Goal: Task Accomplishment & Management: Manage account settings

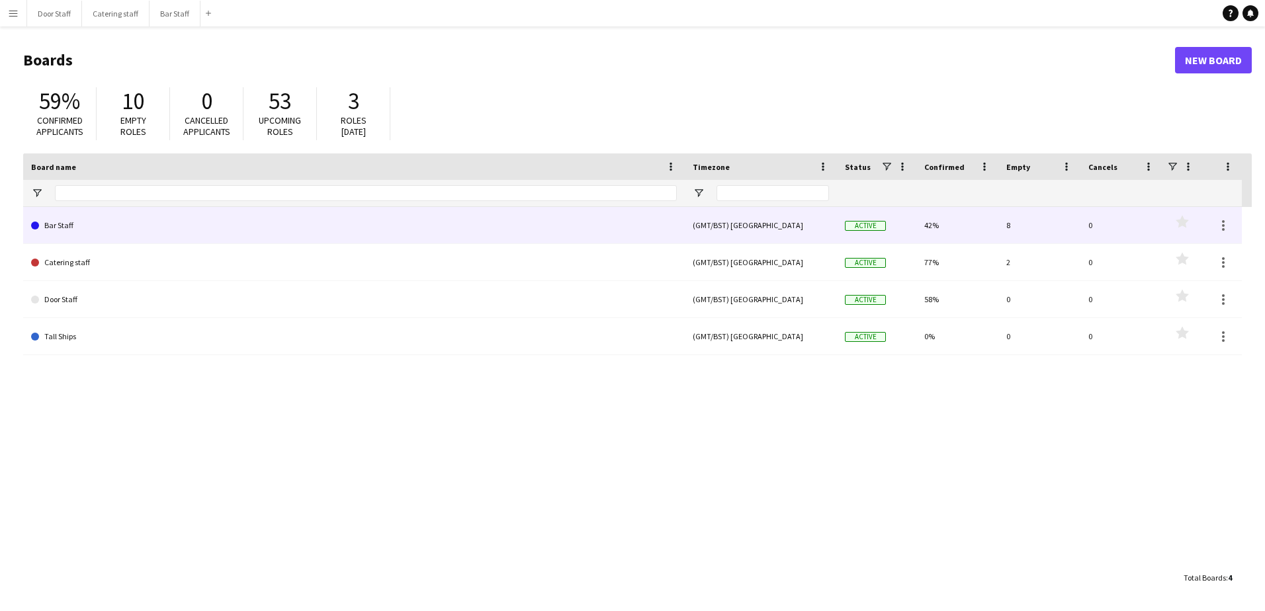
click at [71, 233] on link "Bar Staff" at bounding box center [354, 225] width 646 height 37
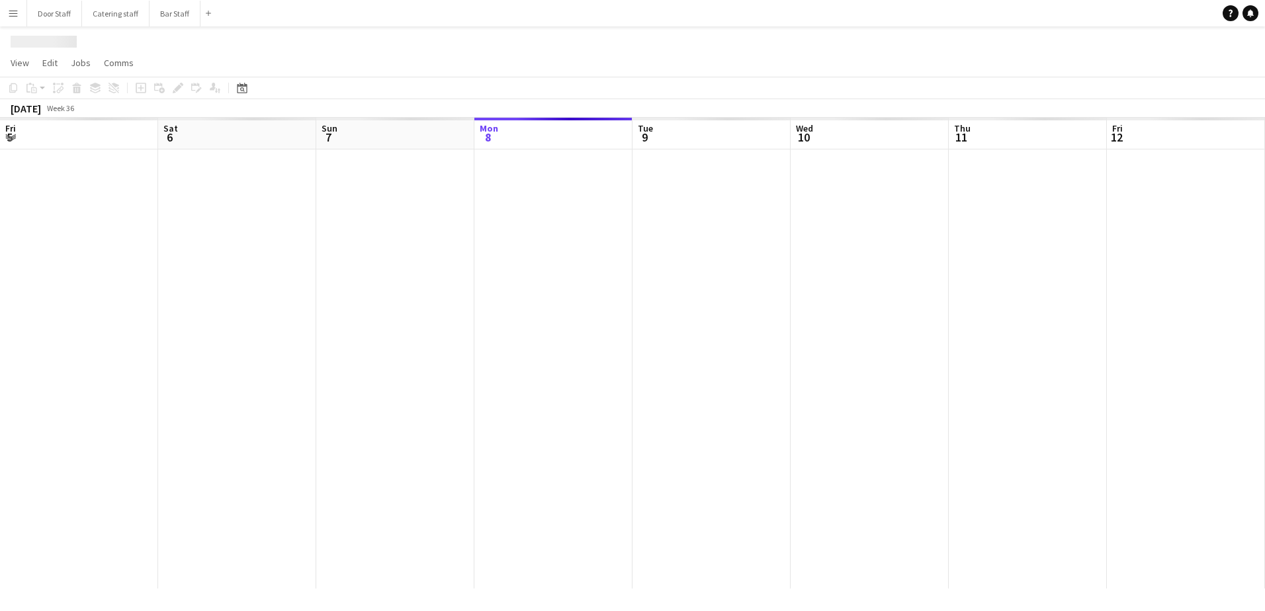
scroll to position [0, 316]
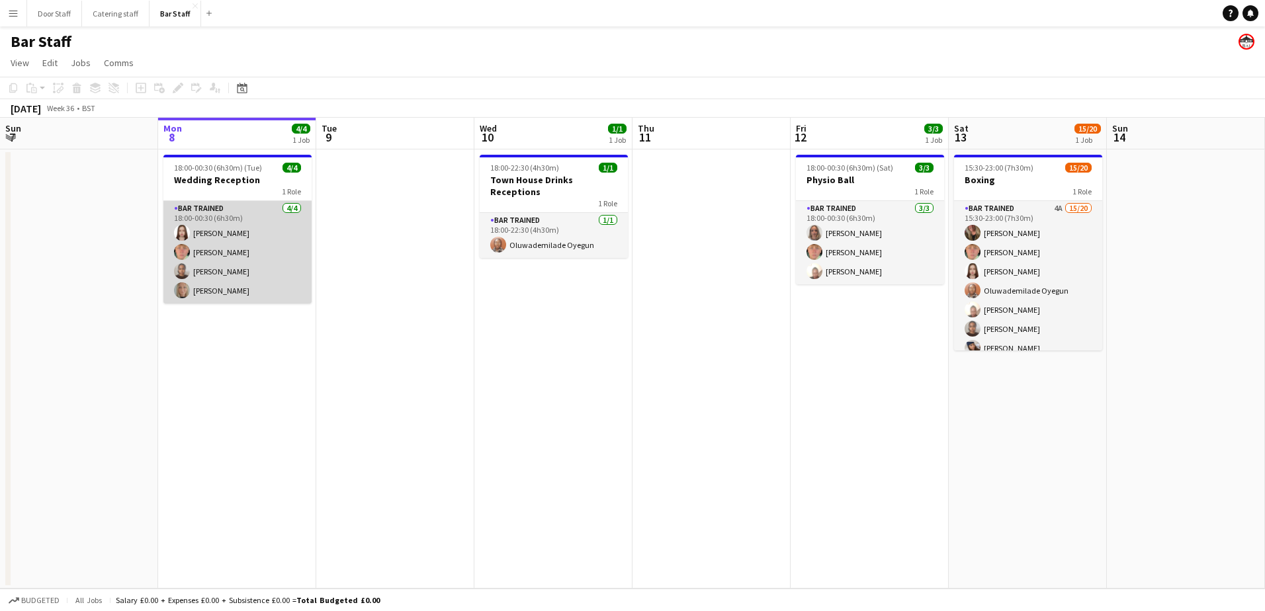
click at [265, 265] on app-card-role "Bar trained [DATE] 18:00-00:30 (6h30m) [PERSON_NAME] [PERSON_NAME] [PERSON_NAME…" at bounding box center [237, 252] width 148 height 103
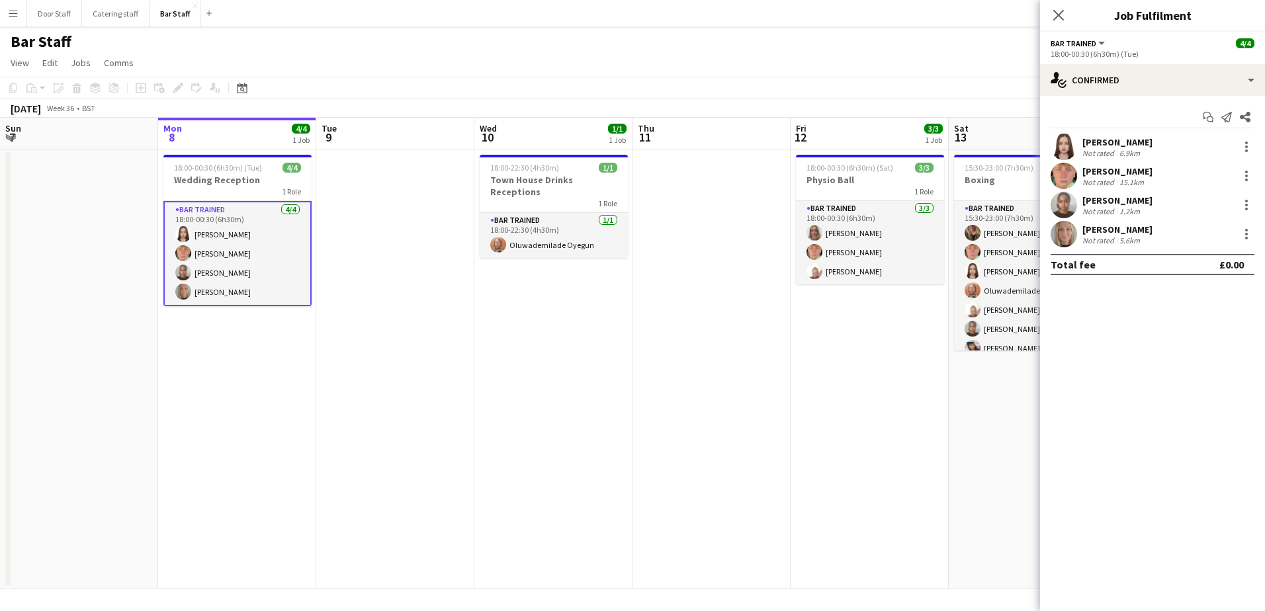
click at [1112, 171] on div "[PERSON_NAME]" at bounding box center [1117, 171] width 70 height 12
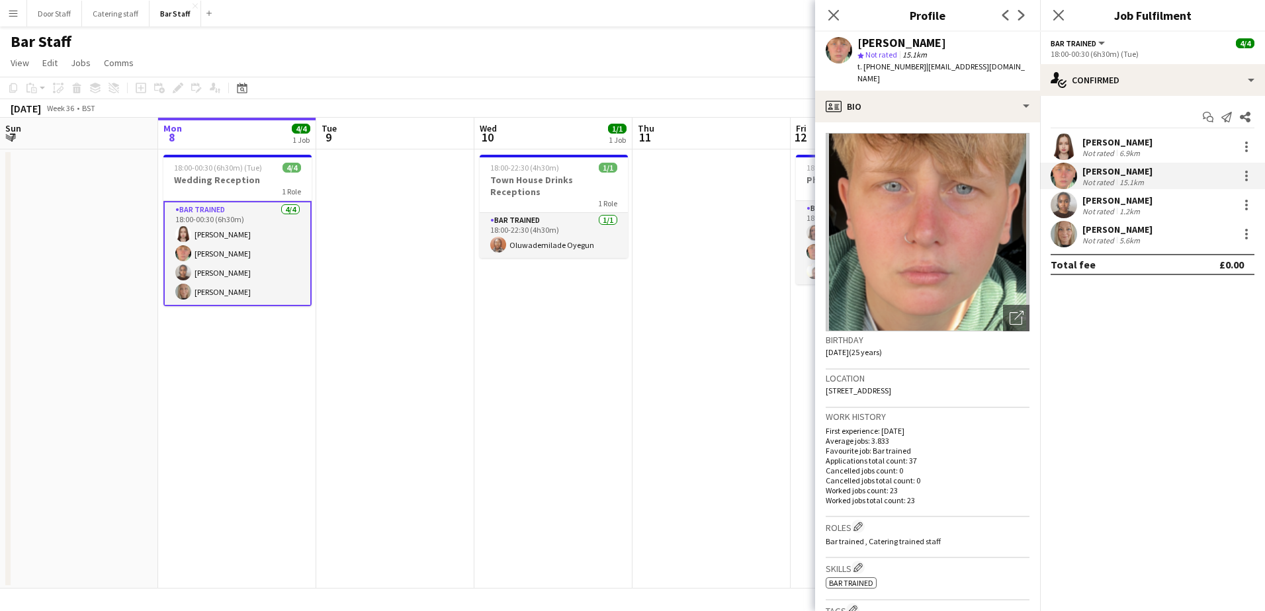
click at [1096, 180] on div "Not rated" at bounding box center [1099, 182] width 34 height 10
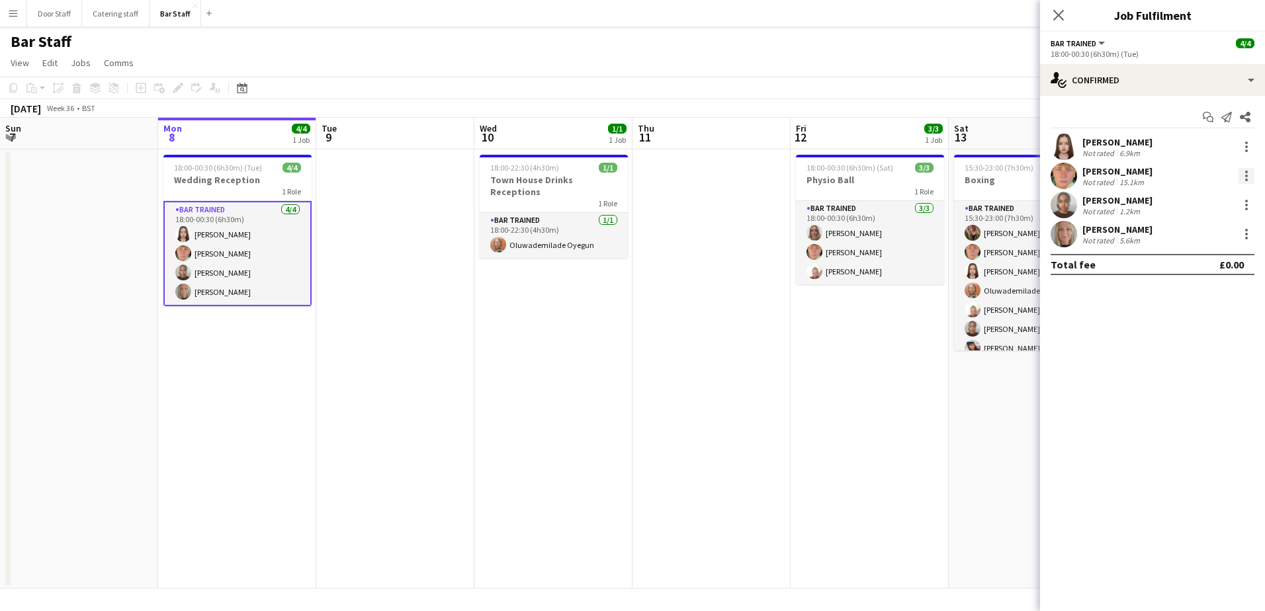
click at [1243, 171] on div at bounding box center [1246, 176] width 16 height 16
click at [1119, 206] on div at bounding box center [632, 305] width 1265 height 611
click at [1119, 206] on div "1.2km" at bounding box center [1130, 211] width 26 height 10
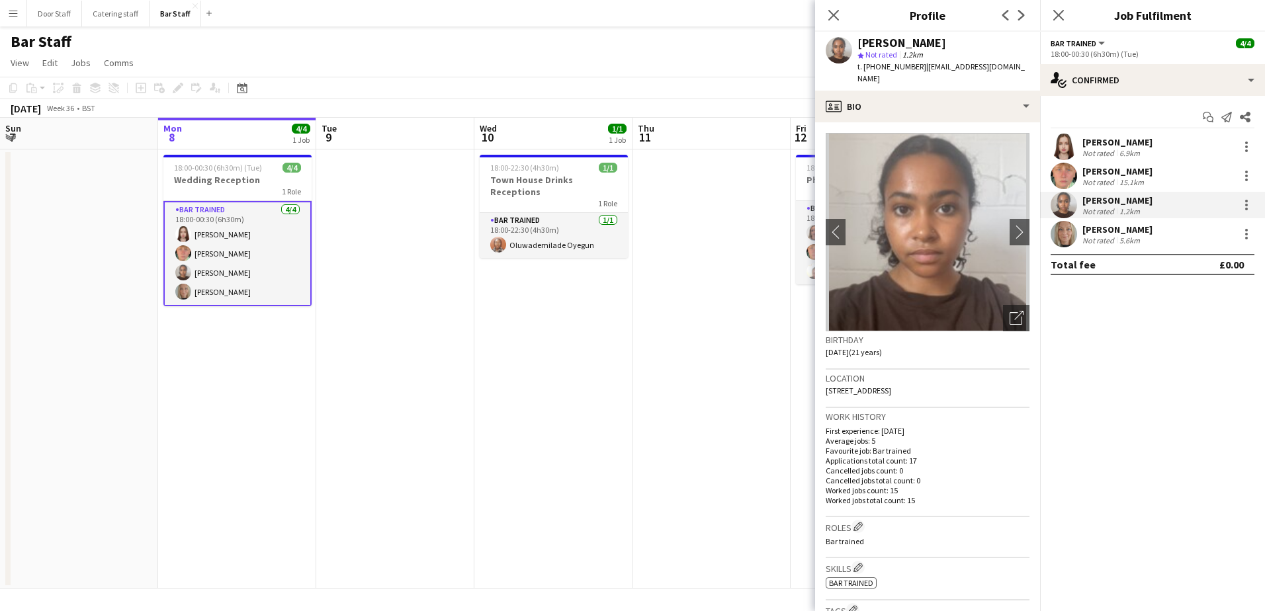
click at [1119, 206] on div "1.2km" at bounding box center [1130, 211] width 26 height 10
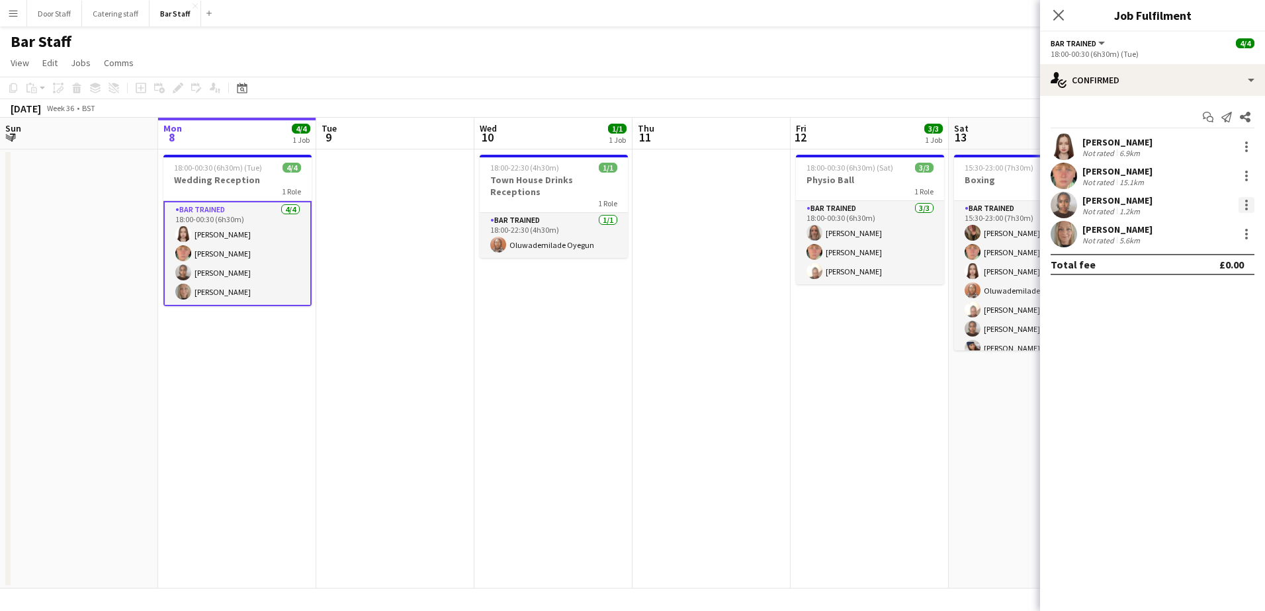
click at [1246, 201] on div at bounding box center [1246, 201] width 3 height 3
click at [1212, 293] on span "Send notification" at bounding box center [1201, 292] width 78 height 11
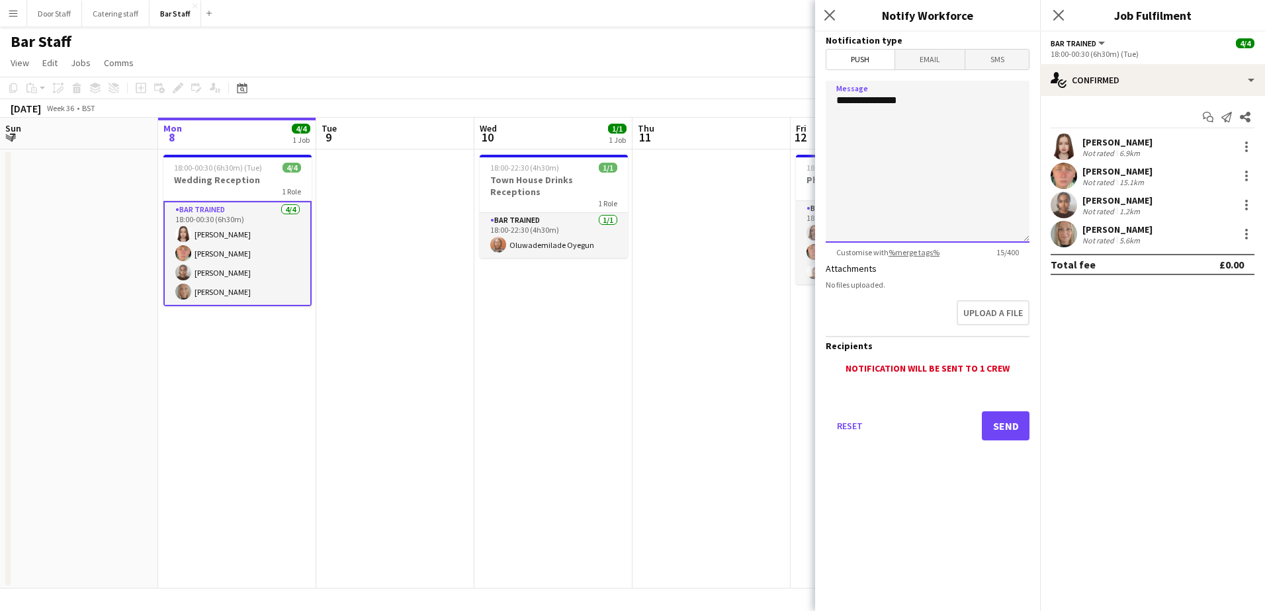
click at [893, 149] on textarea "**********" at bounding box center [928, 162] width 204 height 162
click at [937, 103] on textarea "**********" at bounding box center [928, 162] width 204 height 162
type textarea "**********"
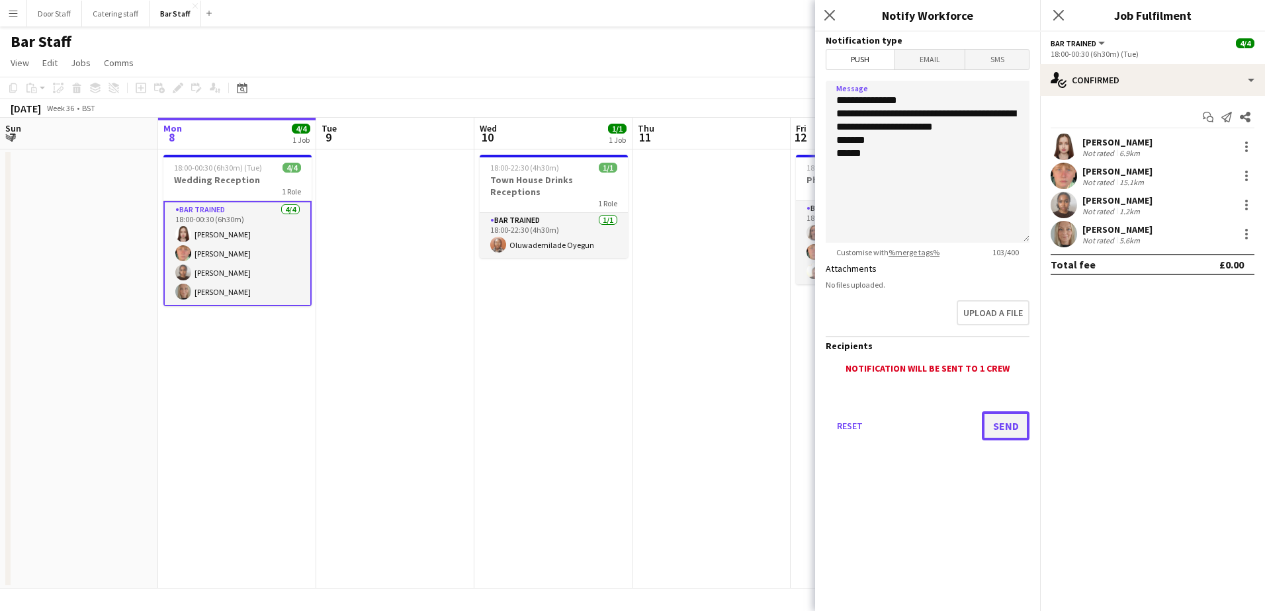
click at [1010, 420] on button "Send" at bounding box center [1006, 425] width 48 height 29
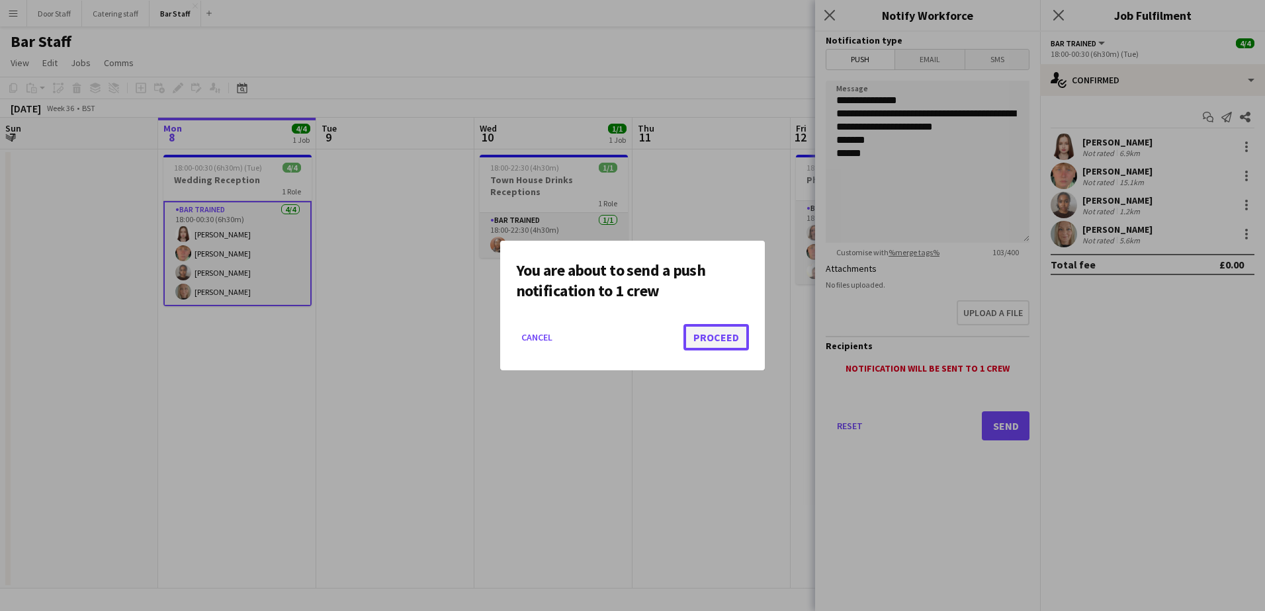
click at [699, 349] on button "Proceed" at bounding box center [715, 337] width 65 height 26
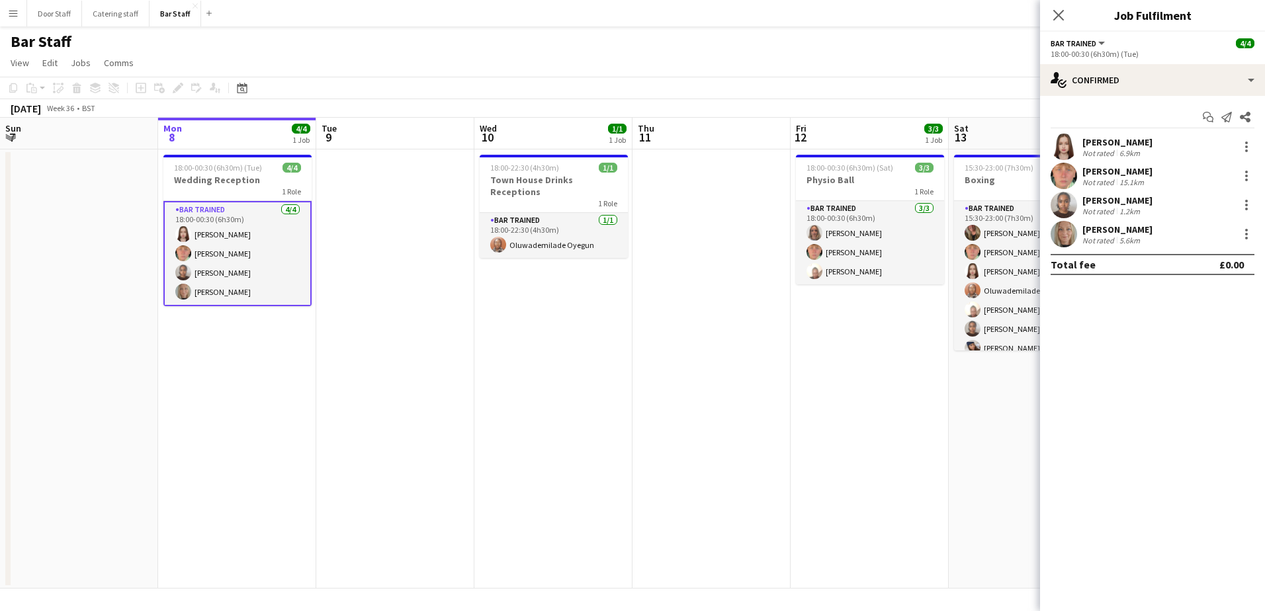
click at [1117, 165] on div "[PERSON_NAME]" at bounding box center [1117, 171] width 70 height 12
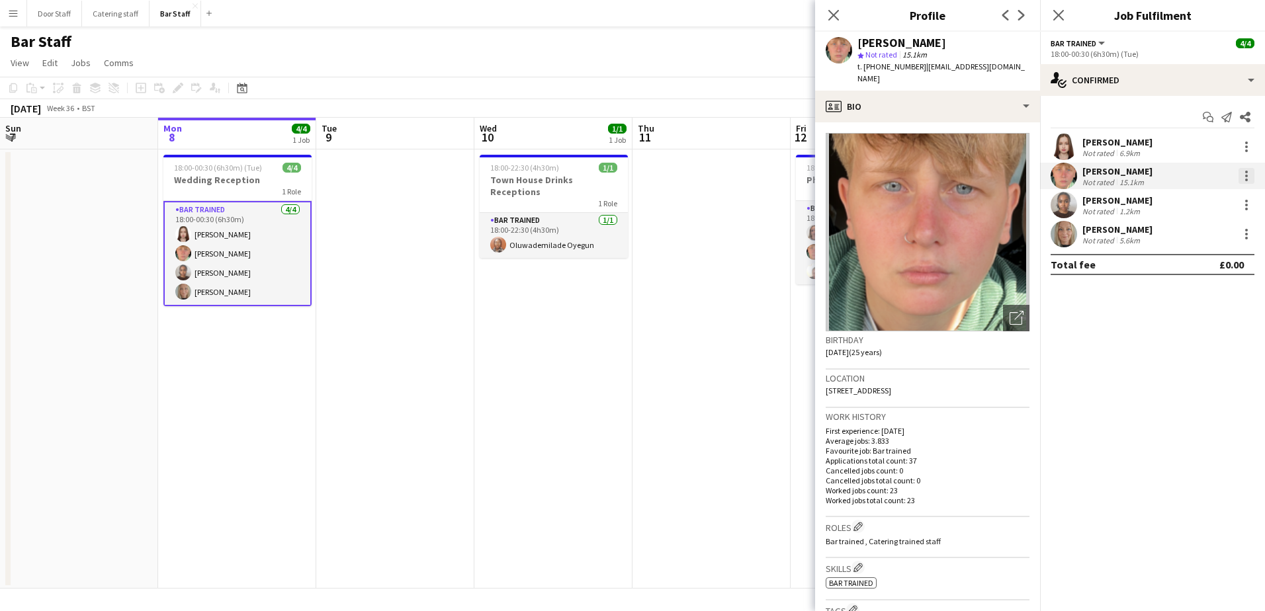
click at [1244, 175] on div at bounding box center [1246, 176] width 16 height 16
click at [1207, 196] on span "Edit fee" at bounding box center [1203, 200] width 82 height 12
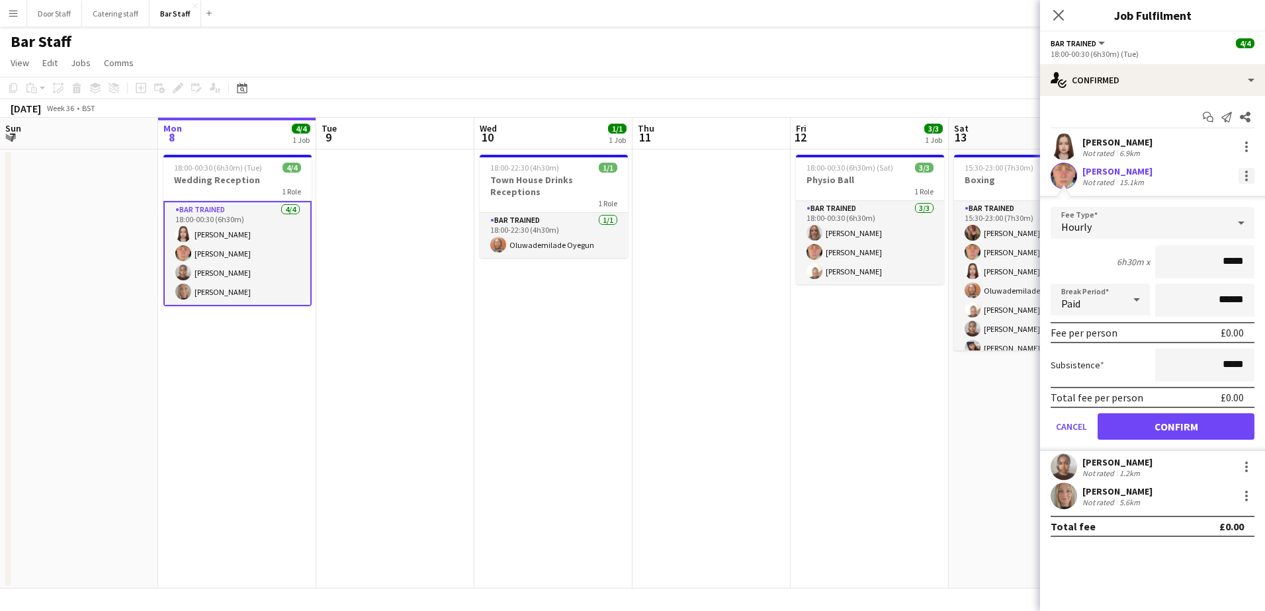
click at [1253, 179] on div at bounding box center [1246, 176] width 16 height 16
click at [802, 401] on div at bounding box center [632, 305] width 1265 height 611
click at [569, 372] on app-date-cell "18:00-22:30 (4h30m) 1/1 Town House Drinks Receptions 1 Role Bar trained [DATE] …" at bounding box center [553, 369] width 158 height 439
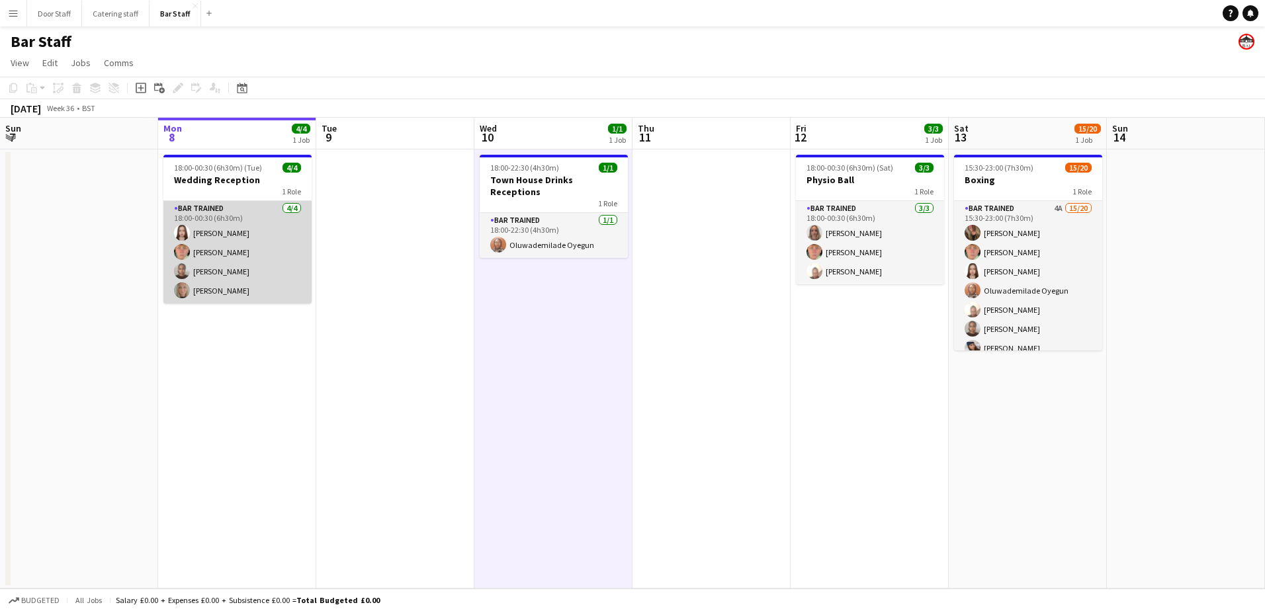
click at [224, 261] on app-card-role "Bar trained [DATE] 18:00-00:30 (6h30m) [PERSON_NAME] [PERSON_NAME] [PERSON_NAME…" at bounding box center [237, 252] width 148 height 103
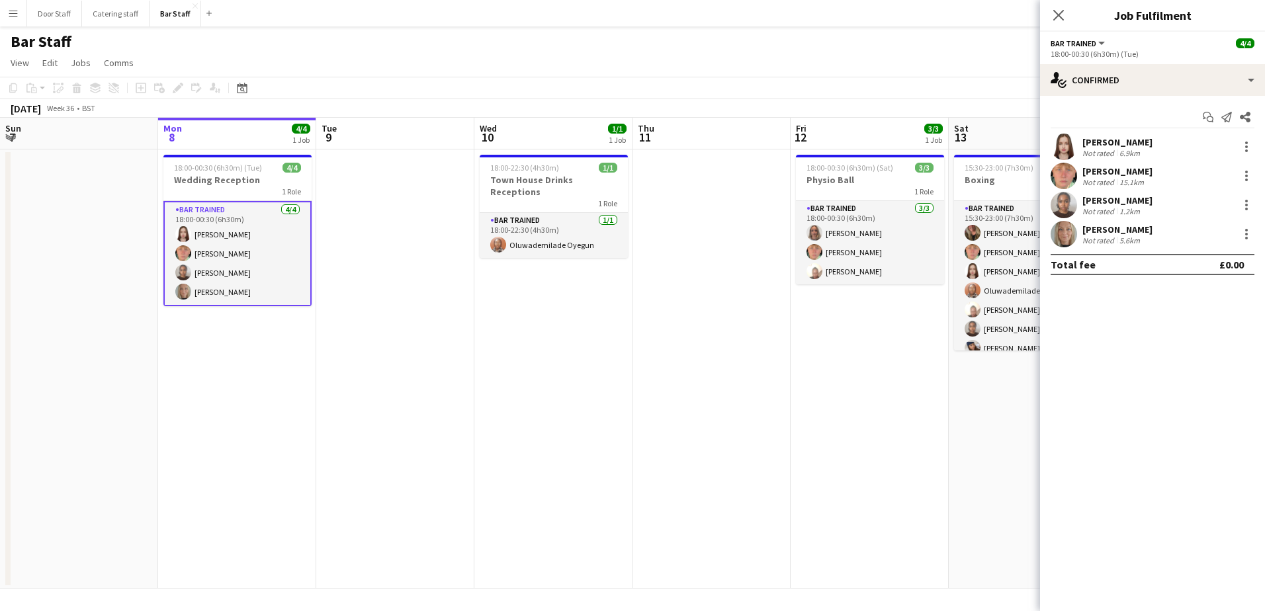
click at [1125, 177] on div "15.1km" at bounding box center [1132, 182] width 30 height 10
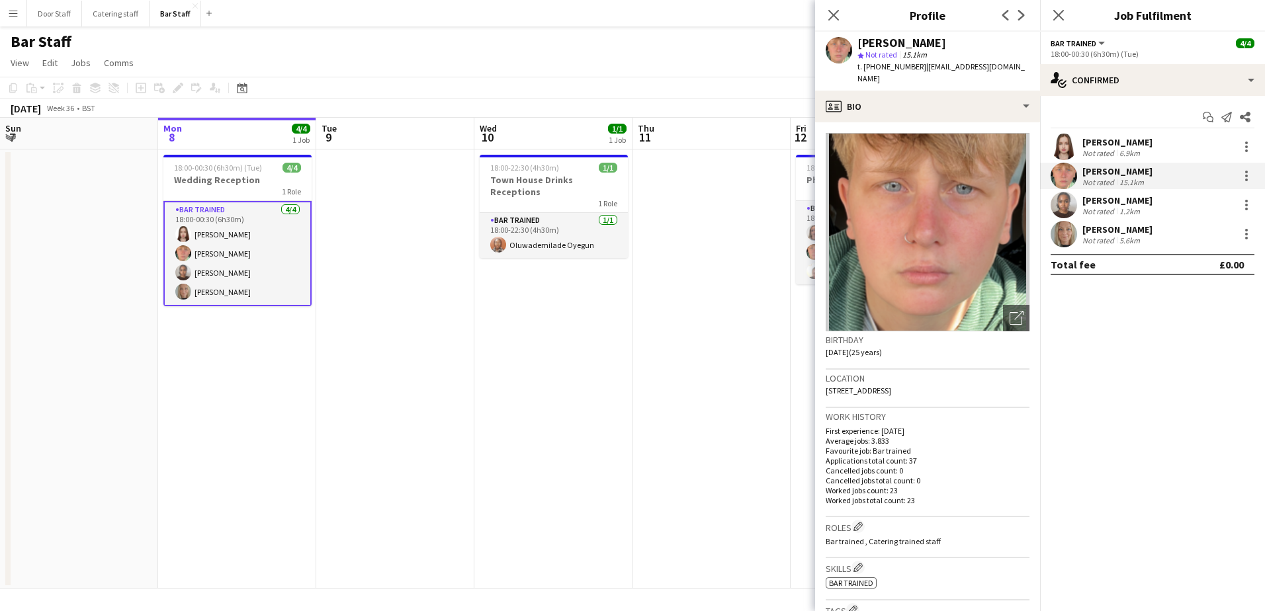
click at [841, 22] on div "Close pop-in" at bounding box center [833, 15] width 37 height 30
click at [834, 19] on icon "Close pop-in" at bounding box center [833, 15] width 13 height 13
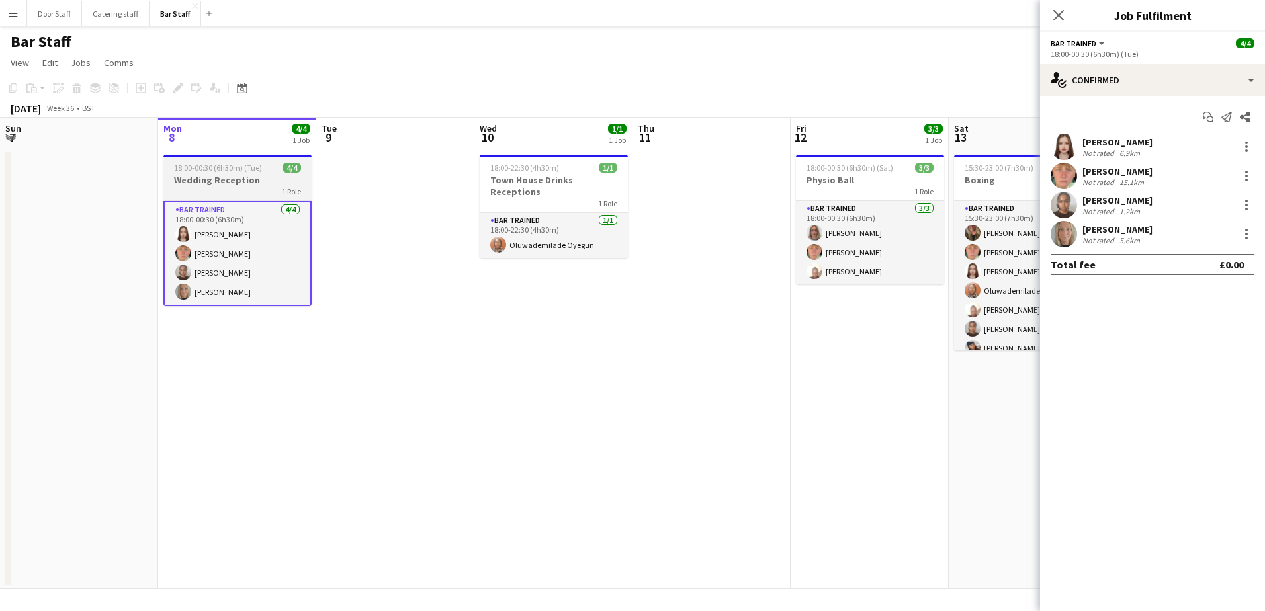
click at [240, 179] on h3 "Wedding Reception" at bounding box center [237, 180] width 148 height 12
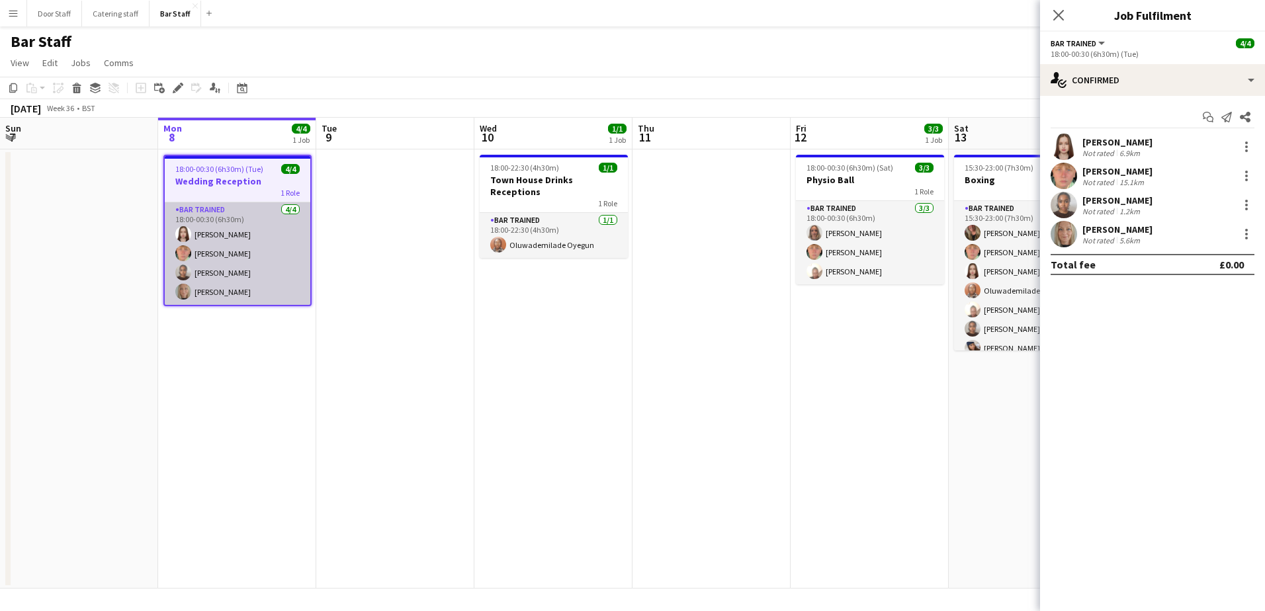
click at [248, 251] on app-card-role "Bar trained [DATE] 18:00-00:30 (6h30m) [PERSON_NAME] [PERSON_NAME] [PERSON_NAME…" at bounding box center [238, 253] width 146 height 103
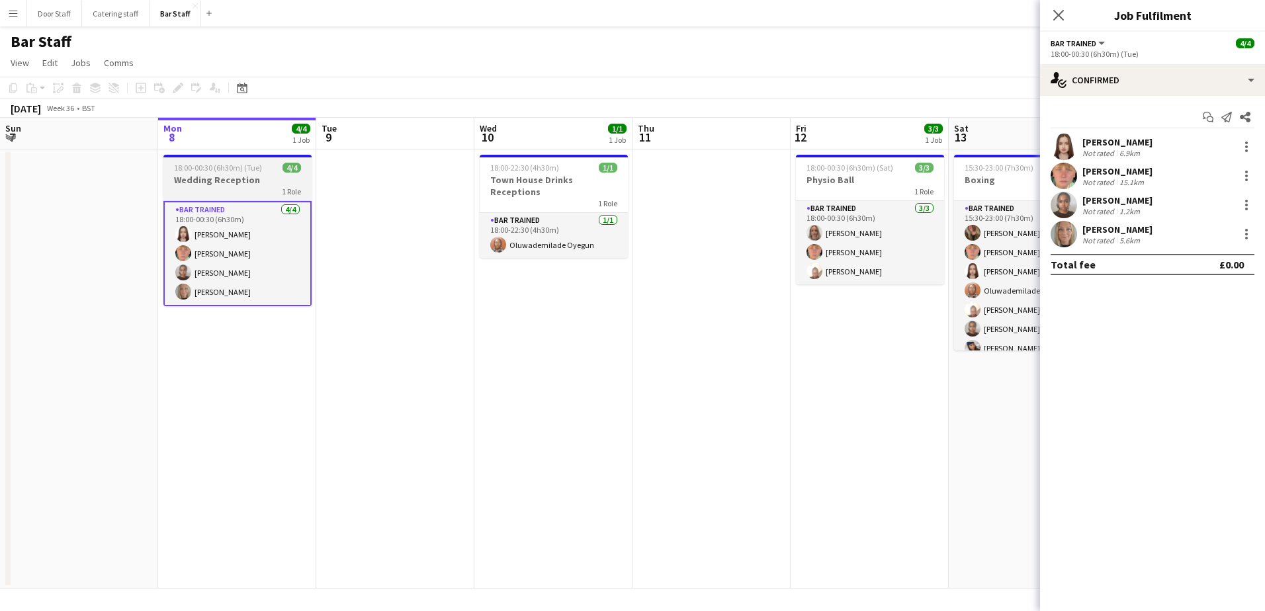
click at [241, 175] on h3 "Wedding Reception" at bounding box center [237, 180] width 148 height 12
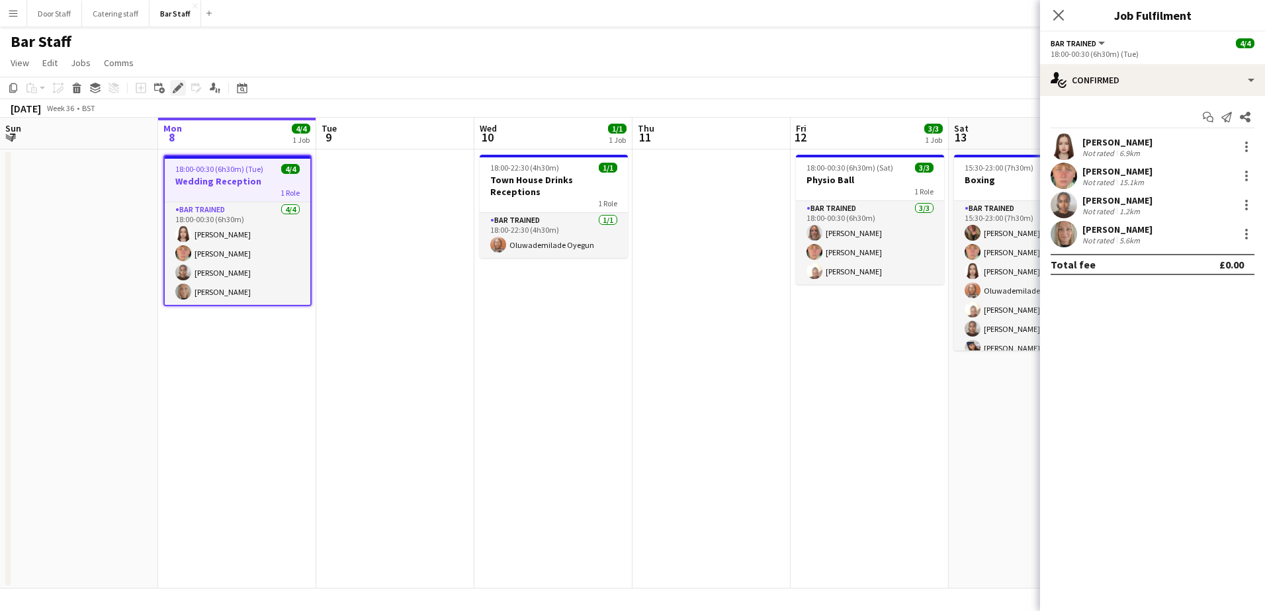
click at [180, 87] on icon at bounding box center [177, 88] width 7 height 7
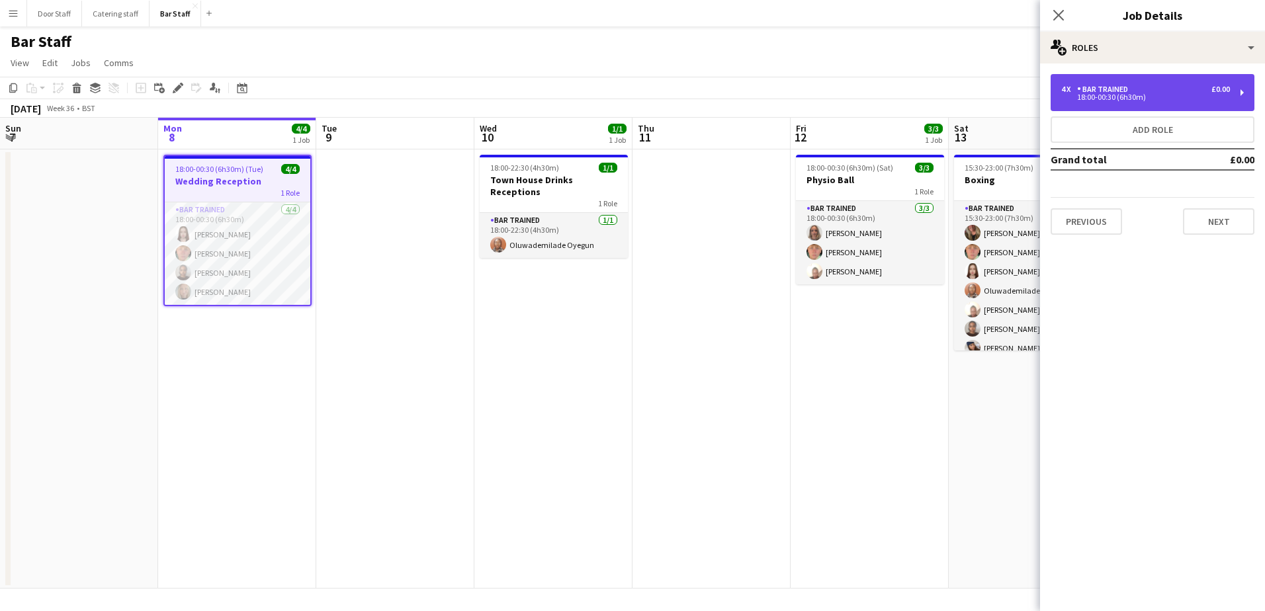
click at [1127, 93] on div "Bar trained" at bounding box center [1105, 89] width 56 height 9
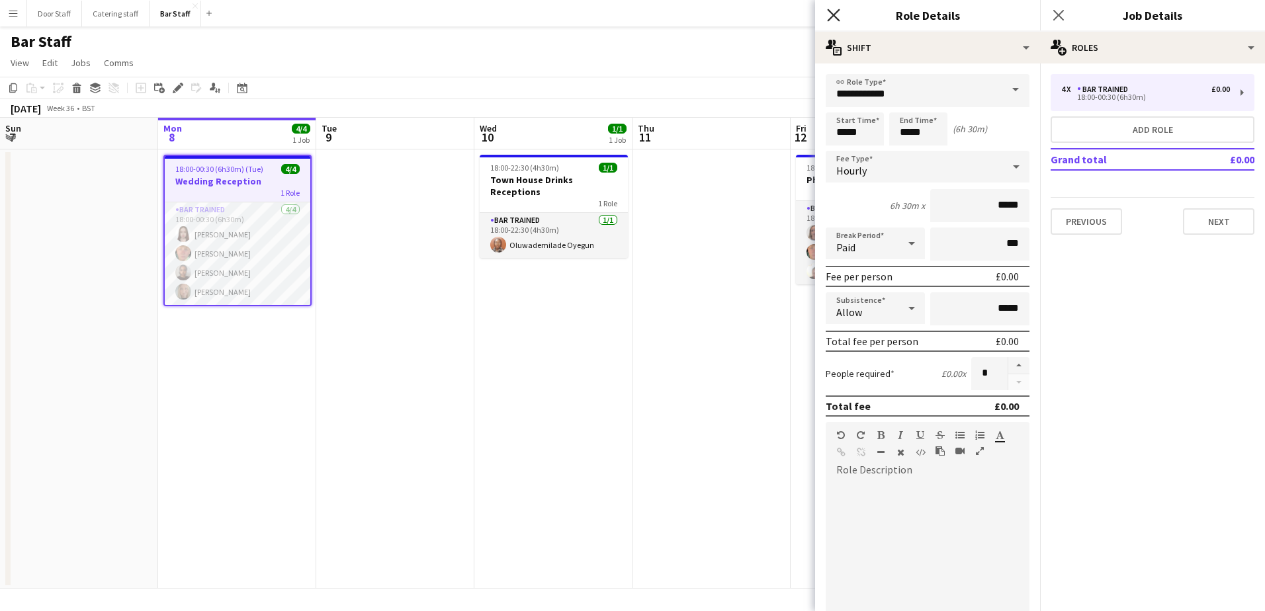
click at [832, 13] on icon at bounding box center [833, 15] width 13 height 13
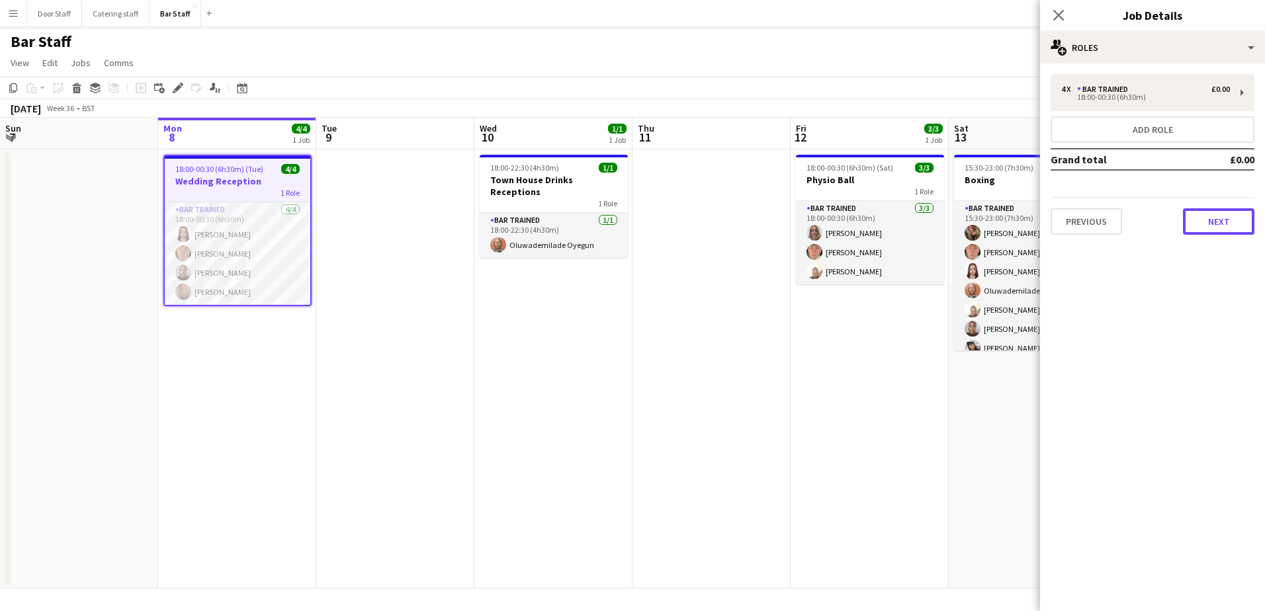
click at [1218, 230] on button "Next" at bounding box center [1218, 221] width 71 height 26
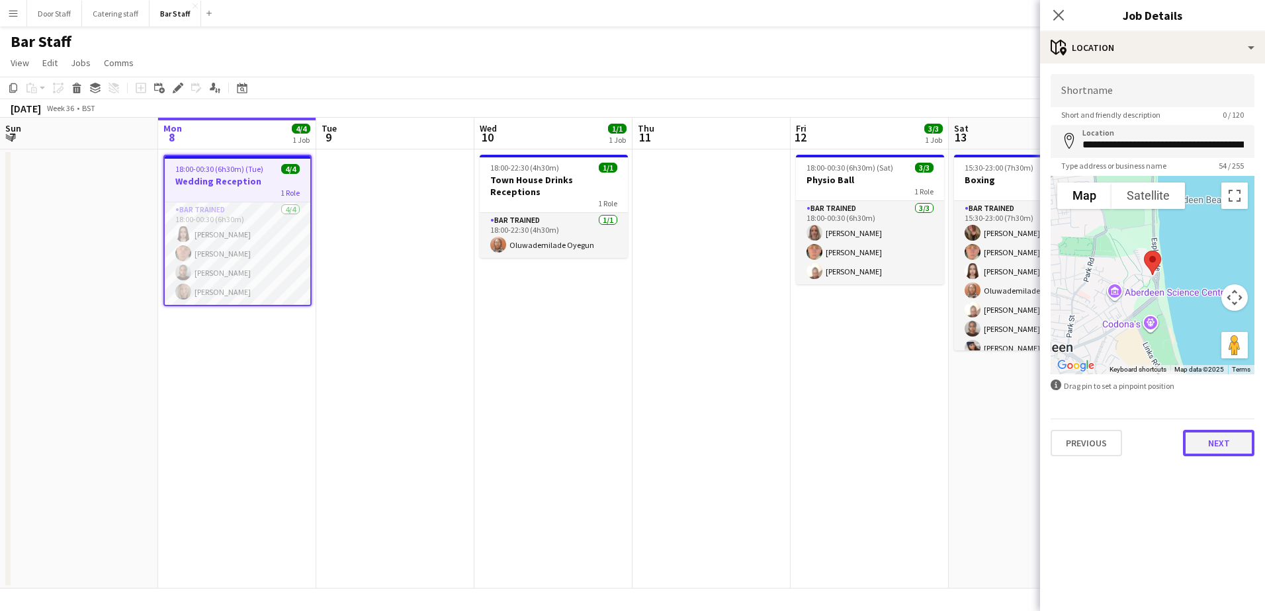
click at [1210, 439] on button "Next" at bounding box center [1218, 443] width 71 height 26
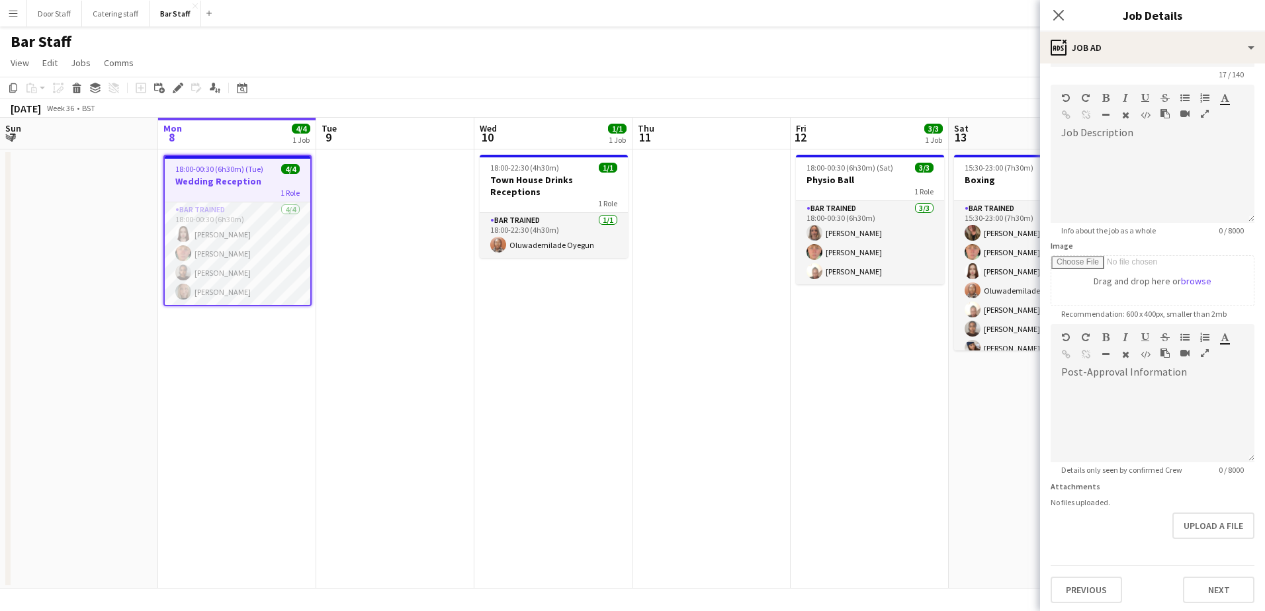
scroll to position [85, 0]
click at [1053, 14] on app-icon "Close pop-in" at bounding box center [1058, 15] width 19 height 19
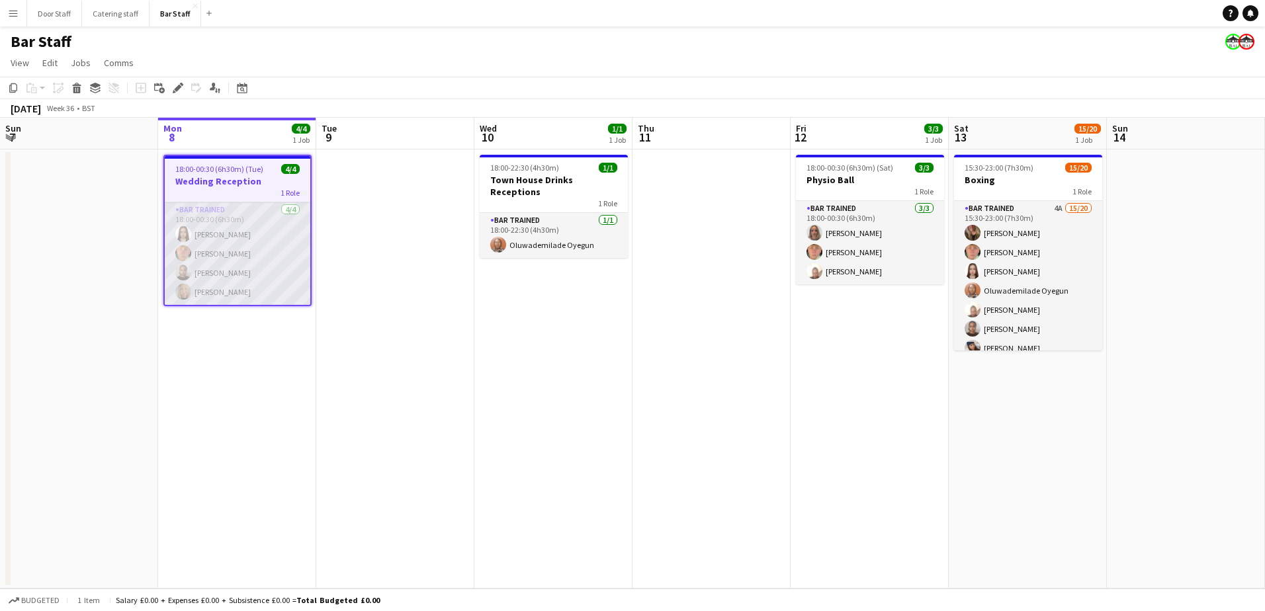
click at [228, 255] on app-card-role "Bar trained [DATE] 18:00-00:30 (6h30m) [PERSON_NAME] [PERSON_NAME] [PERSON_NAME…" at bounding box center [238, 253] width 146 height 103
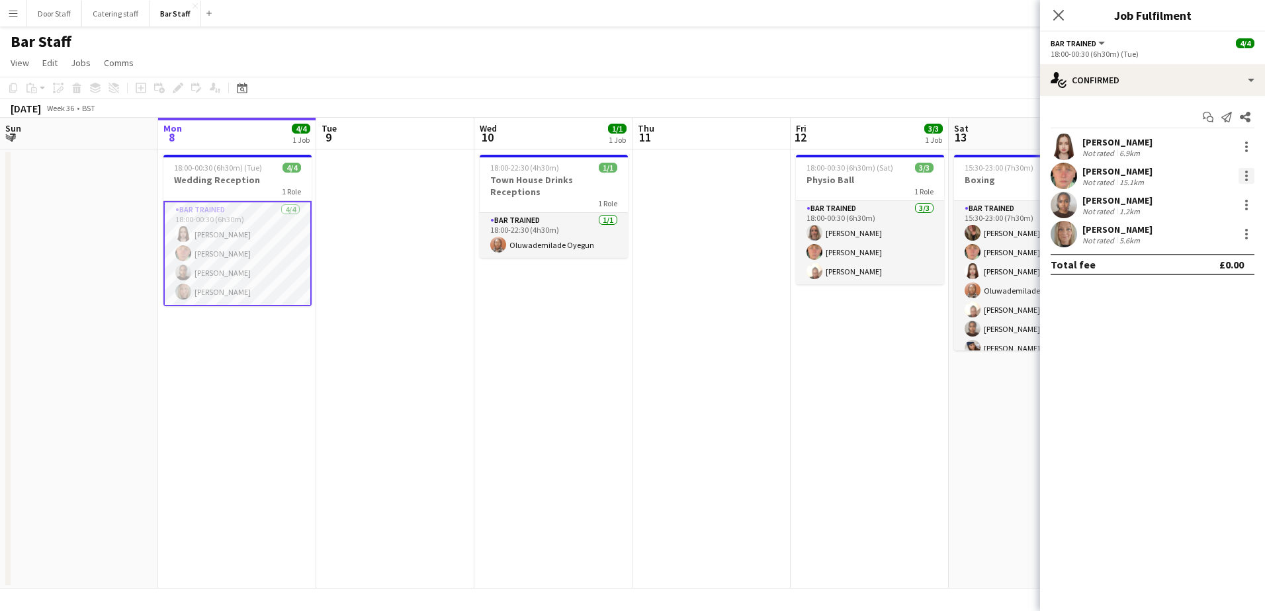
click at [1245, 173] on div at bounding box center [1246, 176] width 16 height 16
click at [1115, 150] on div at bounding box center [632, 305] width 1265 height 611
click at [1115, 150] on div "Not rated" at bounding box center [1099, 153] width 34 height 10
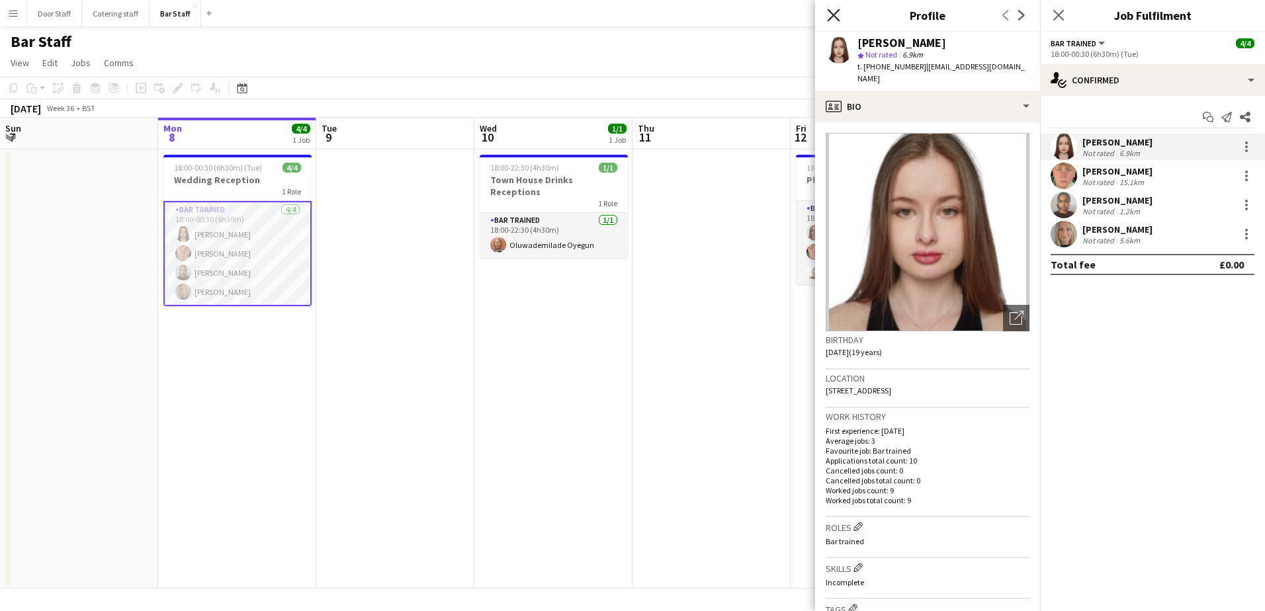
click at [832, 16] on icon at bounding box center [833, 15] width 13 height 13
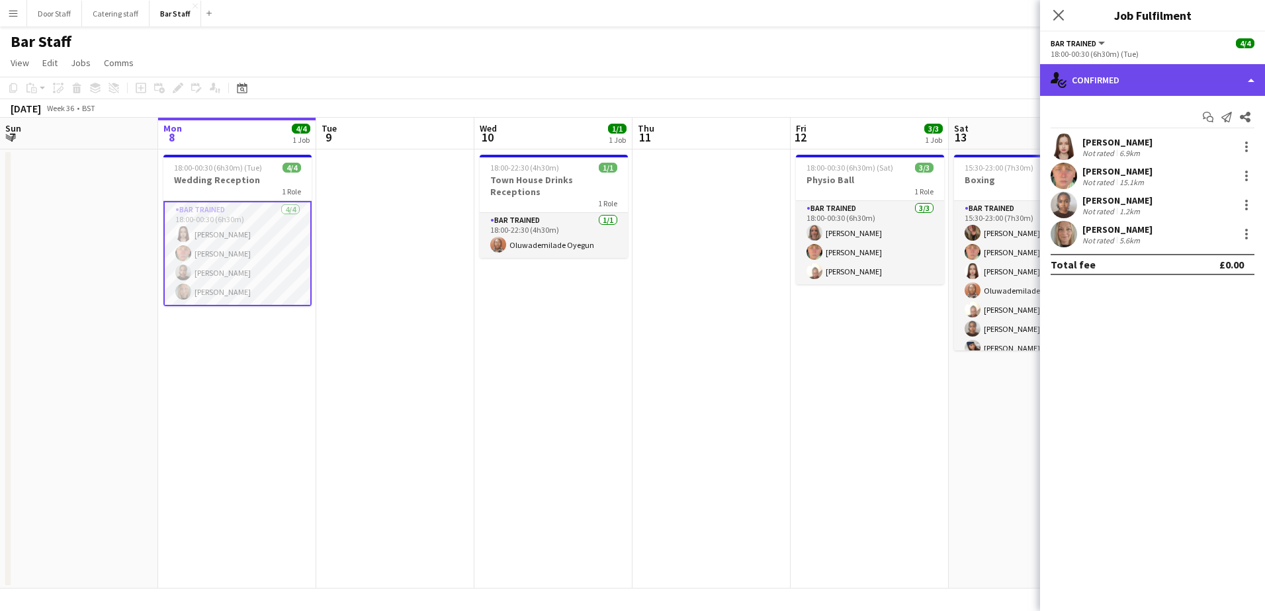
click at [1179, 80] on div "single-neutral-actions-check-2 Confirmed" at bounding box center [1152, 80] width 225 height 32
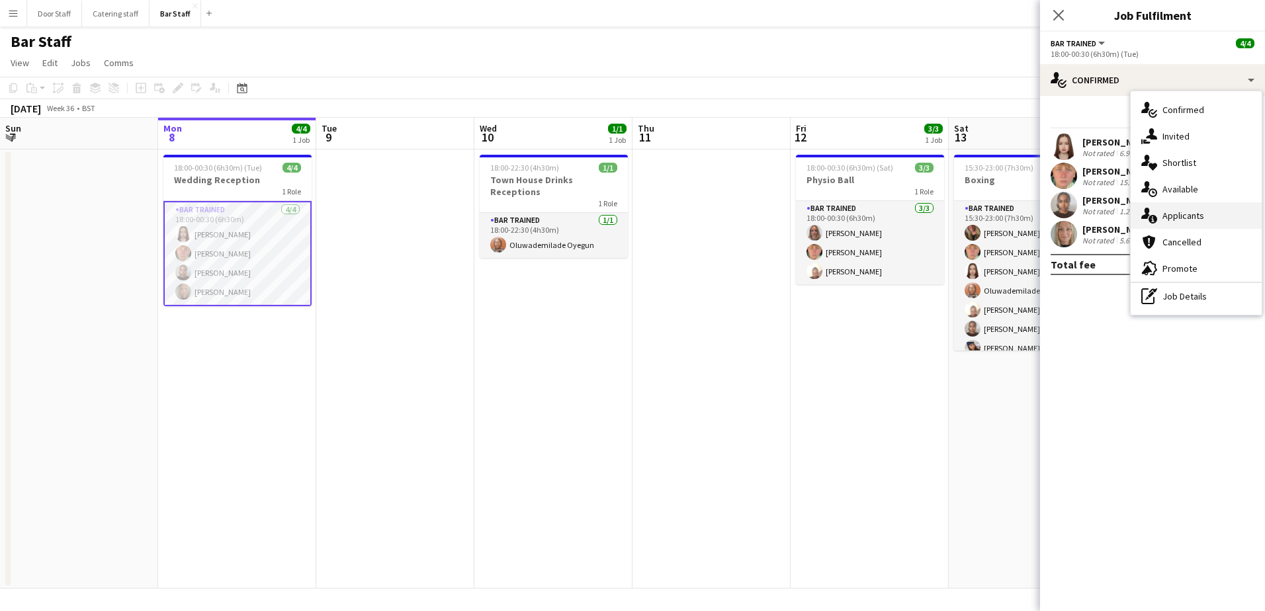
click at [1204, 217] on div "single-neutral-actions-information Applicants" at bounding box center [1196, 215] width 131 height 26
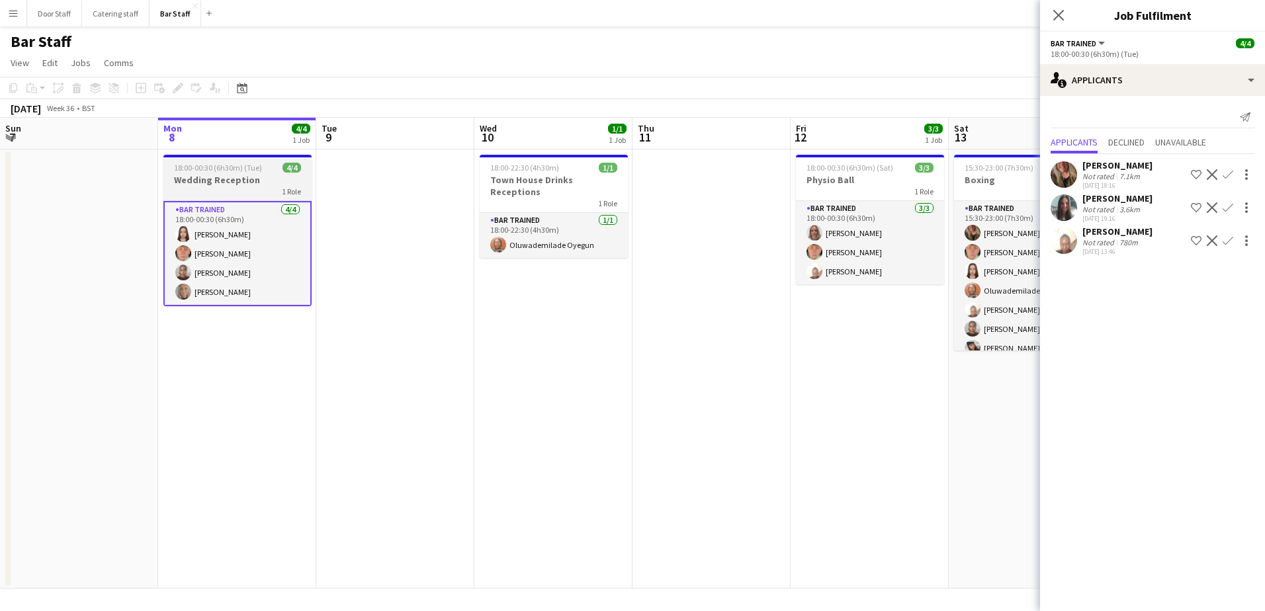
click at [232, 172] on span "18:00-00:30 (6h30m) (Tue)" at bounding box center [218, 168] width 88 height 10
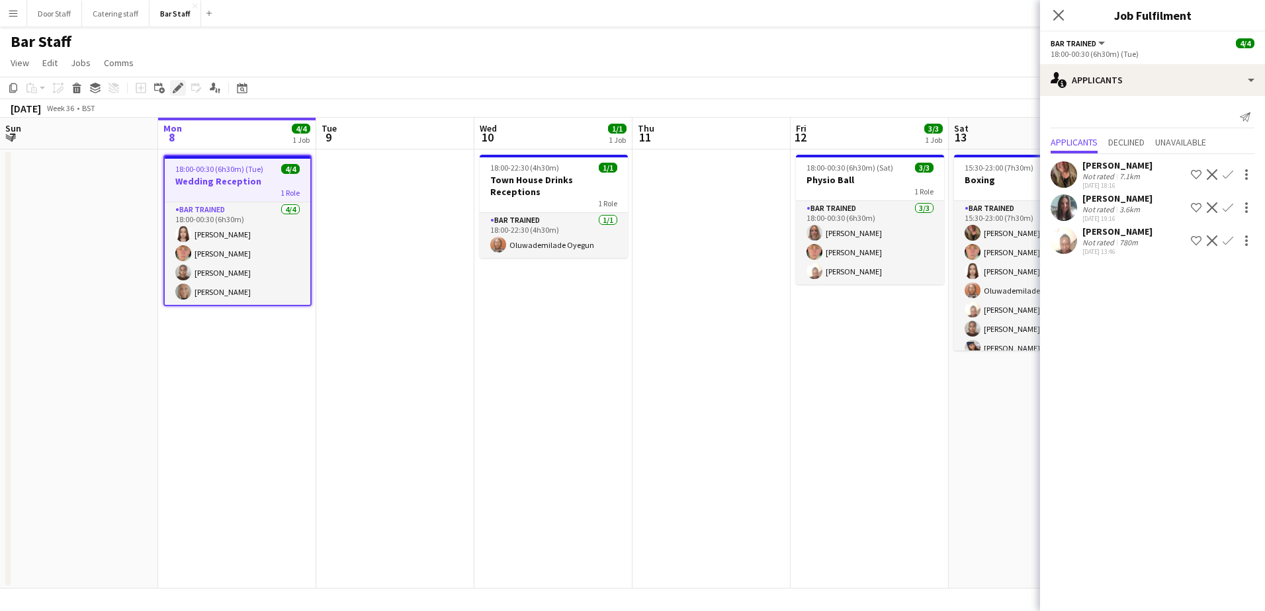
click at [184, 87] on div "Edit" at bounding box center [178, 88] width 16 height 16
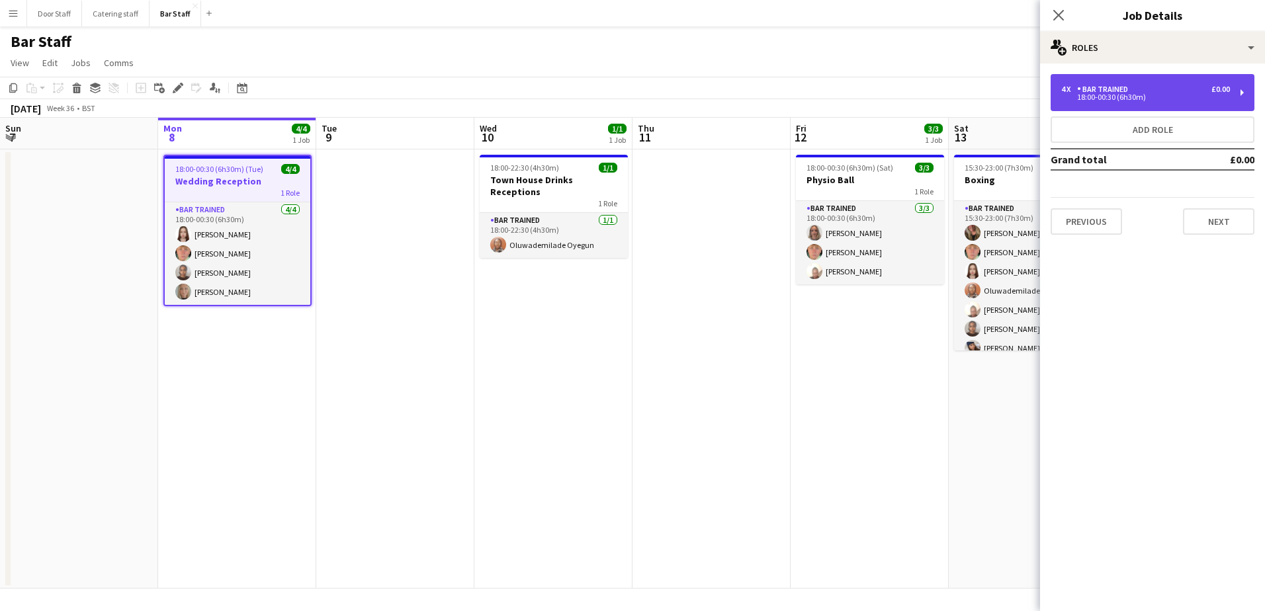
click at [1140, 94] on div "18:00-00:30 (6h30m)" at bounding box center [1145, 97] width 169 height 7
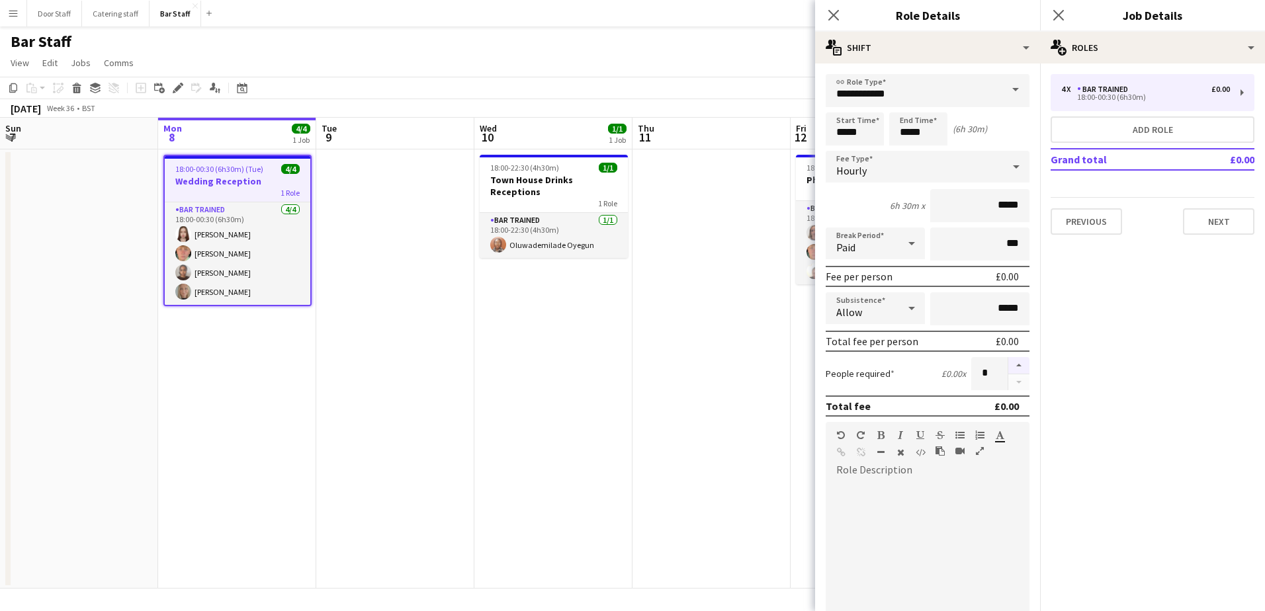
click at [1010, 365] on button "button" at bounding box center [1018, 365] width 21 height 17
type input "*"
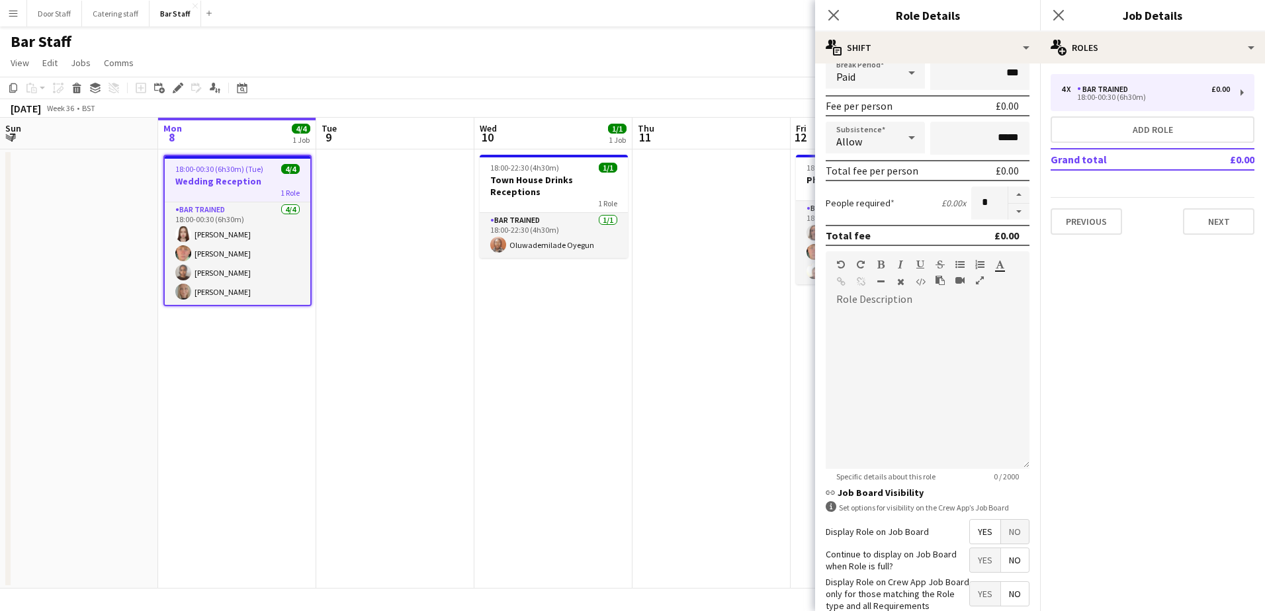
scroll to position [247, 0]
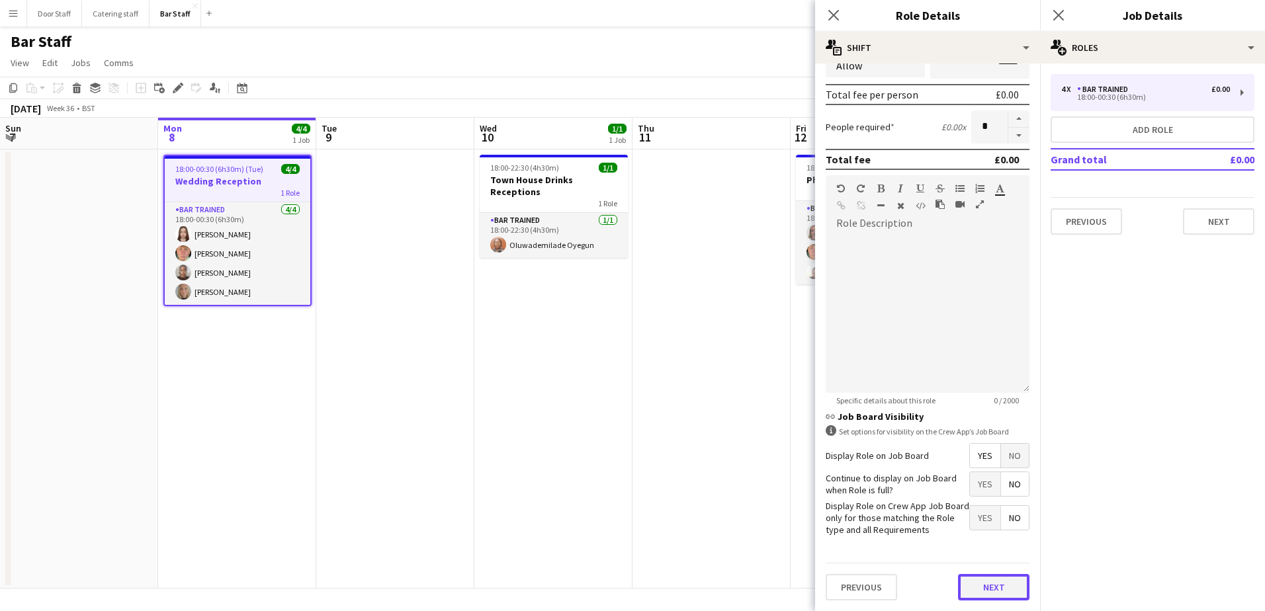
click at [969, 579] on button "Next" at bounding box center [993, 587] width 71 height 26
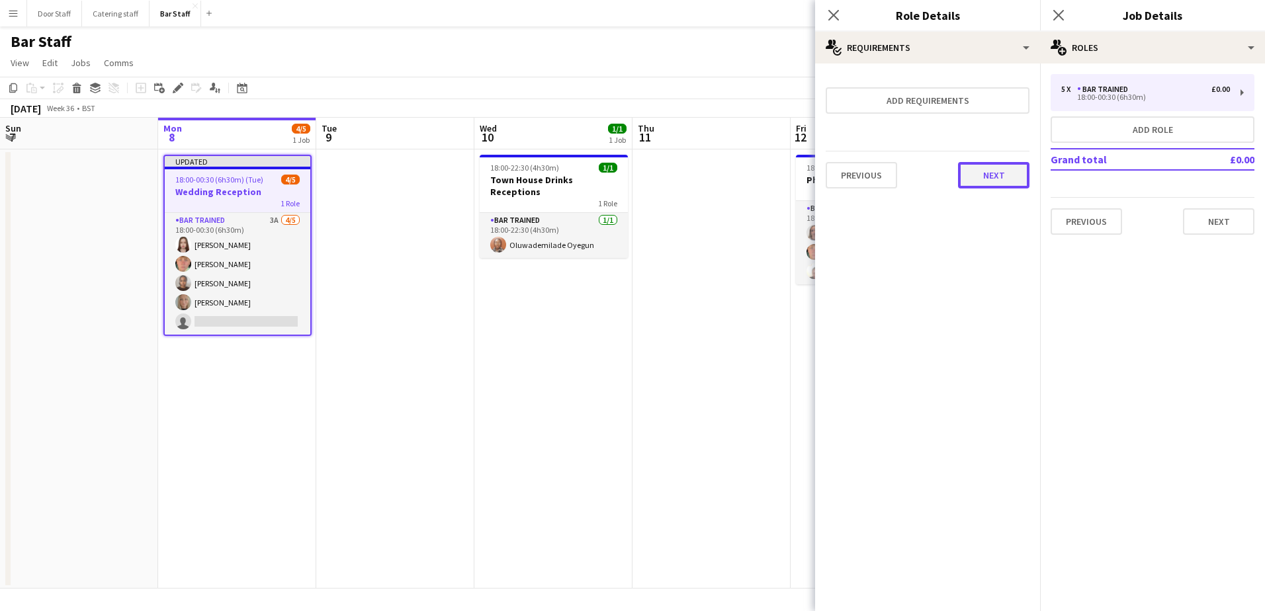
click at [994, 165] on button "Next" at bounding box center [993, 175] width 71 height 26
click at [997, 165] on button "Finish" at bounding box center [1005, 177] width 50 height 26
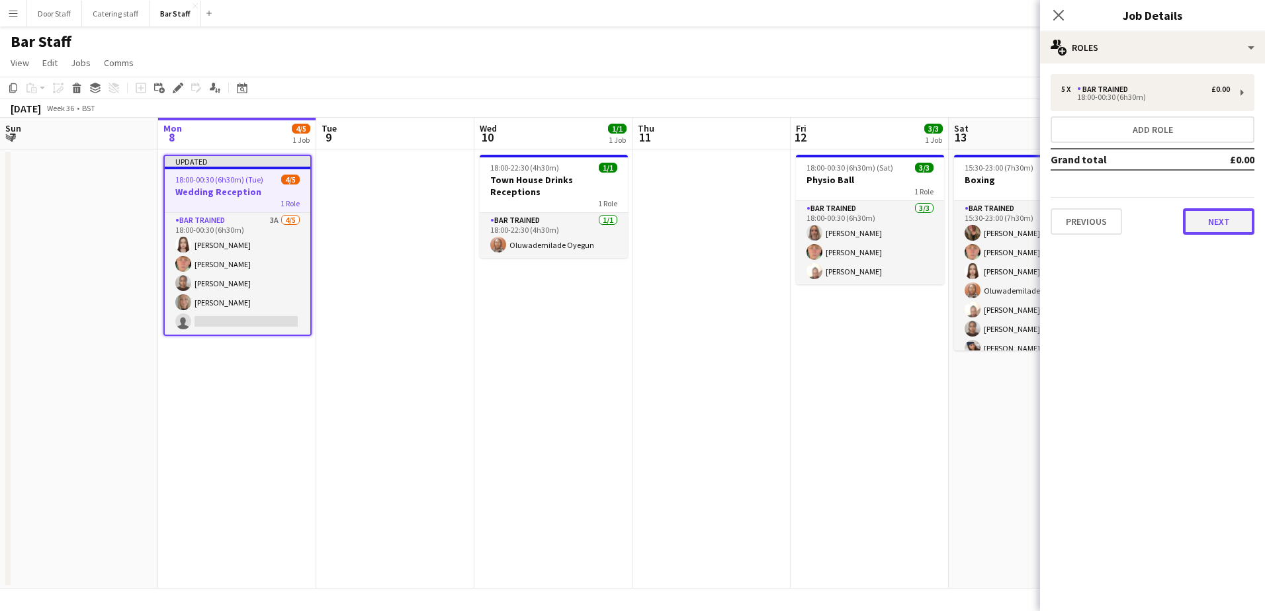
click at [1225, 222] on button "Next" at bounding box center [1218, 221] width 71 height 26
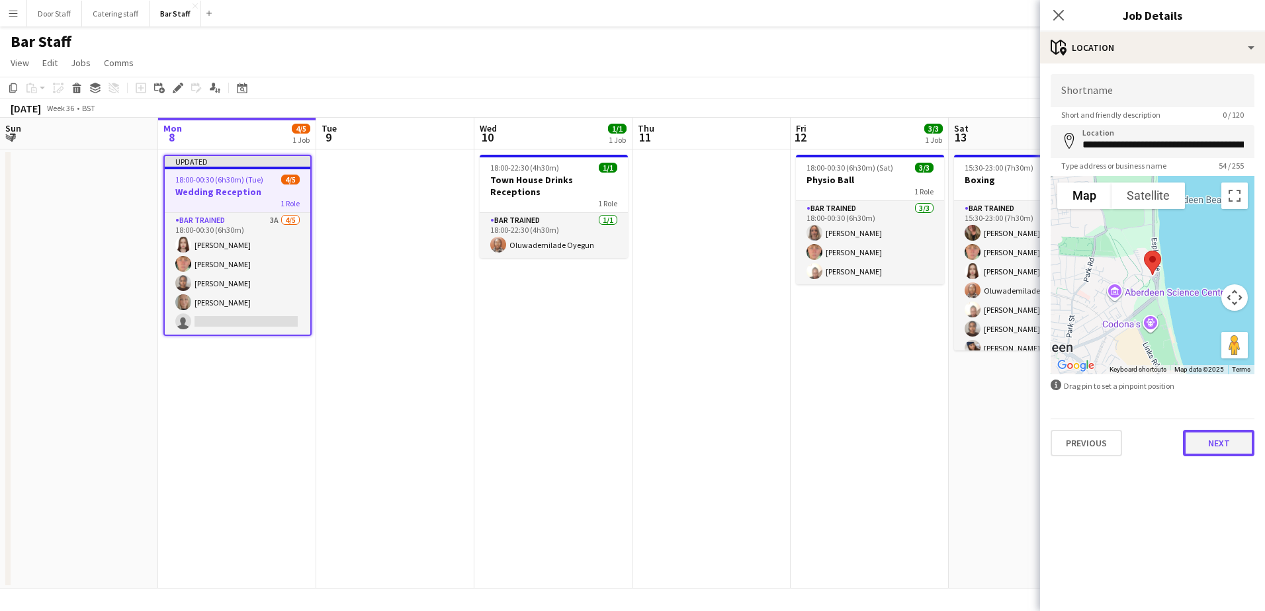
click at [1227, 447] on button "Next" at bounding box center [1218, 443] width 71 height 26
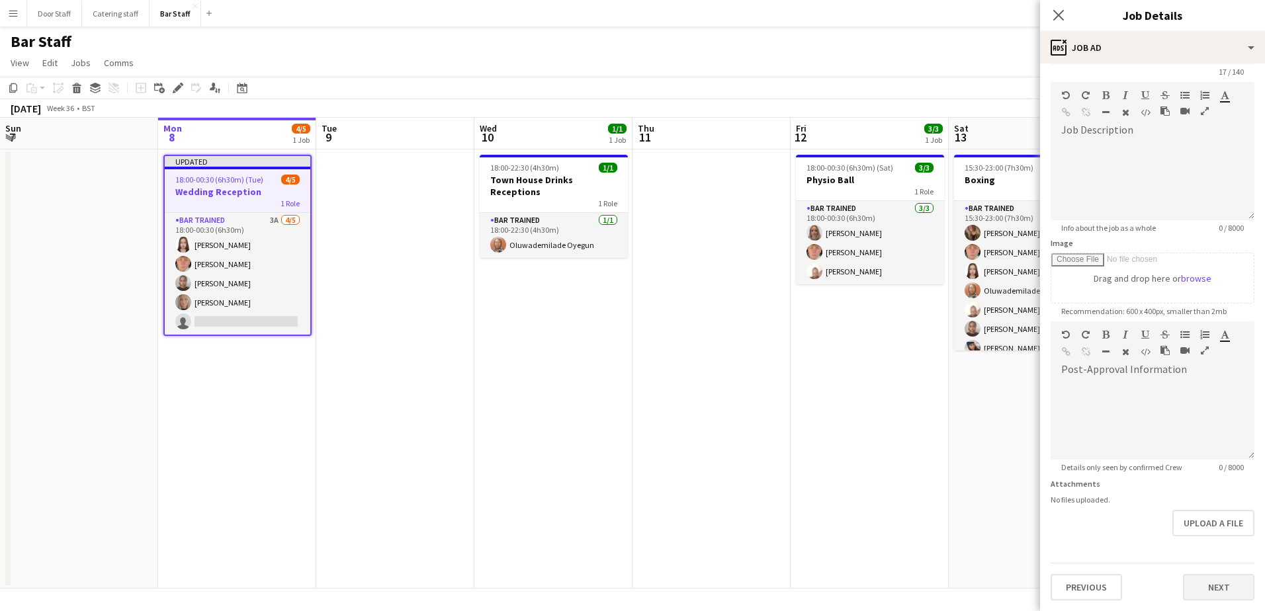
scroll to position [85, 0]
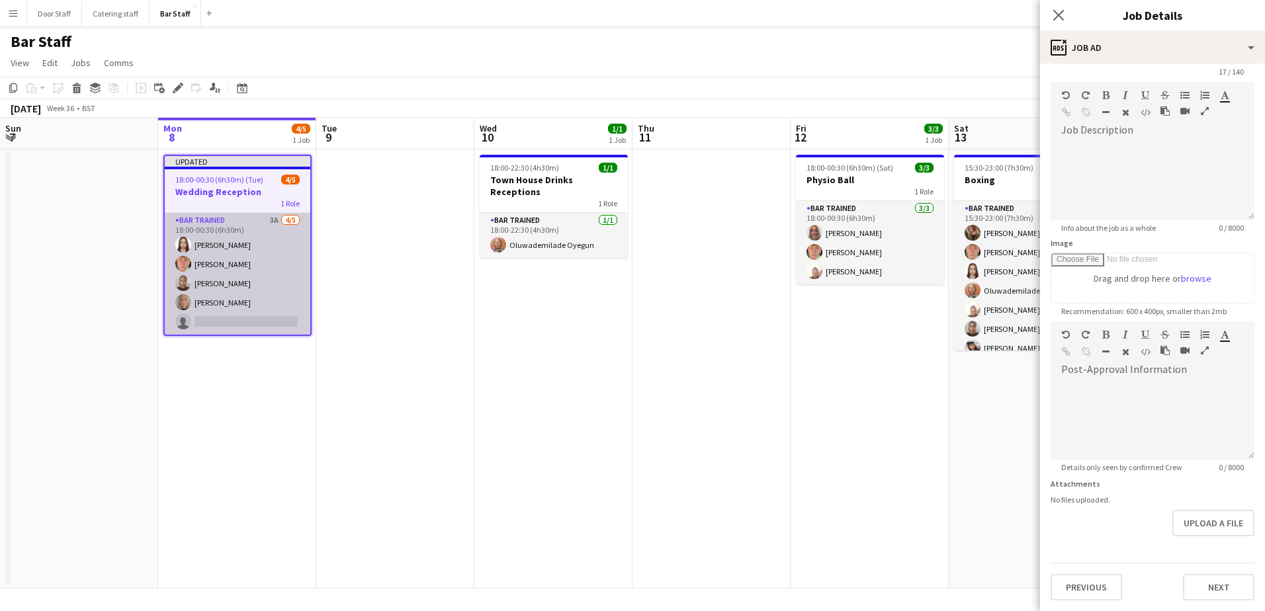
click at [244, 310] on app-card-role "Bar trained 3A [DATE] 18:00-00:30 (6h30m) [PERSON_NAME] [PERSON_NAME] [PERSON_N…" at bounding box center [238, 274] width 146 height 122
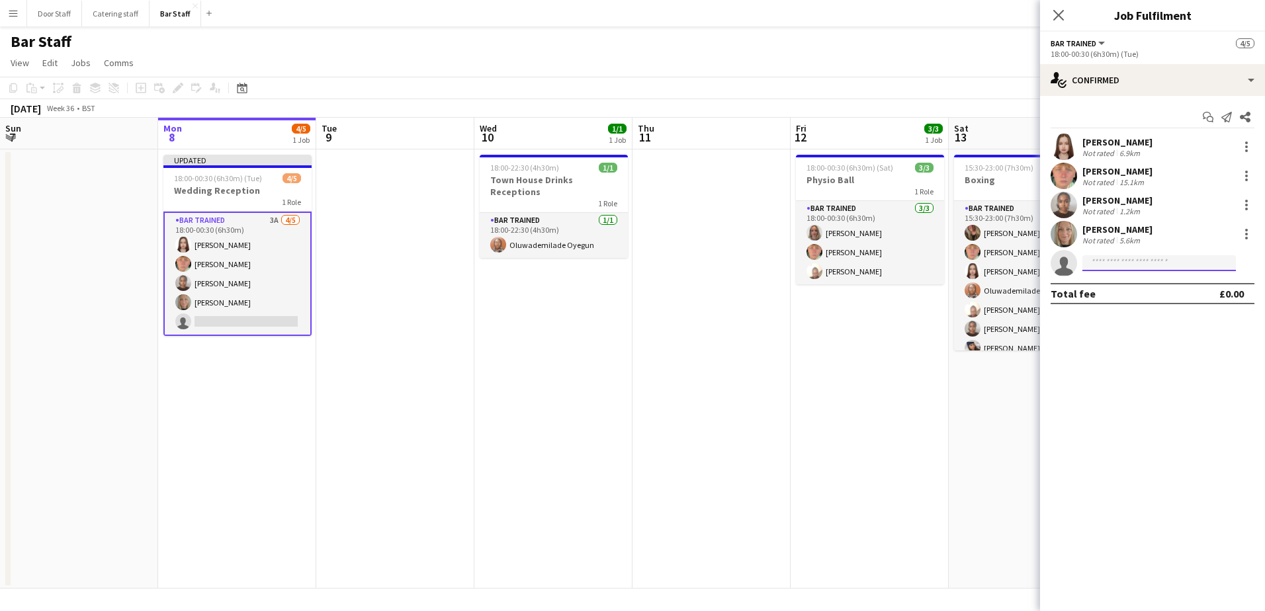
click at [1170, 264] on input at bounding box center [1158, 263] width 153 height 16
type input "***"
click at [1164, 290] on span "[PERSON_NAME][EMAIL_ADDRESS][DOMAIN_NAME]" at bounding box center [1159, 293] width 132 height 11
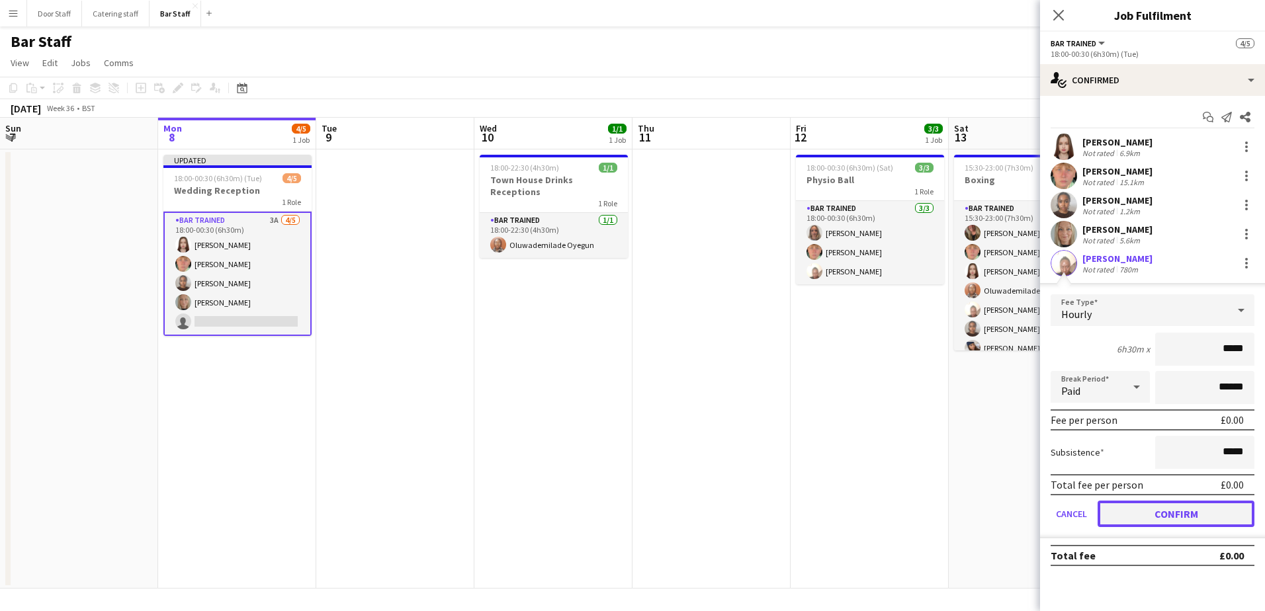
click at [1180, 515] on button "Confirm" at bounding box center [1176, 514] width 157 height 26
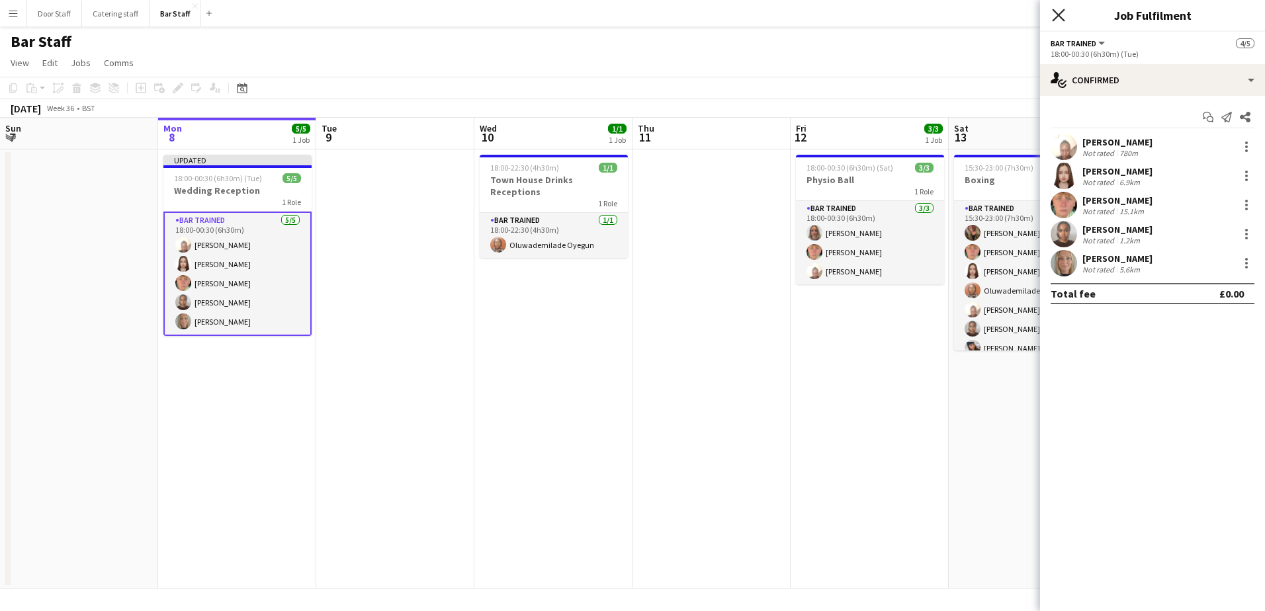
click at [1058, 19] on icon "Close pop-in" at bounding box center [1058, 15] width 13 height 13
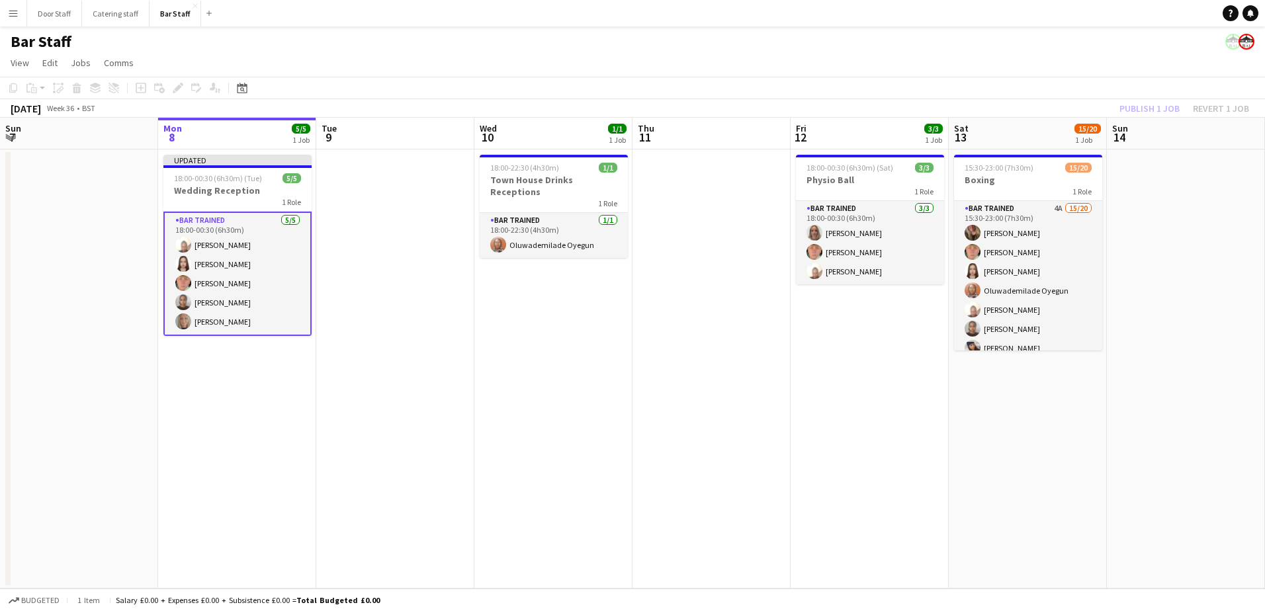
click at [1152, 103] on div "Publish 1 job Revert 1 job" at bounding box center [1183, 108] width 161 height 17
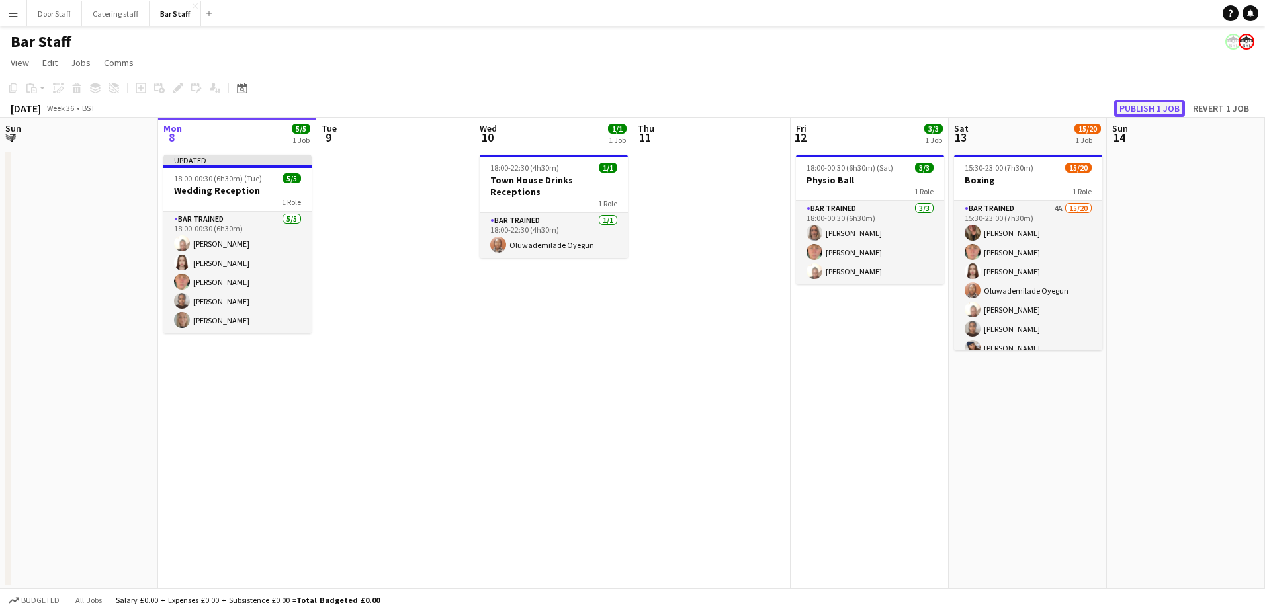
click at [1152, 111] on button "Publish 1 job" at bounding box center [1149, 108] width 71 height 17
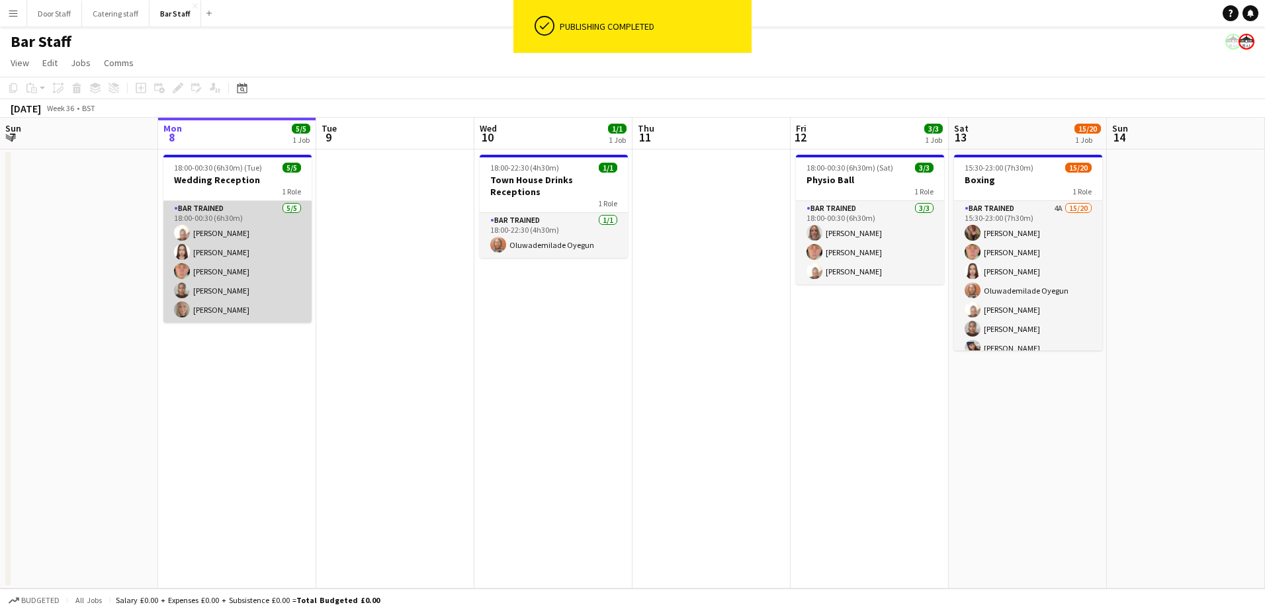
click at [236, 229] on app-card-role "Bar trained [DATE] 18:00-00:30 (6h30m) [PERSON_NAME] [PERSON_NAME] [PERSON_NAME…" at bounding box center [237, 262] width 148 height 122
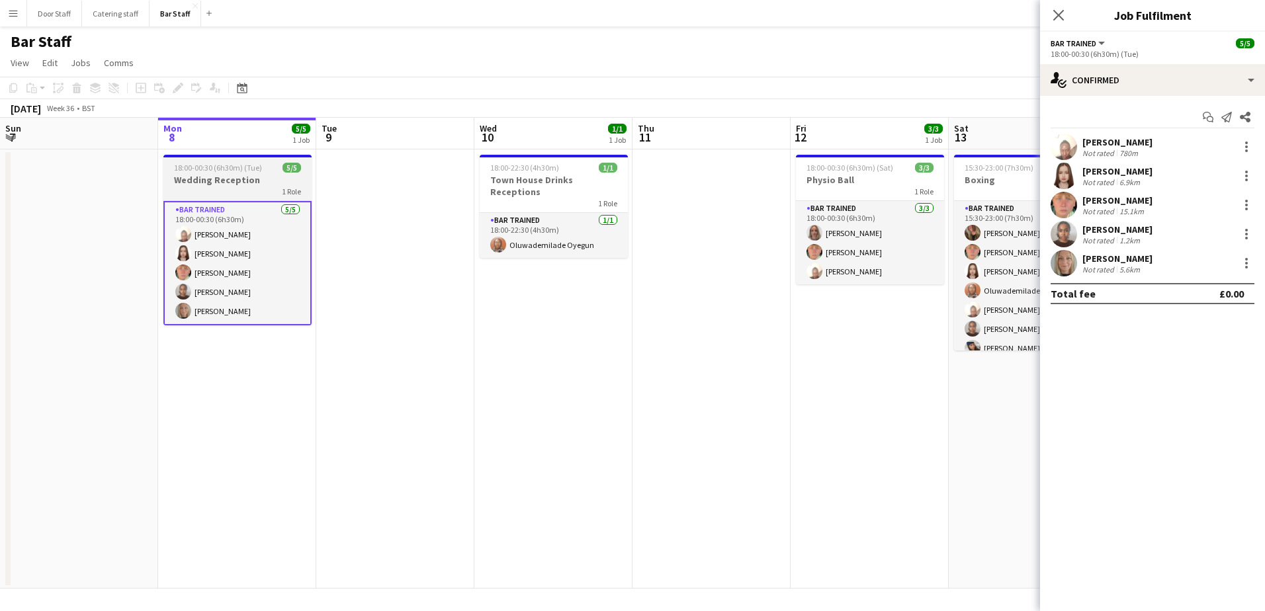
click at [254, 183] on h3 "Wedding Reception" at bounding box center [237, 180] width 148 height 12
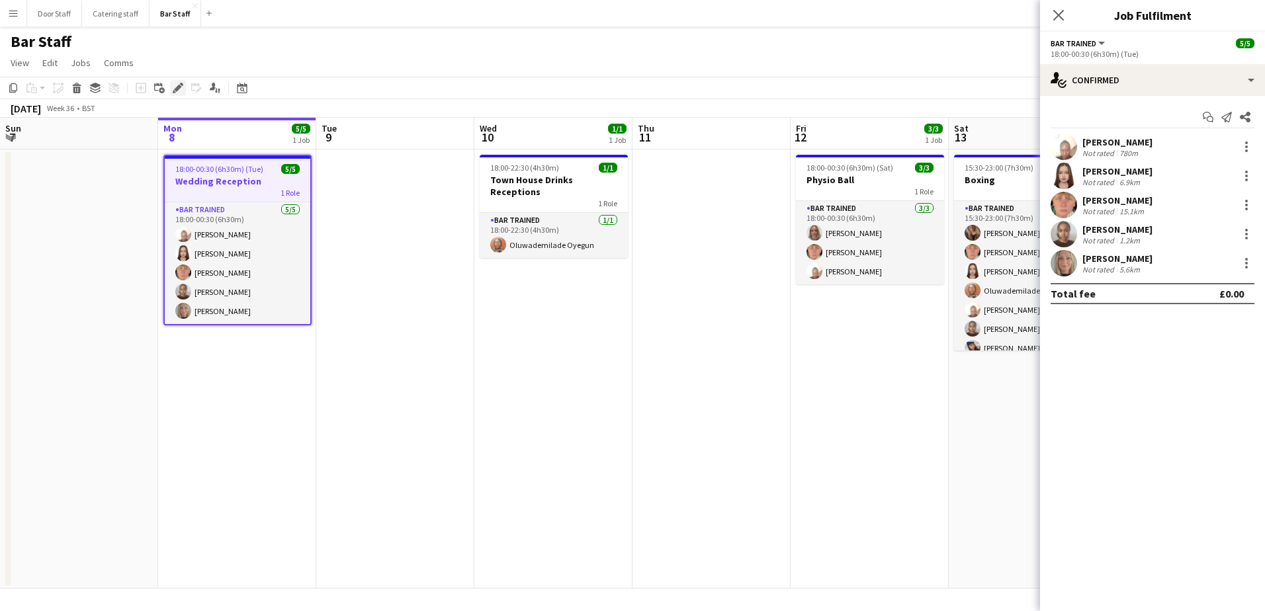
click at [183, 87] on div "Edit" at bounding box center [178, 88] width 16 height 16
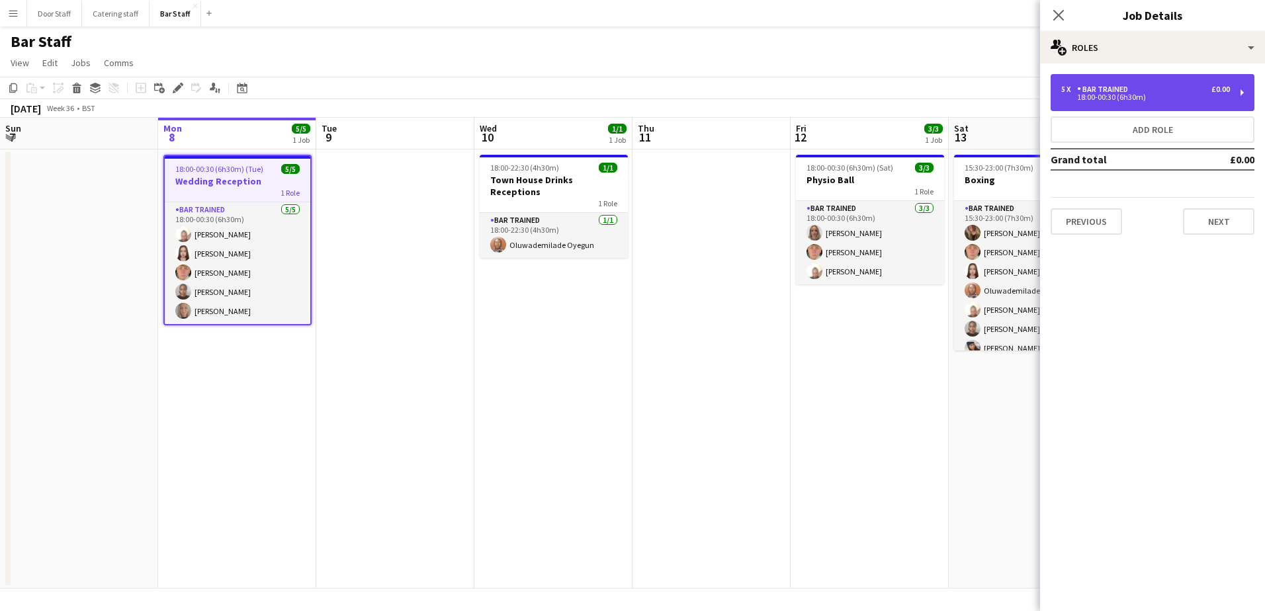
click at [1118, 99] on div "18:00-00:30 (6h30m)" at bounding box center [1145, 97] width 169 height 7
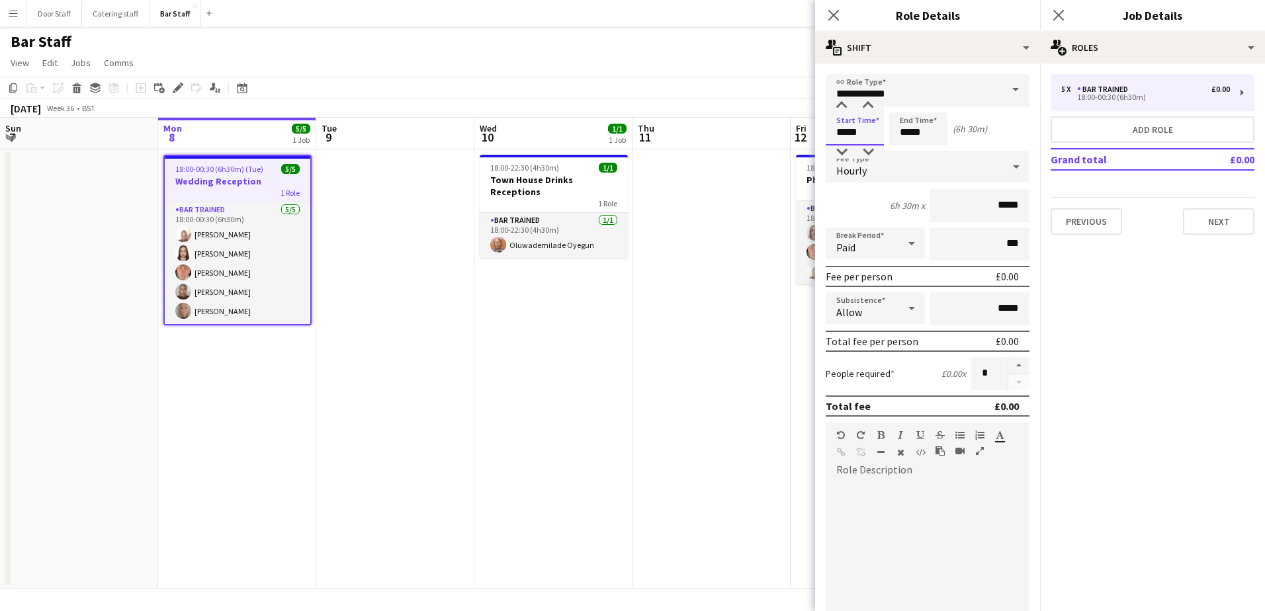
click at [832, 128] on input "*****" at bounding box center [855, 128] width 58 height 33
type input "*****"
click at [840, 148] on div at bounding box center [841, 152] width 26 height 13
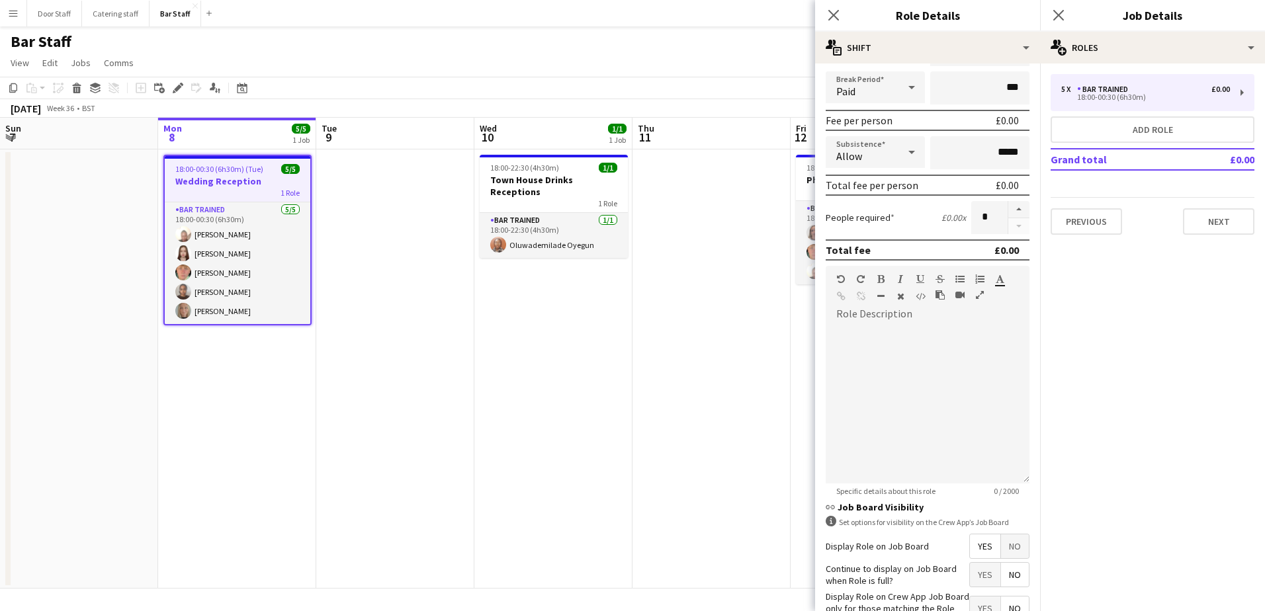
scroll to position [247, 0]
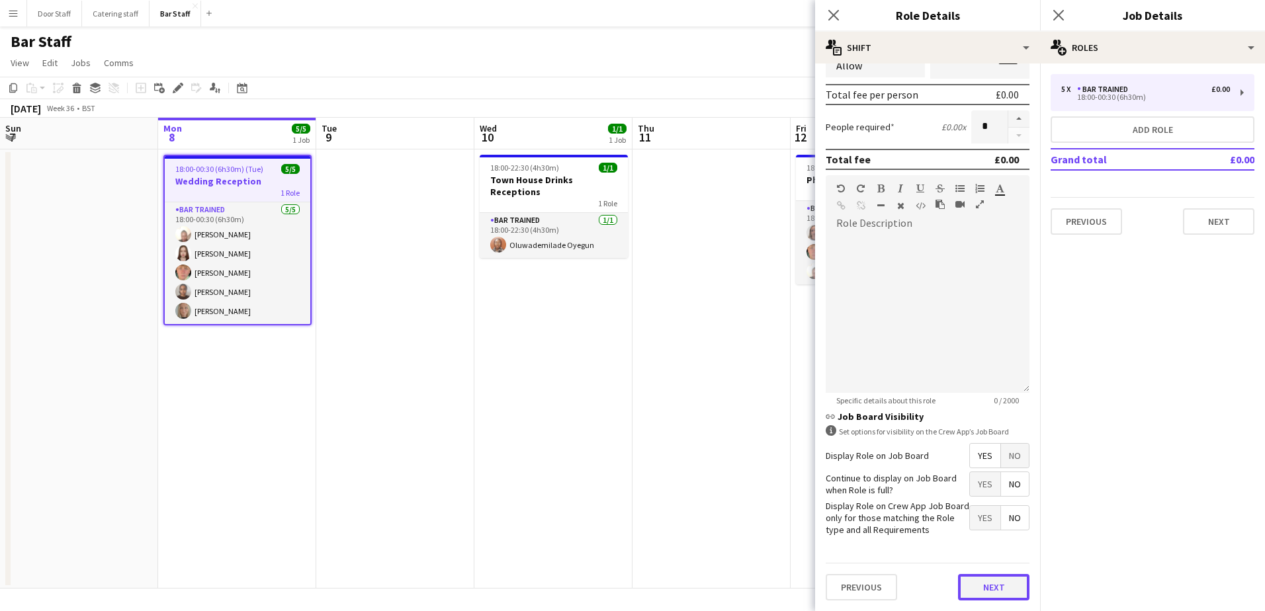
click at [982, 587] on button "Next" at bounding box center [993, 587] width 71 height 26
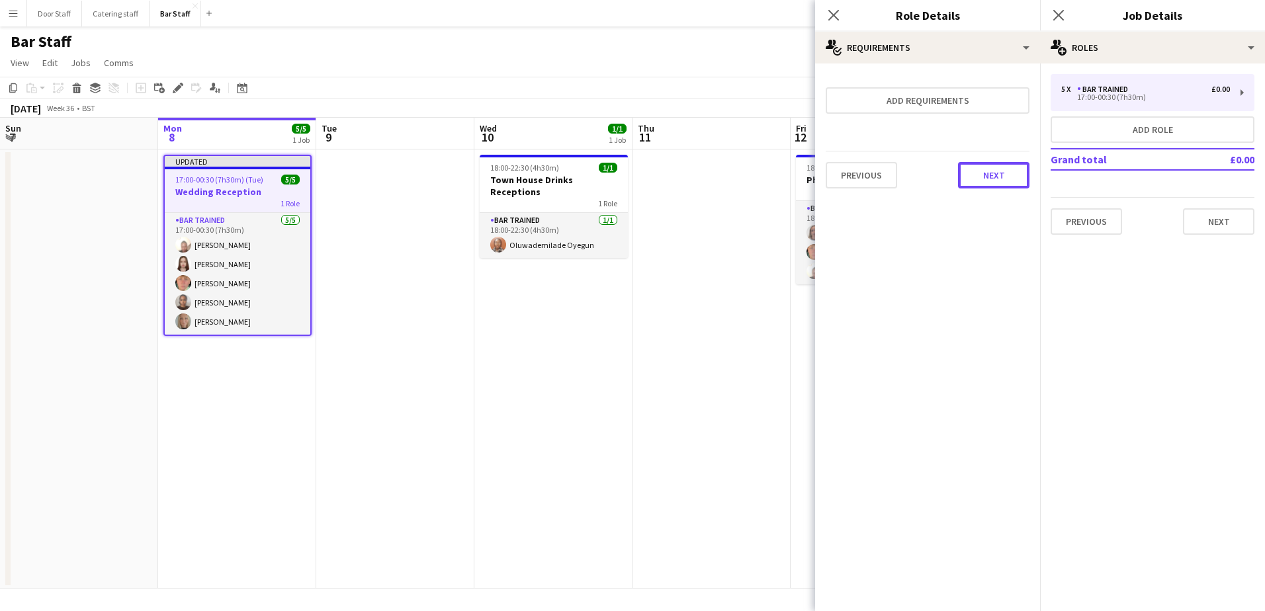
click at [1017, 174] on button "Next" at bounding box center [993, 175] width 71 height 26
click at [999, 182] on button "Finish" at bounding box center [1005, 177] width 50 height 26
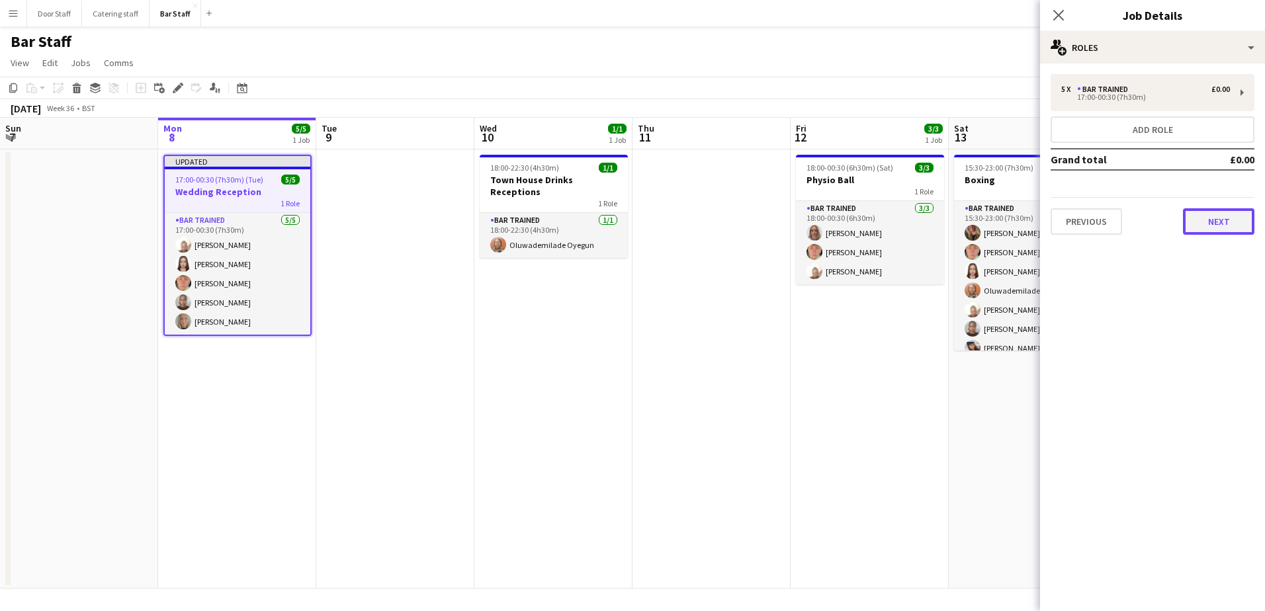
click at [1230, 222] on button "Next" at bounding box center [1218, 221] width 71 height 26
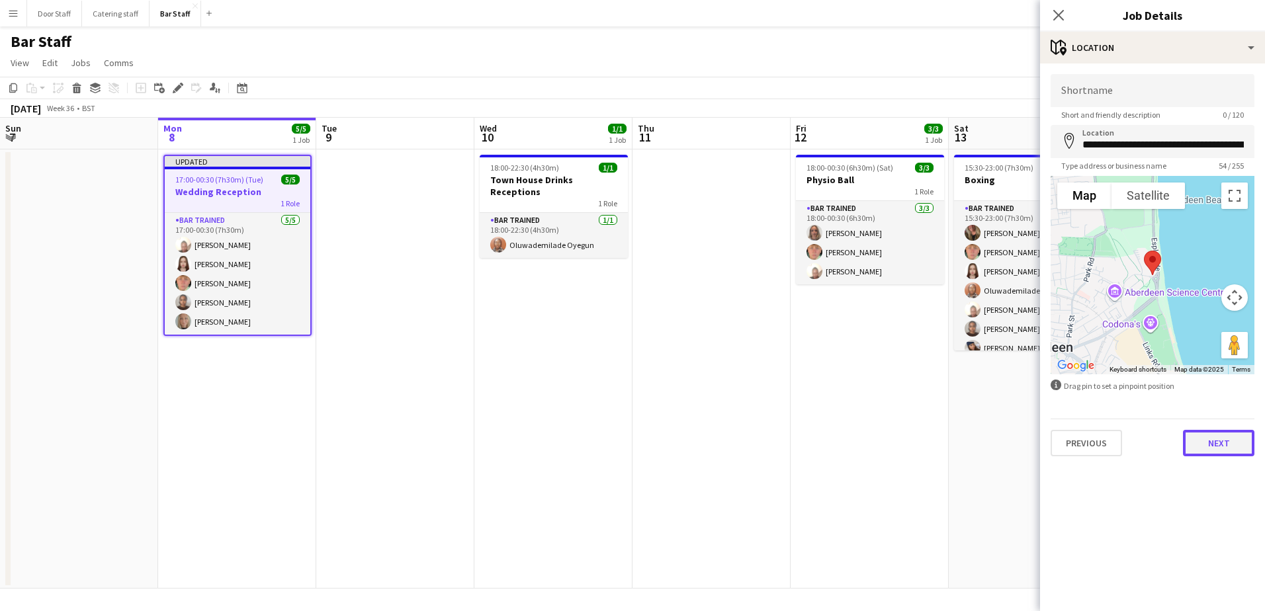
click at [1228, 445] on button "Next" at bounding box center [1218, 443] width 71 height 26
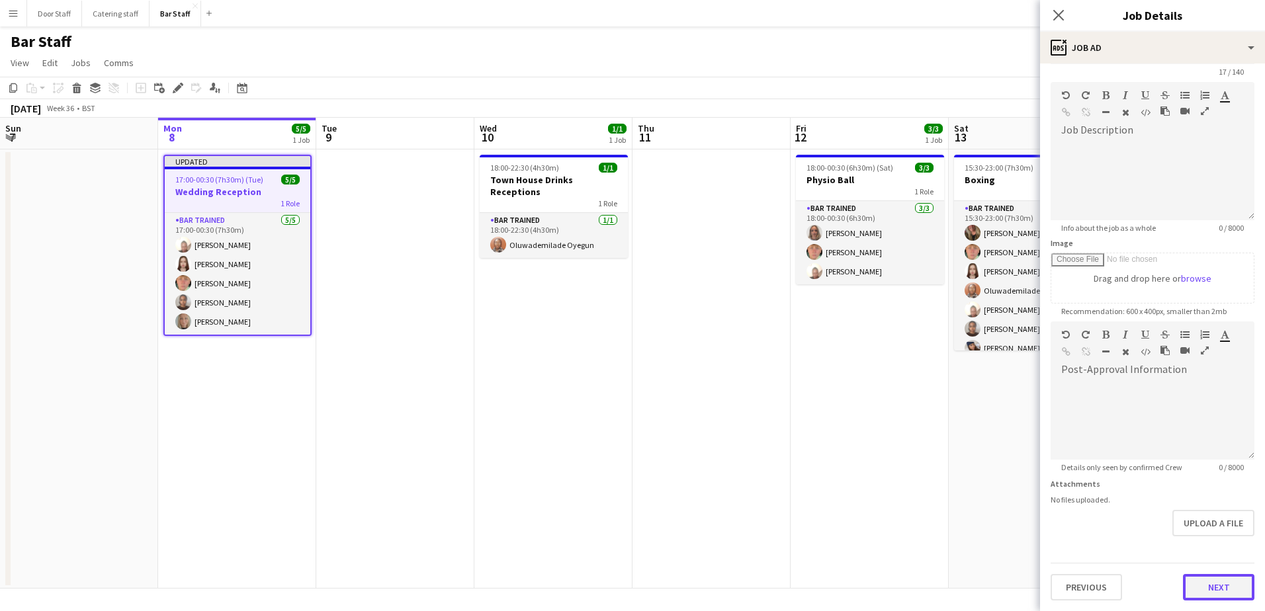
click at [1231, 550] on form "**********" at bounding box center [1152, 316] width 225 height 570
click at [1209, 590] on button "Next" at bounding box center [1218, 587] width 71 height 26
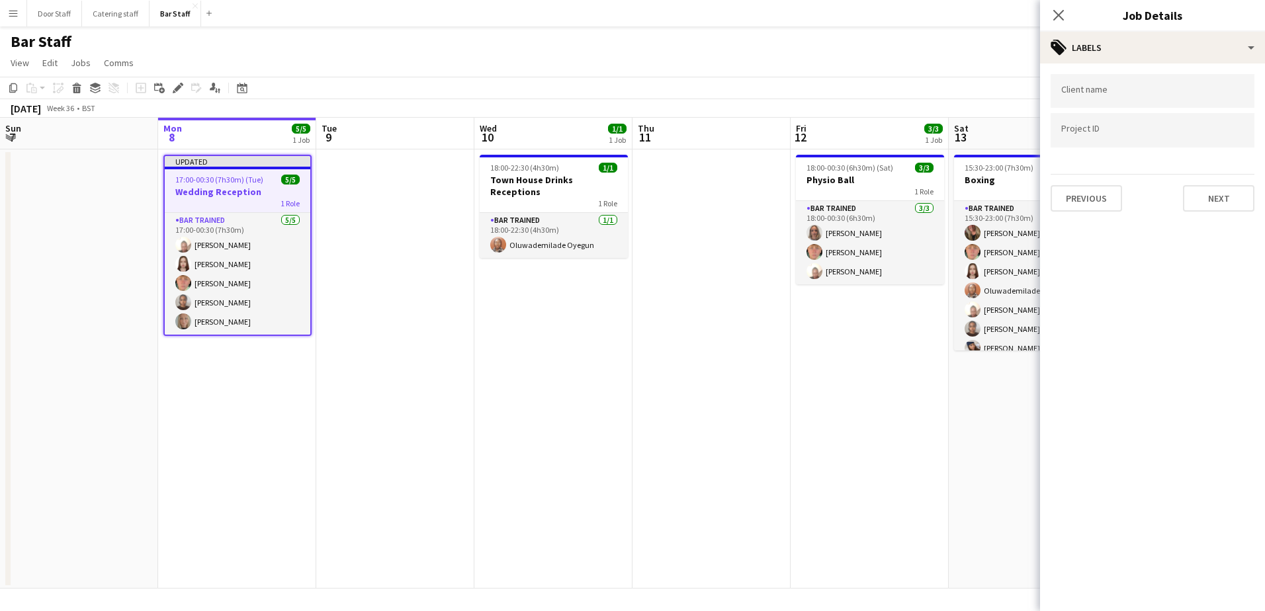
scroll to position [0, 0]
click at [1236, 193] on button "Next" at bounding box center [1218, 198] width 71 height 26
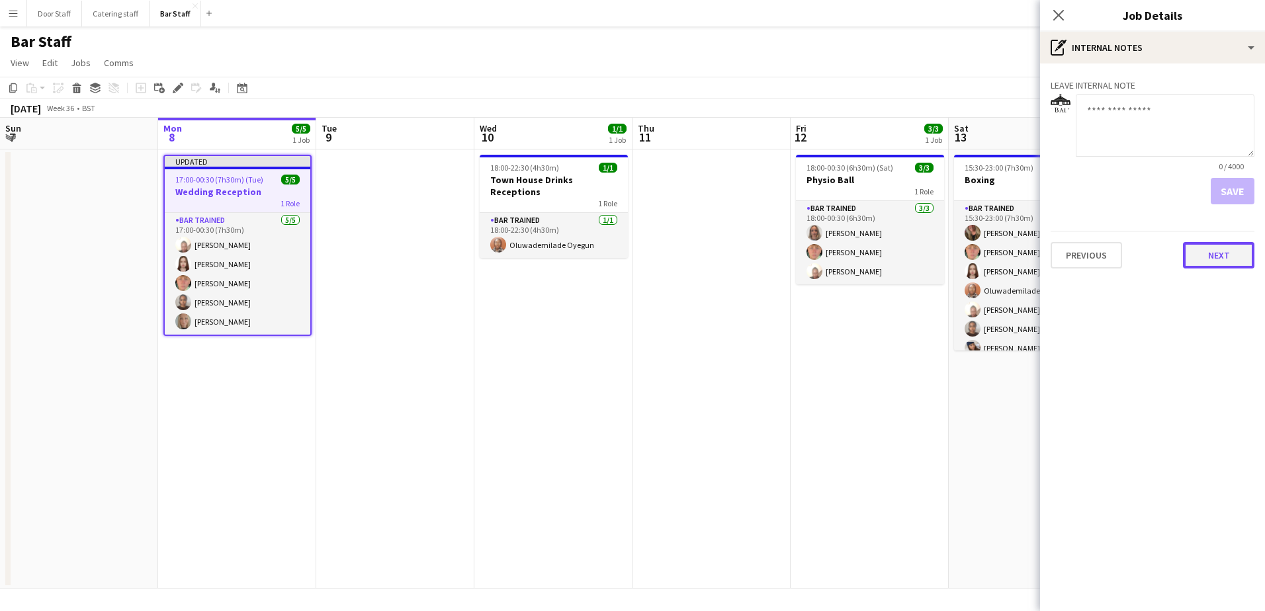
click at [1225, 259] on button "Next" at bounding box center [1218, 255] width 71 height 26
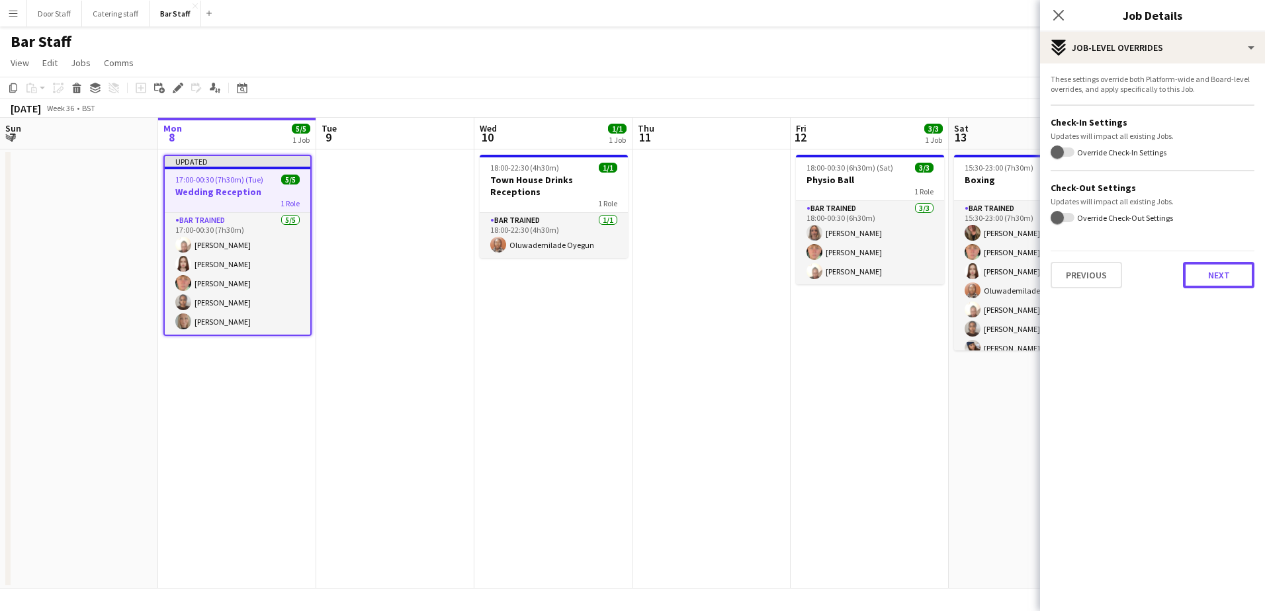
click at [1212, 277] on button "Next" at bounding box center [1218, 275] width 71 height 26
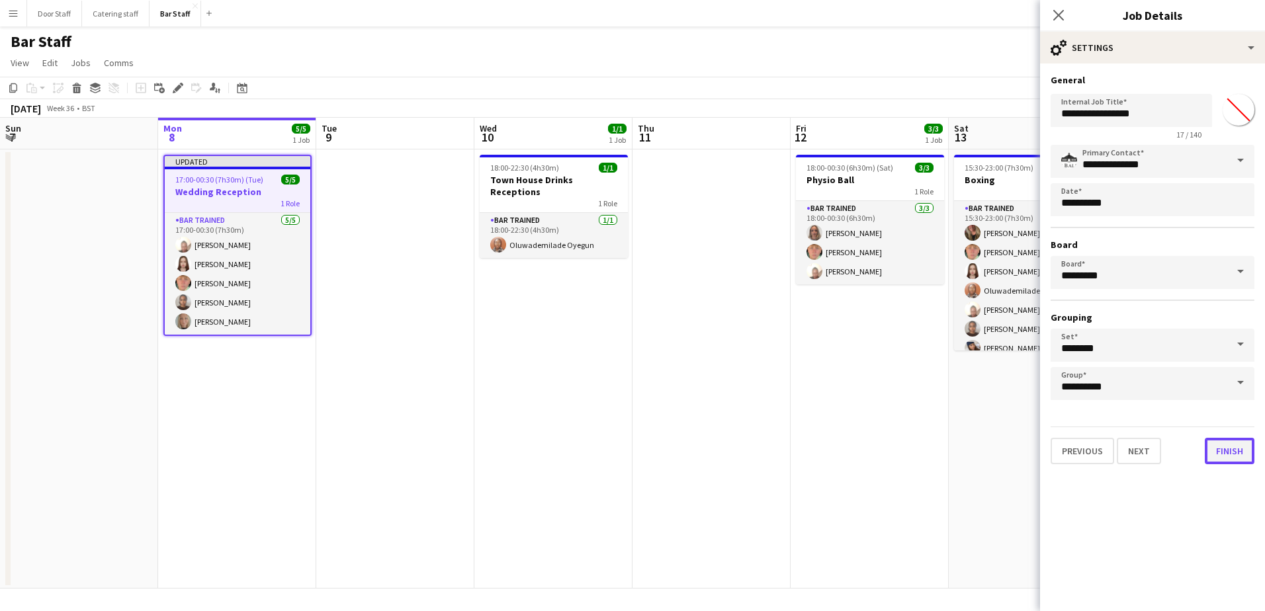
click at [1231, 448] on button "Finish" at bounding box center [1230, 451] width 50 height 26
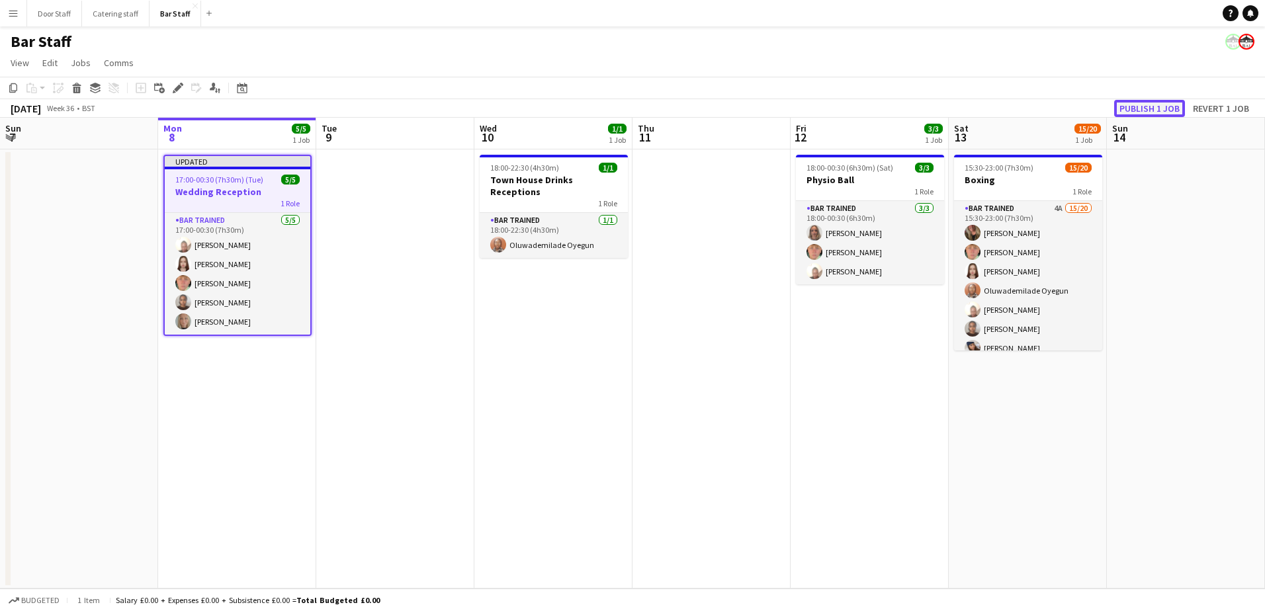
click at [1156, 112] on button "Publish 1 job" at bounding box center [1149, 108] width 71 height 17
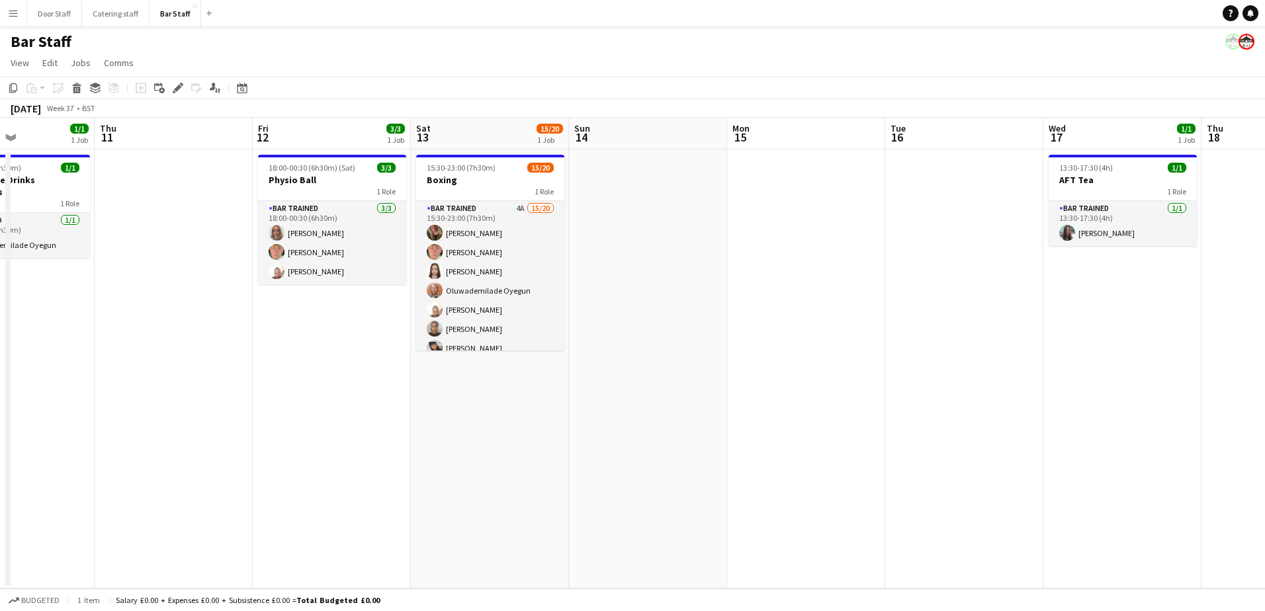
scroll to position [0, 394]
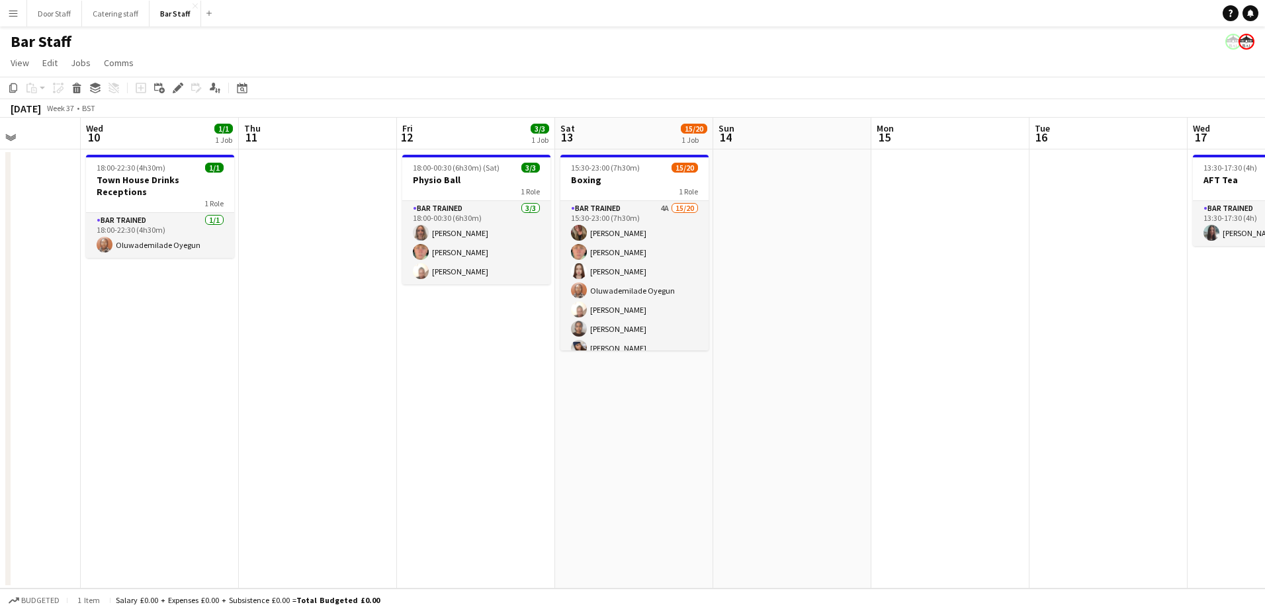
drag, startPoint x: 763, startPoint y: 390, endPoint x: 369, endPoint y: 398, distance: 393.7
click at [369, 398] on app-calendar-viewport "Sun 7 Mon 8 5/5 1 Job Tue 9 Wed 10 1/1 1 Job Thu 11 Fri 12 3/3 1 Job Sat 13 15/…" at bounding box center [632, 353] width 1265 height 471
click at [467, 132] on app-board-header-date "Fri 12 3/3 1 Job" at bounding box center [476, 134] width 158 height 32
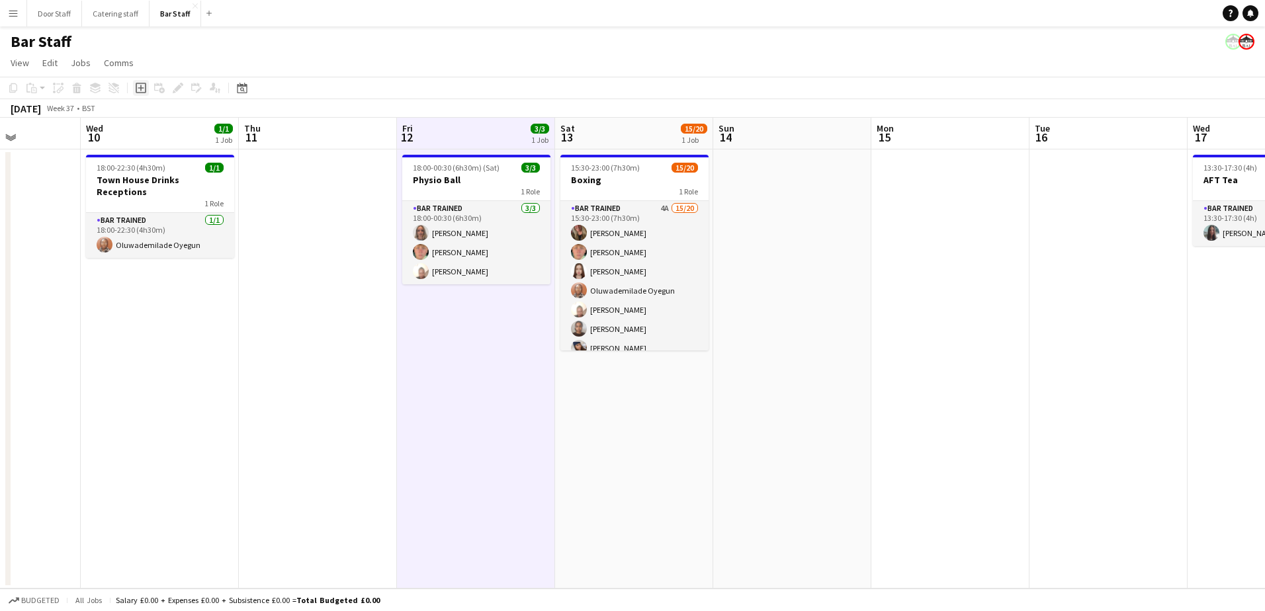
click at [142, 83] on icon at bounding box center [141, 88] width 11 height 11
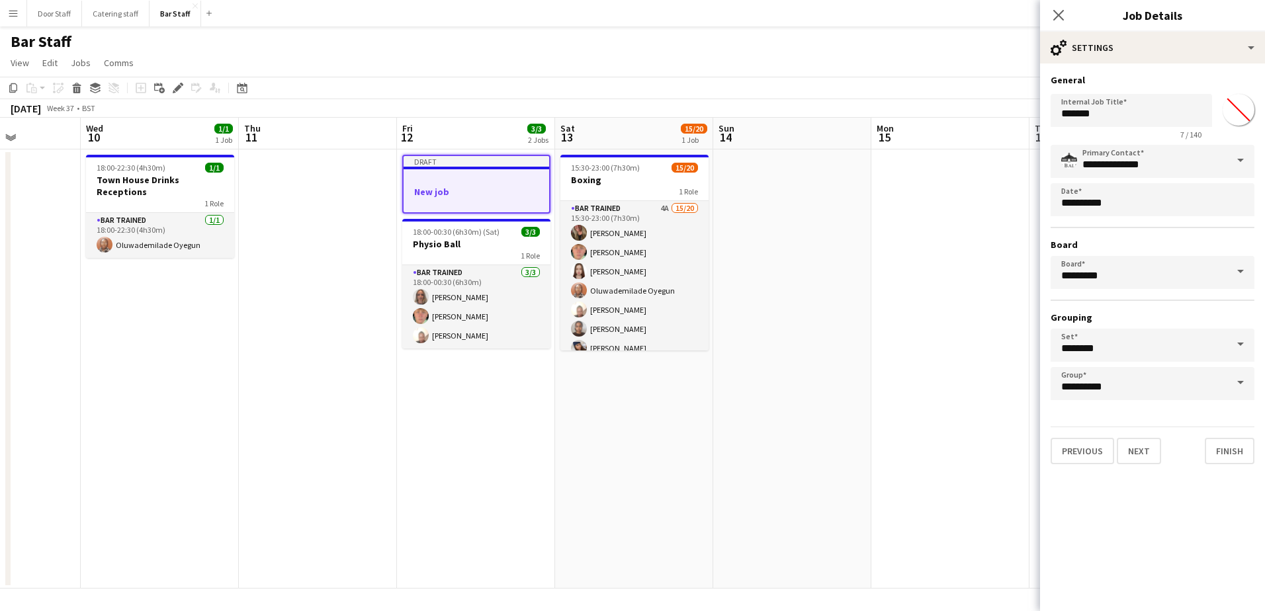
click at [475, 179] on div at bounding box center [477, 180] width 146 height 10
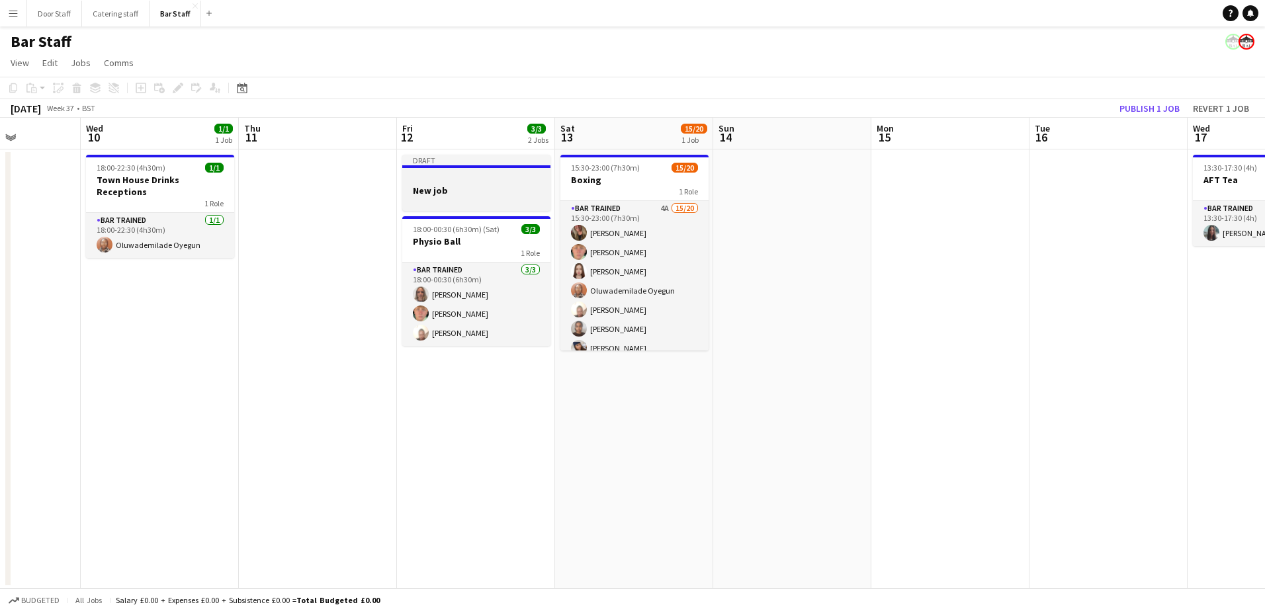
click at [509, 187] on h3 "New job" at bounding box center [476, 191] width 148 height 12
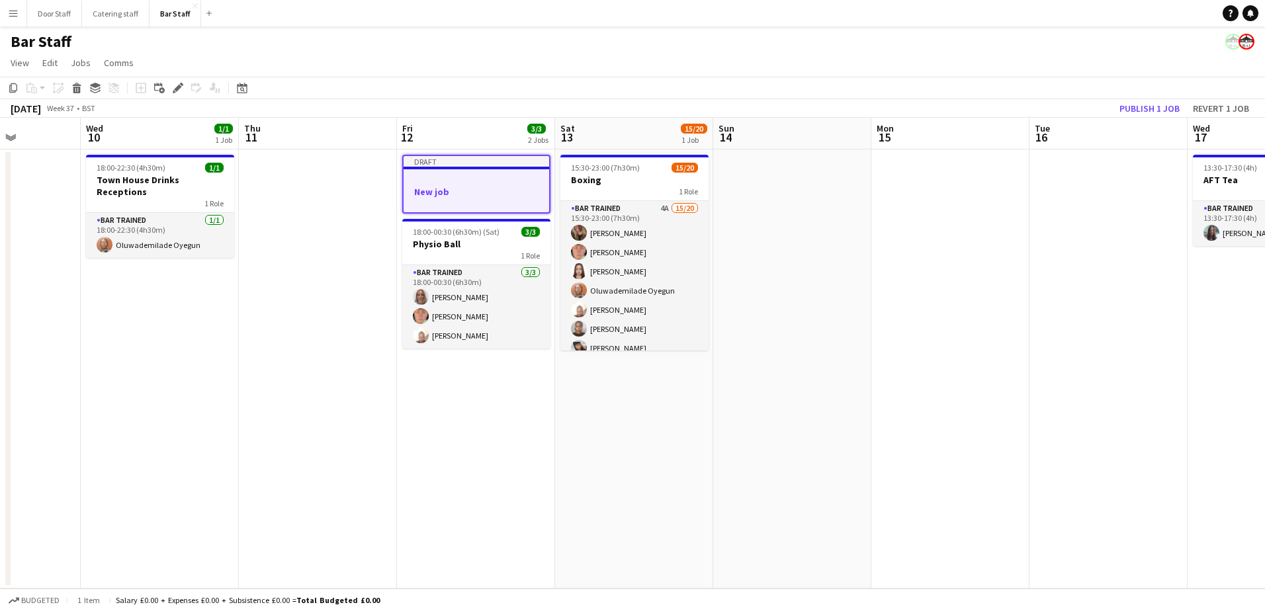
scroll to position [0, 393]
click at [183, 89] on div "Edit" at bounding box center [178, 88] width 16 height 16
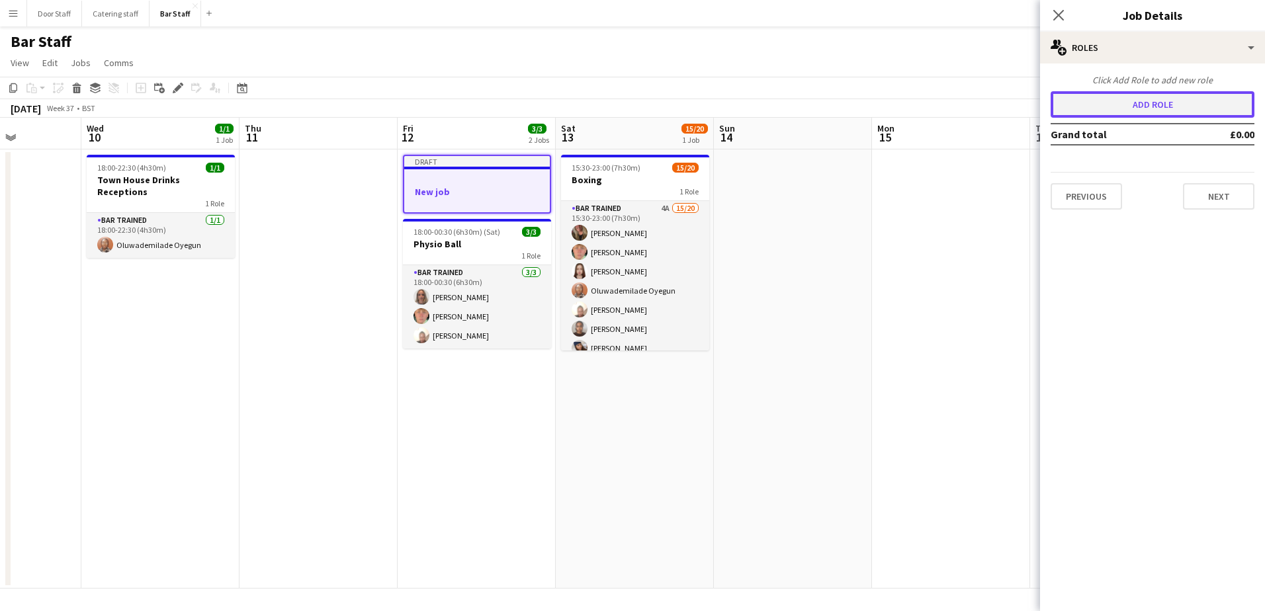
click at [1123, 110] on button "Add role" at bounding box center [1153, 104] width 204 height 26
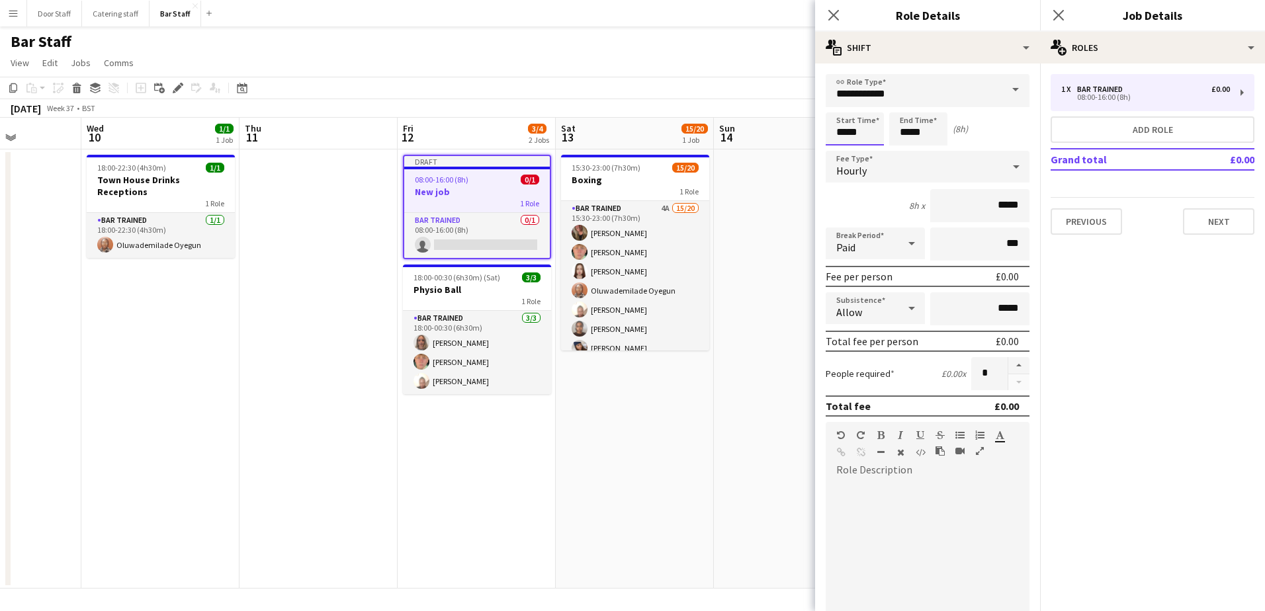
click at [854, 132] on input "*****" at bounding box center [855, 128] width 58 height 33
click at [841, 103] on div at bounding box center [841, 105] width 26 height 13
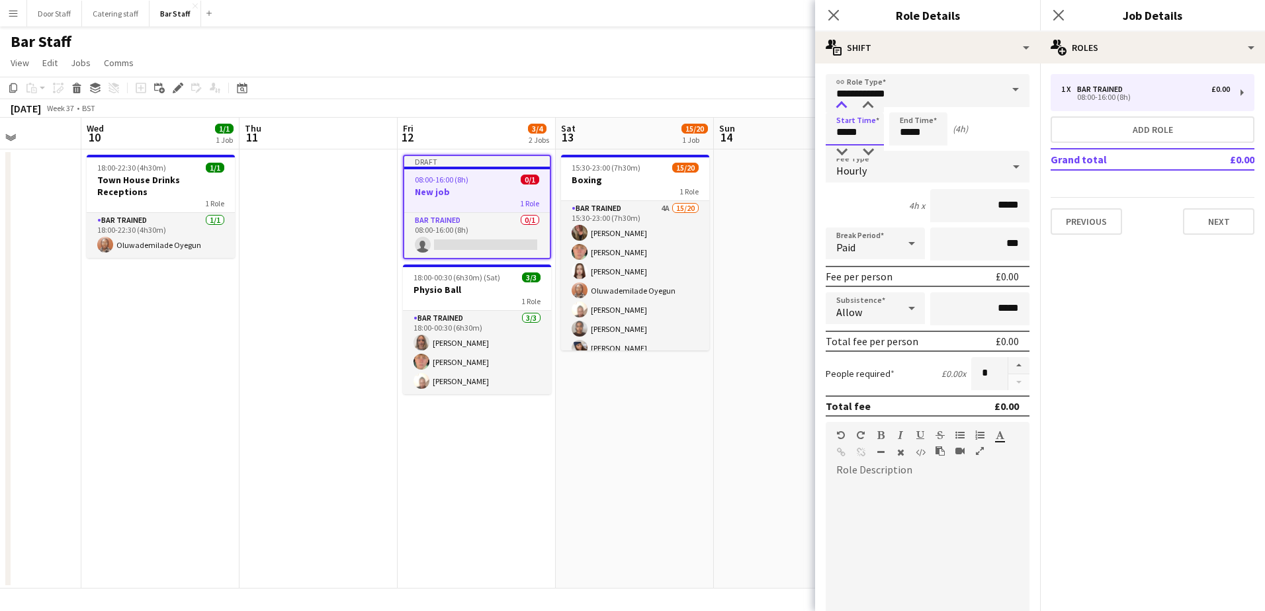
click at [841, 103] on div at bounding box center [841, 105] width 26 height 13
click at [873, 103] on div at bounding box center [868, 105] width 26 height 13
type input "*****"
click at [873, 103] on div at bounding box center [868, 105] width 26 height 13
click at [918, 128] on input "*****" at bounding box center [918, 128] width 58 height 33
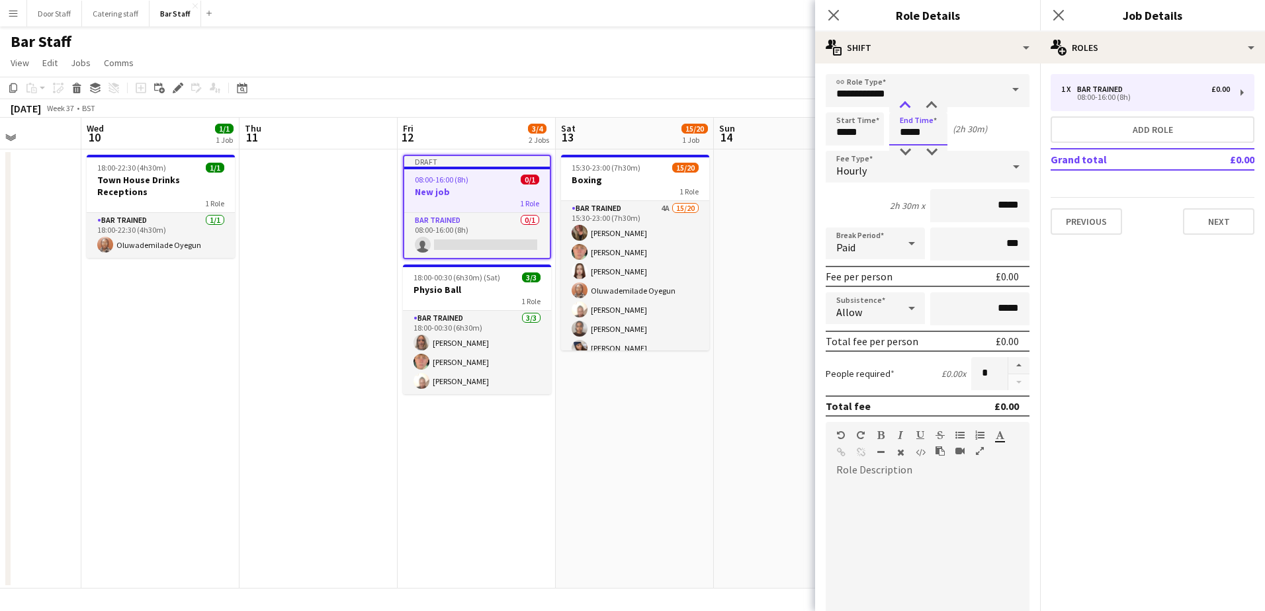
type input "*****"
click at [903, 100] on div at bounding box center [905, 105] width 26 height 13
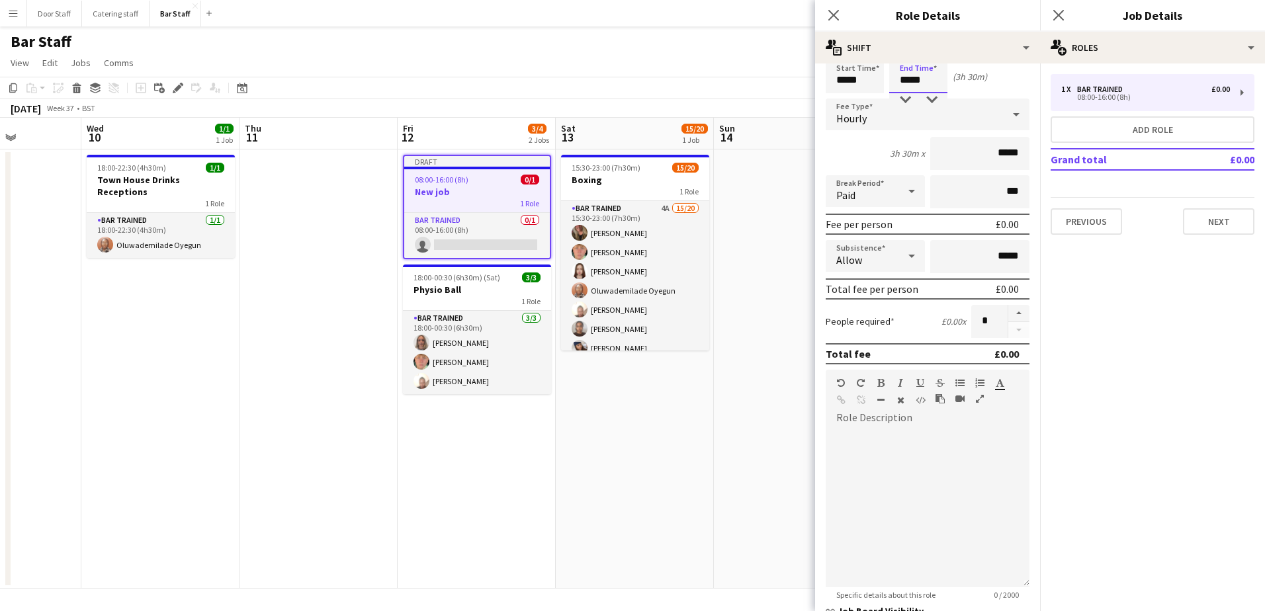
scroll to position [179, 0]
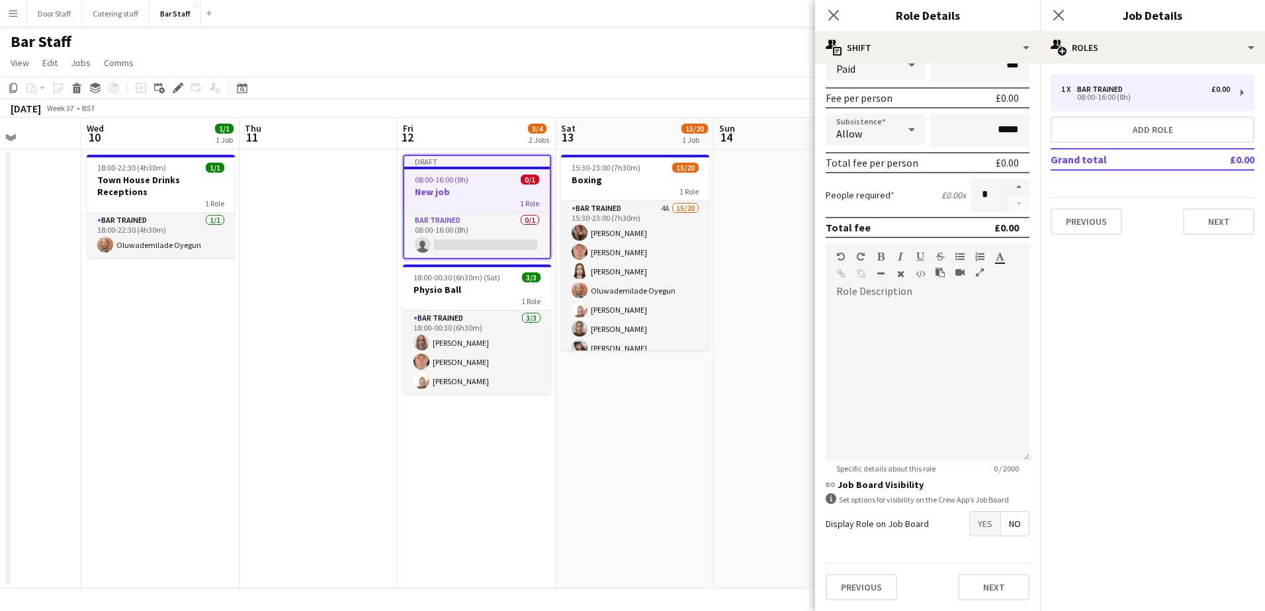
click at [978, 519] on span "Yes" at bounding box center [985, 524] width 30 height 24
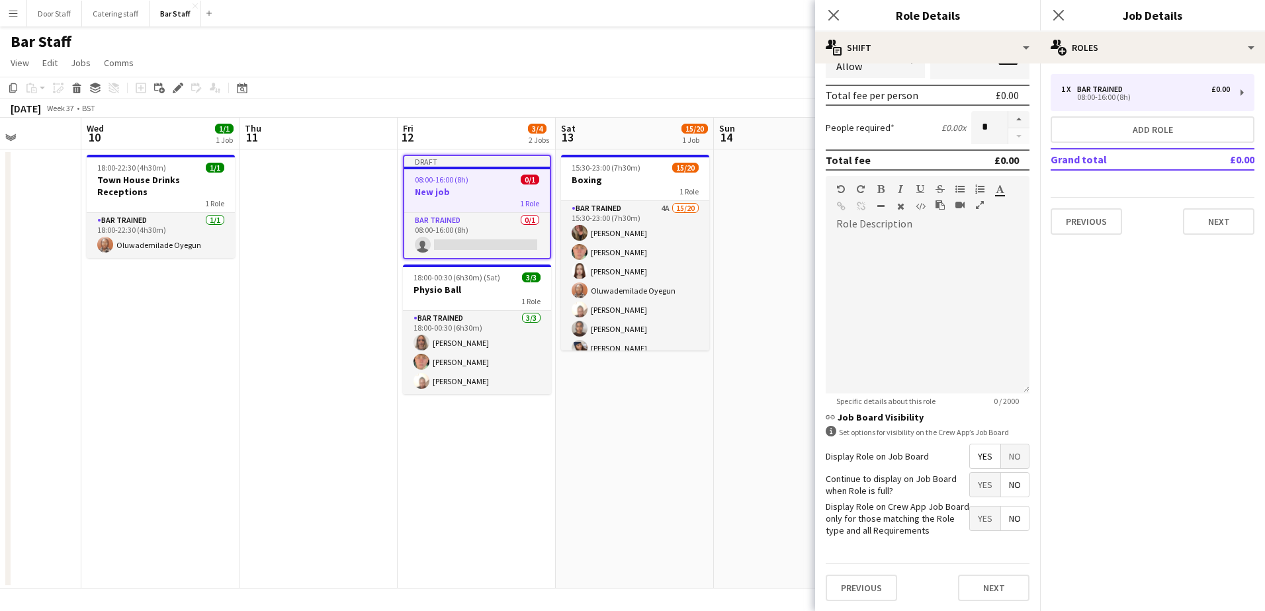
scroll to position [247, 0]
click at [990, 593] on button "Next" at bounding box center [993, 587] width 71 height 26
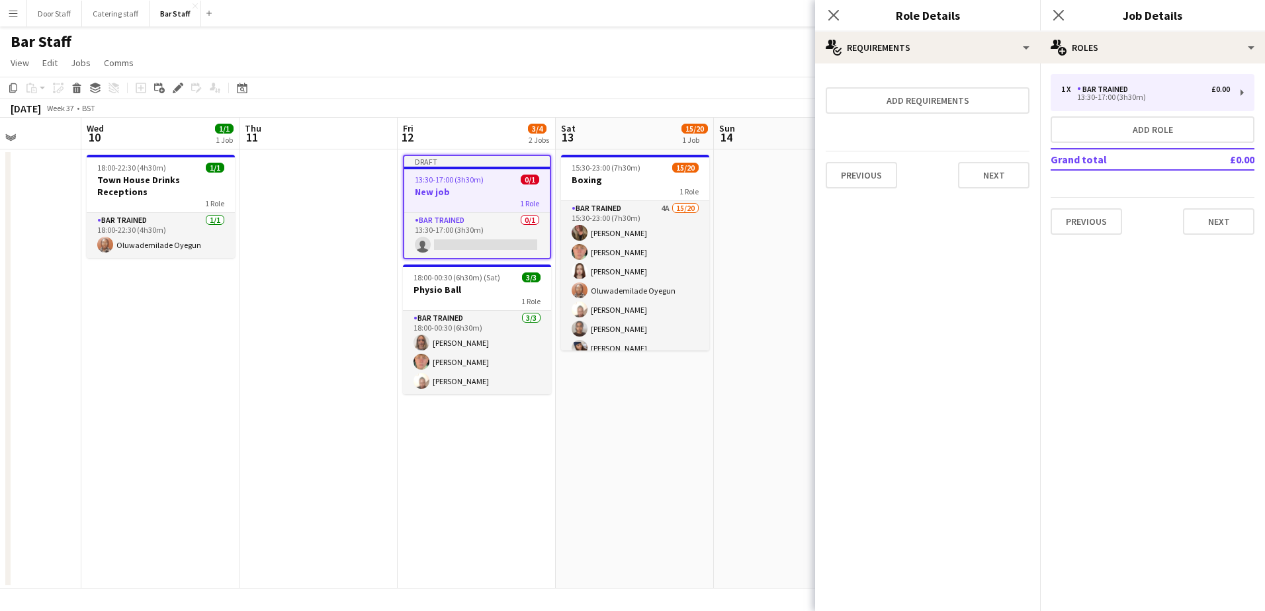
scroll to position [0, 0]
click at [1005, 177] on button "Next" at bounding box center [993, 175] width 71 height 26
click at [1002, 178] on button "Finish" at bounding box center [1005, 177] width 50 height 26
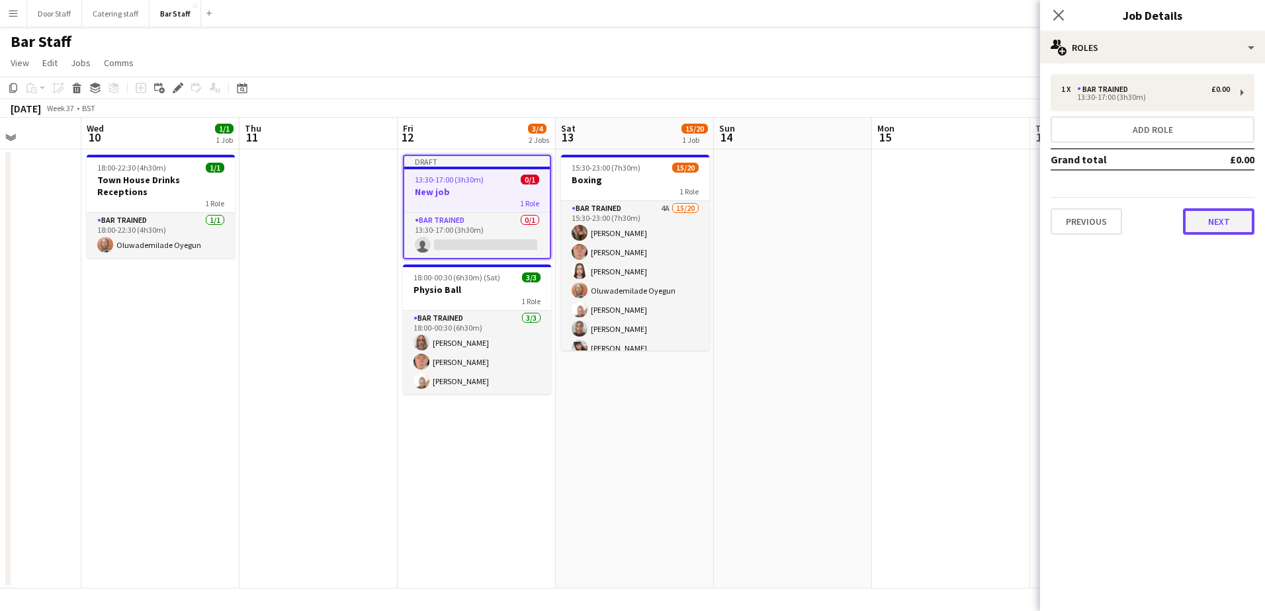
click at [1217, 229] on button "Next" at bounding box center [1218, 221] width 71 height 26
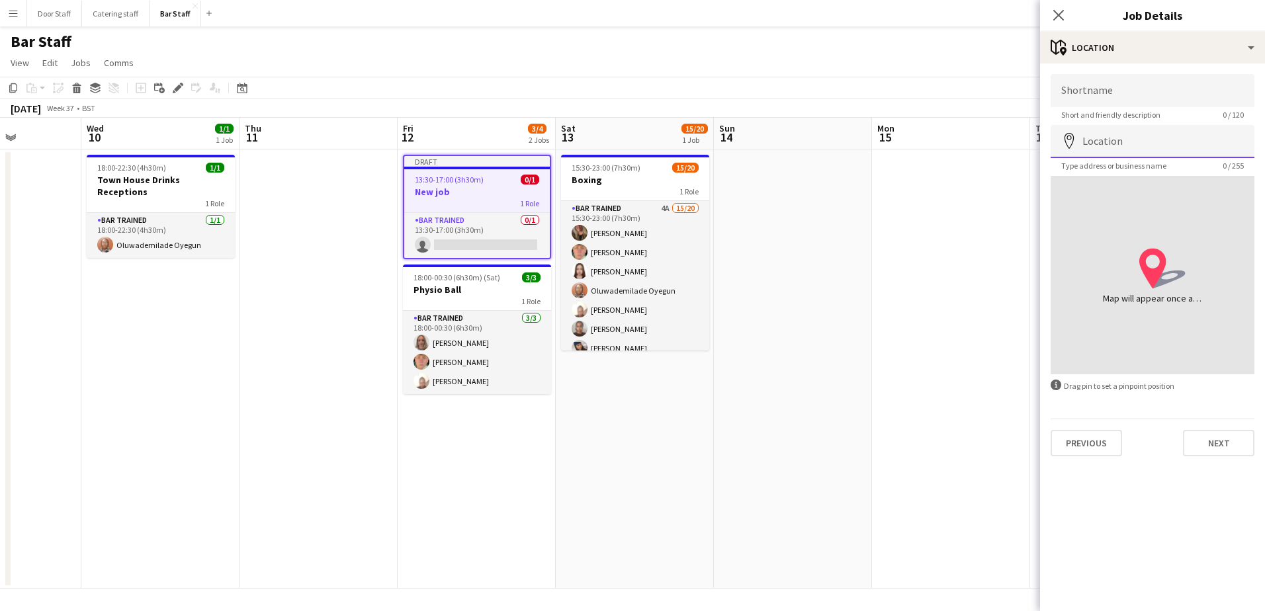
click at [1146, 142] on input "Location" at bounding box center [1153, 141] width 204 height 33
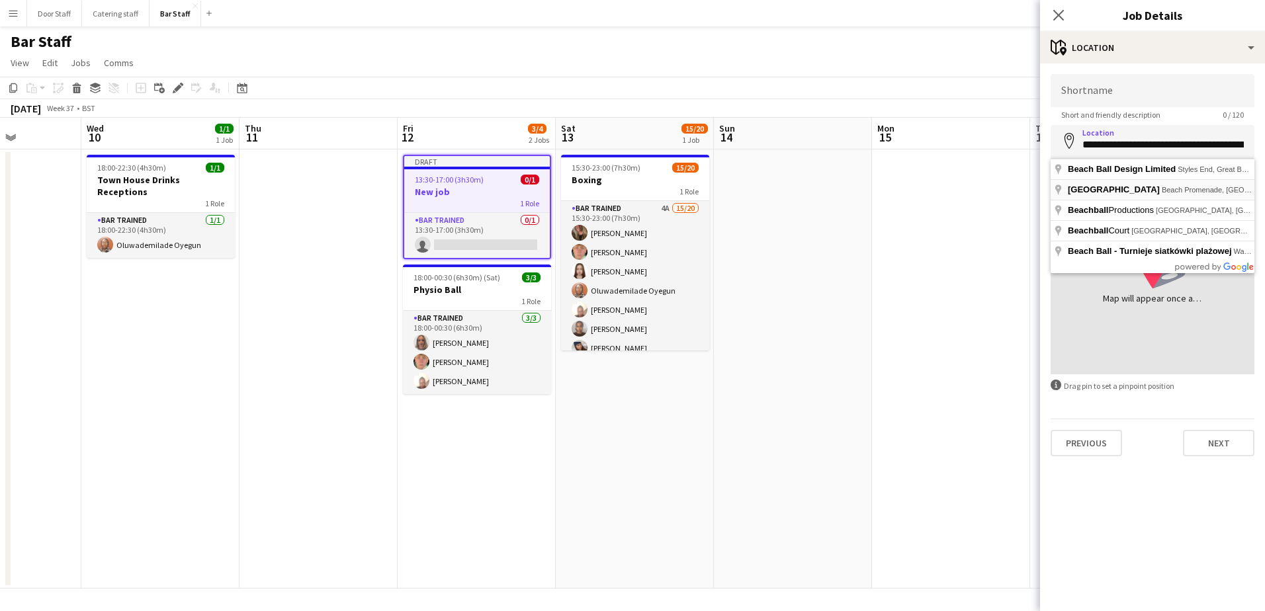
type input "**********"
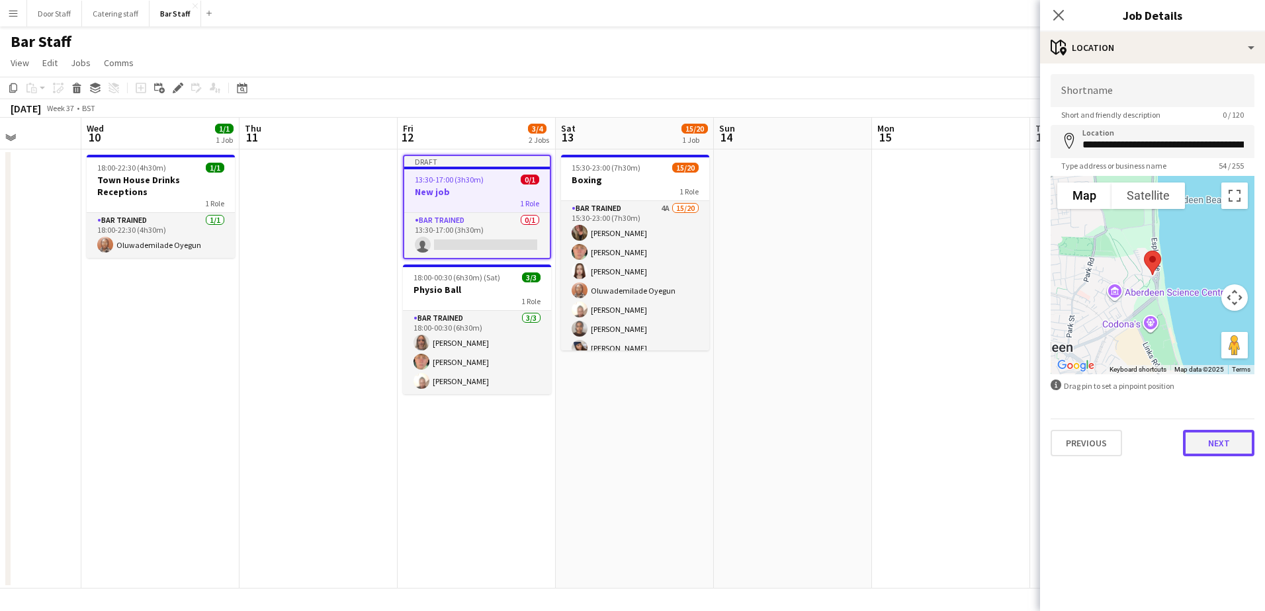
click at [1238, 450] on button "Next" at bounding box center [1218, 443] width 71 height 26
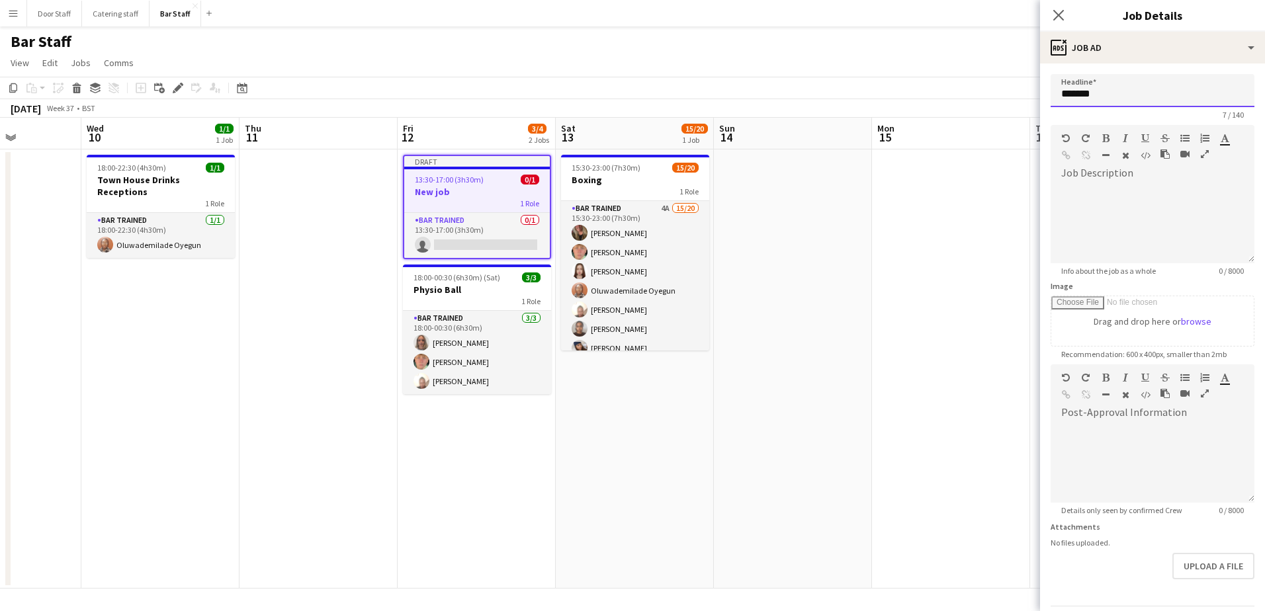
click at [1124, 96] on input "*******" at bounding box center [1153, 90] width 204 height 33
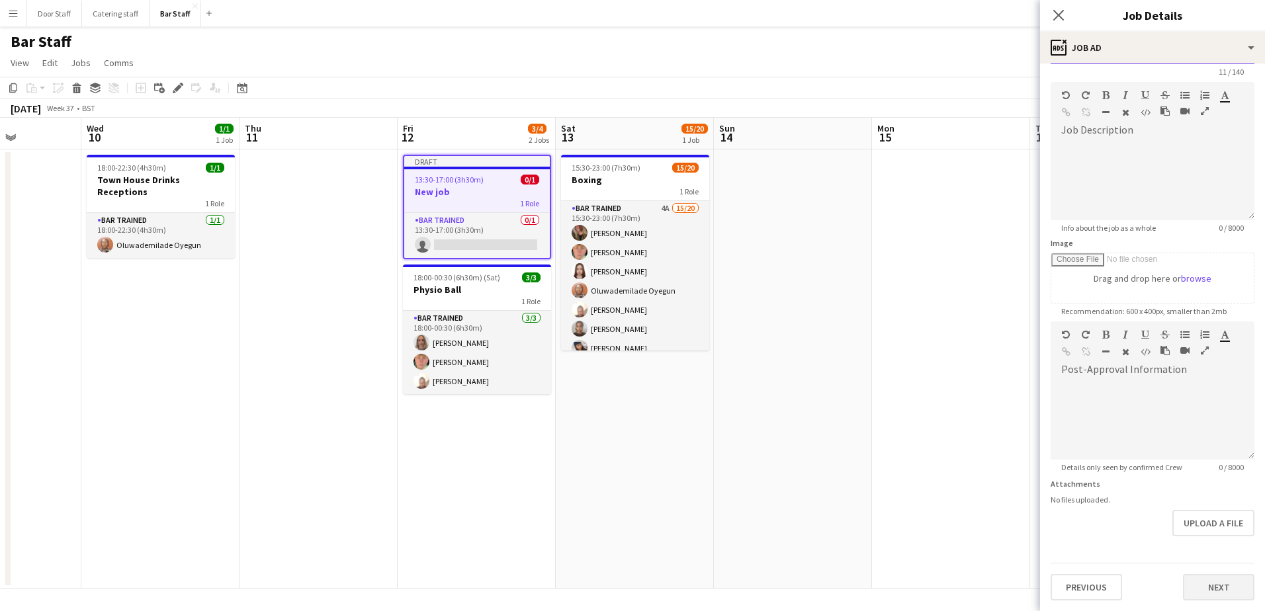
type input "**********"
click at [1214, 580] on button "Next" at bounding box center [1218, 587] width 71 height 26
type input "*******"
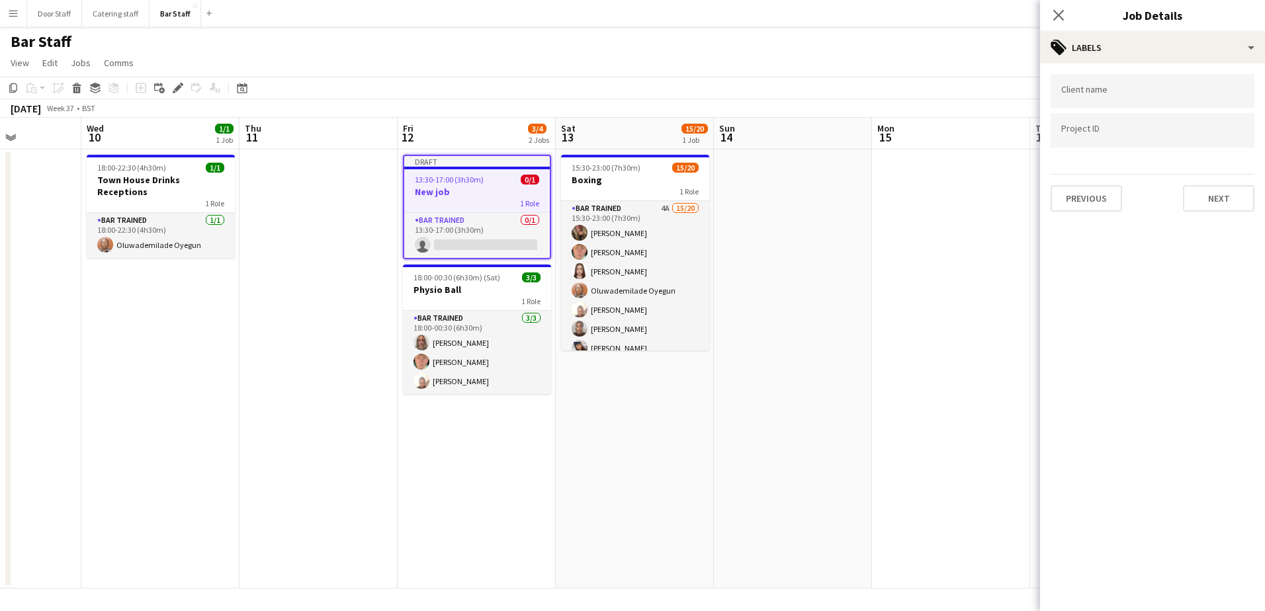
scroll to position [0, 0]
click at [1220, 194] on button "Next" at bounding box center [1218, 198] width 71 height 26
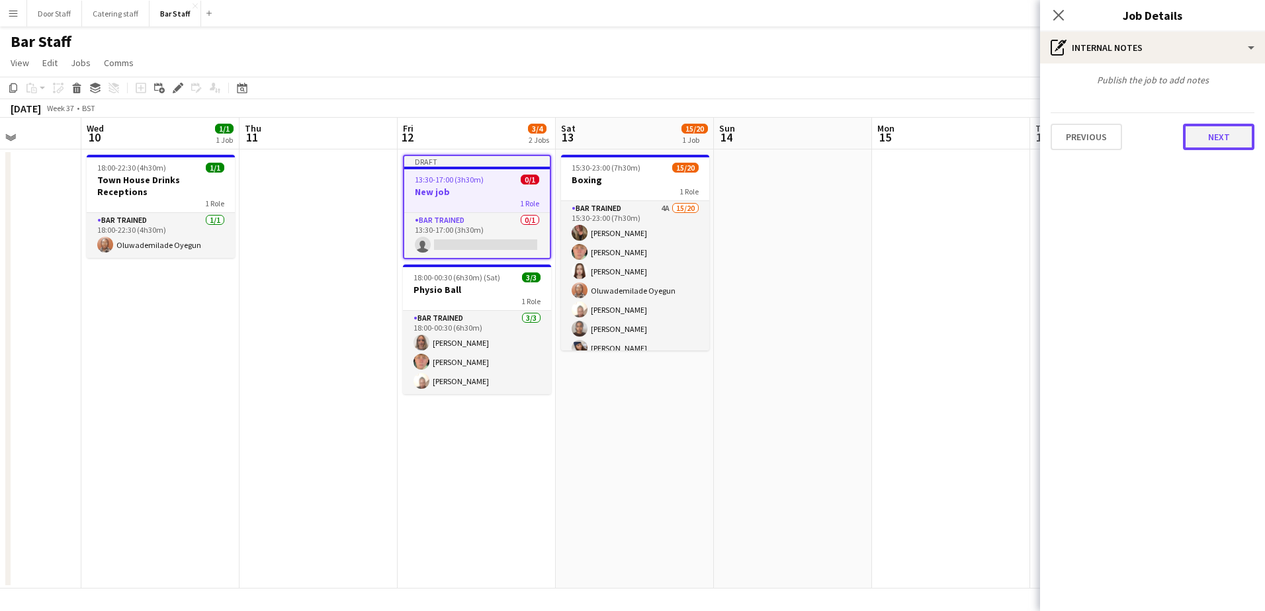
click at [1219, 137] on button "Next" at bounding box center [1218, 137] width 71 height 26
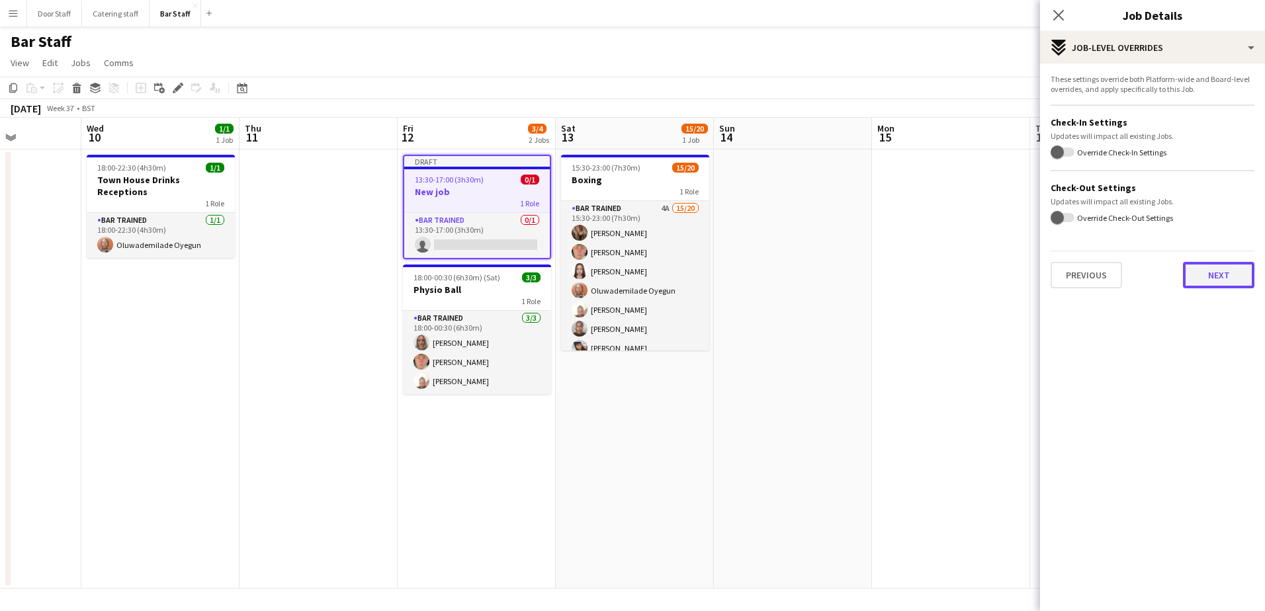
click at [1234, 279] on button "Next" at bounding box center [1218, 275] width 71 height 26
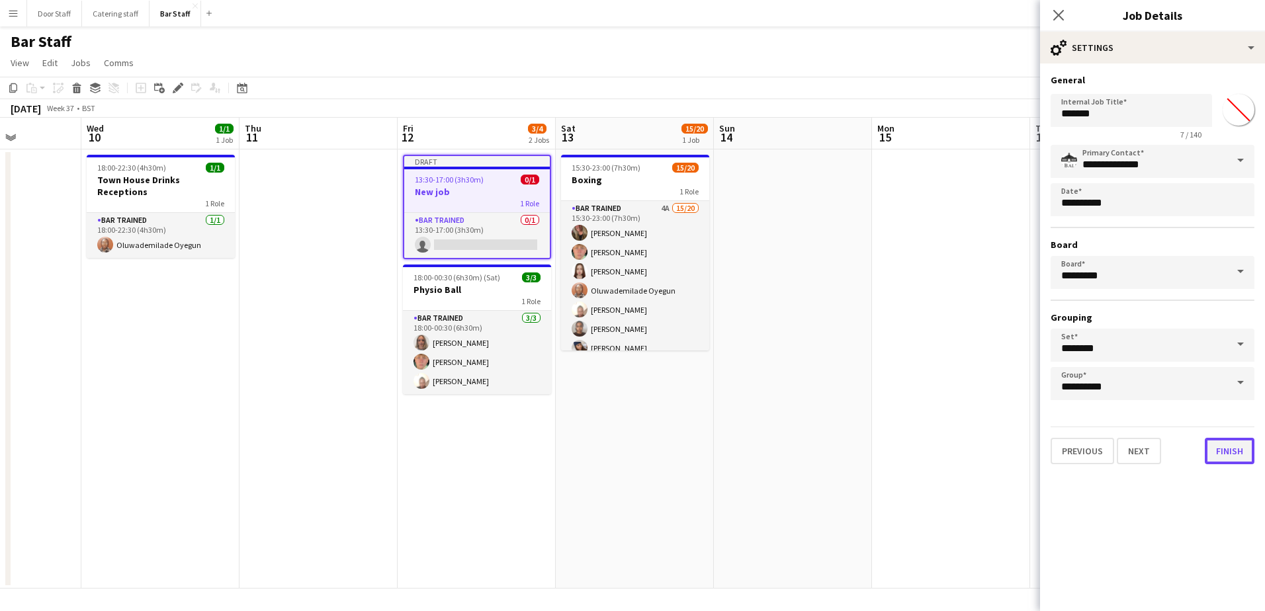
click at [1253, 450] on button "Finish" at bounding box center [1230, 451] width 50 height 26
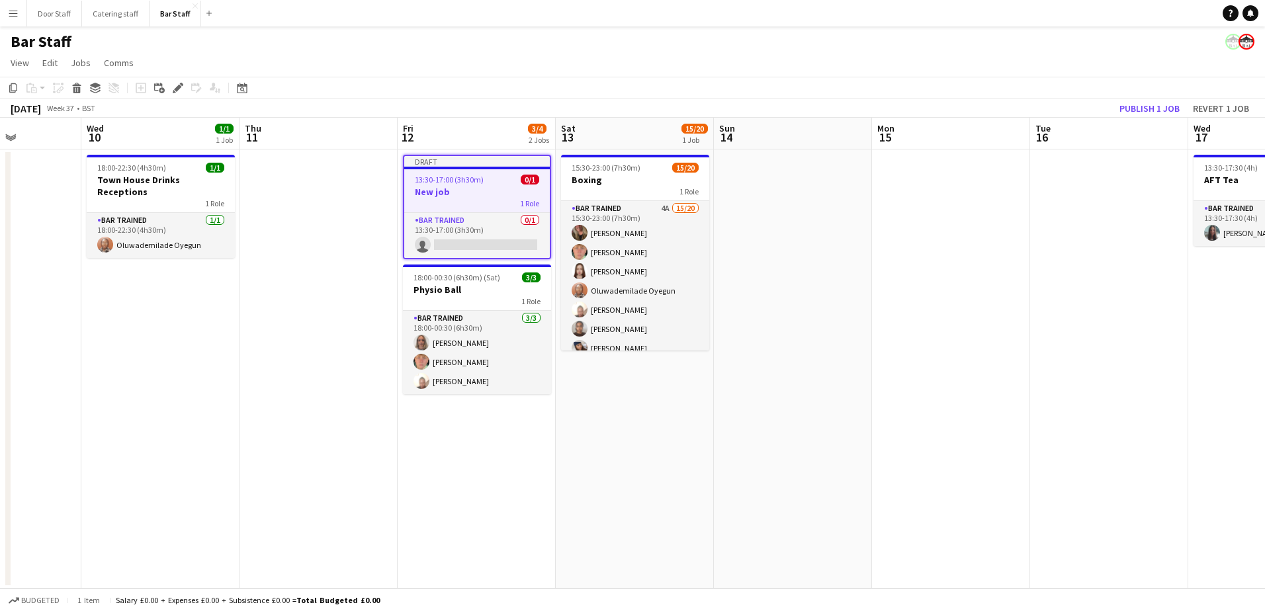
click at [437, 175] on span "13:30-17:00 (3h30m)" at bounding box center [449, 180] width 69 height 10
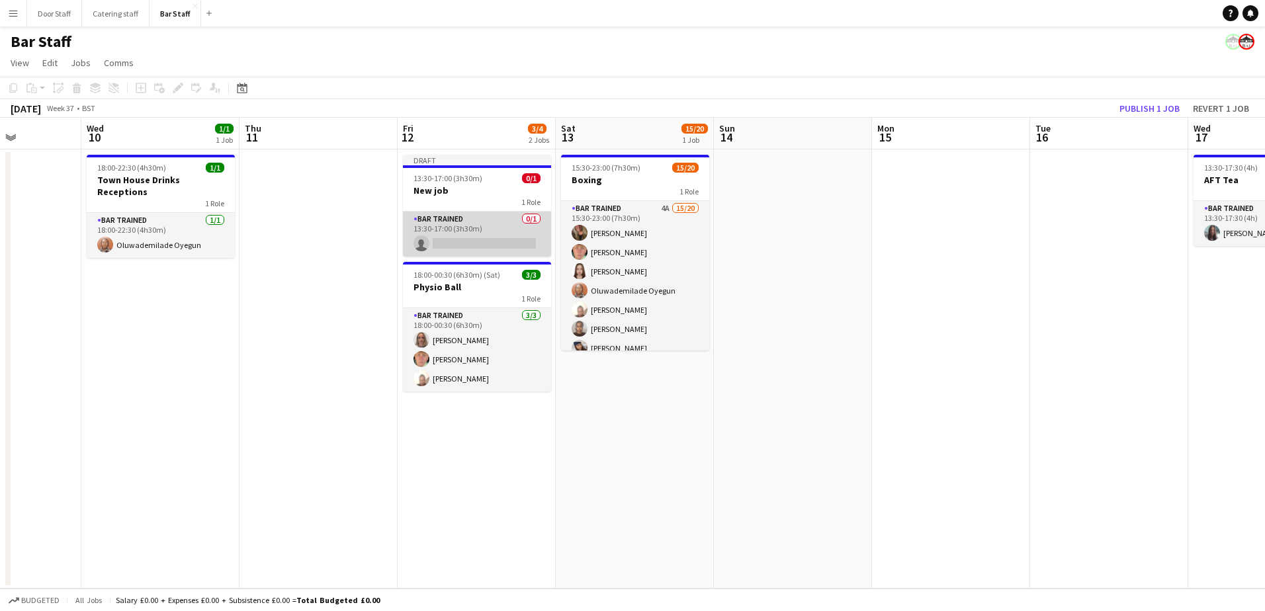
click at [476, 241] on app-card-role "Bar trained 0/1 13:30-17:00 (3h30m) single-neutral-actions" at bounding box center [477, 234] width 148 height 45
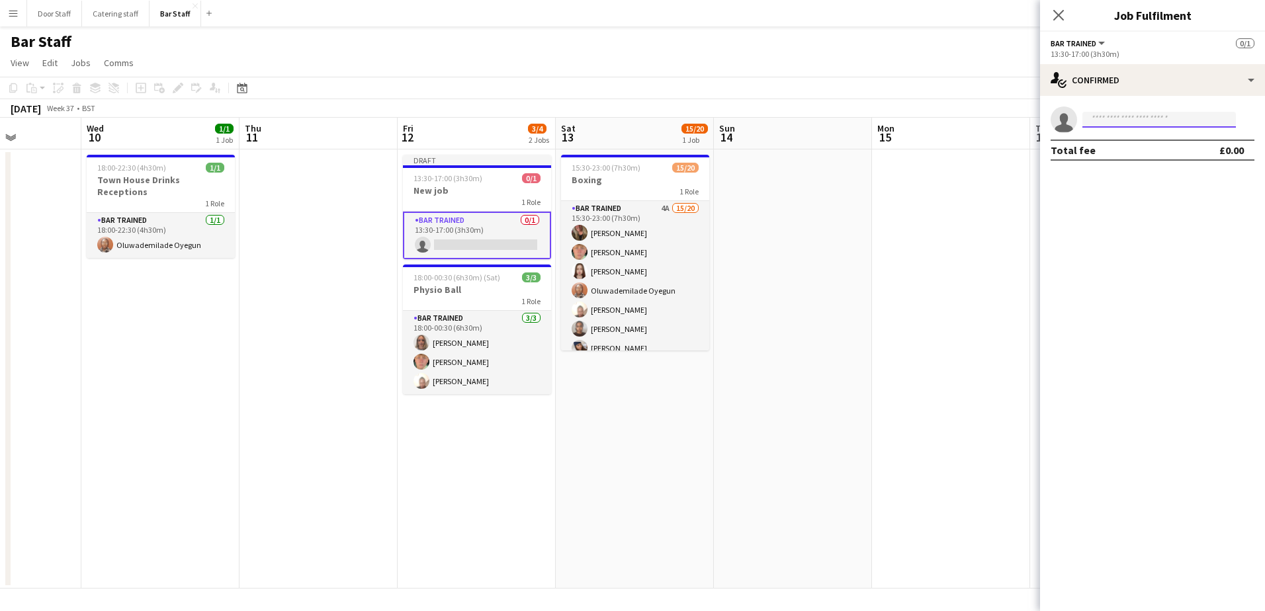
click at [1107, 116] on input at bounding box center [1158, 120] width 153 height 16
type input "****"
click at [1109, 146] on span "[PERSON_NAME][EMAIL_ADDRESS][PERSON_NAME][DOMAIN_NAME]" at bounding box center [1159, 149] width 132 height 11
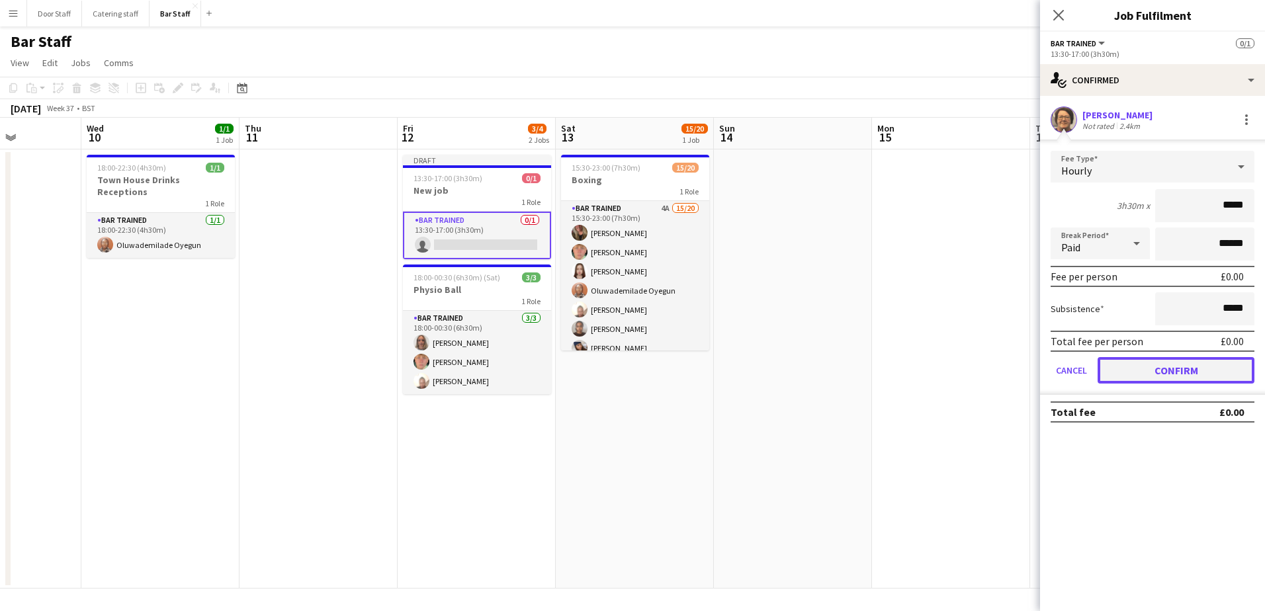
click at [1200, 366] on button "Confirm" at bounding box center [1176, 370] width 157 height 26
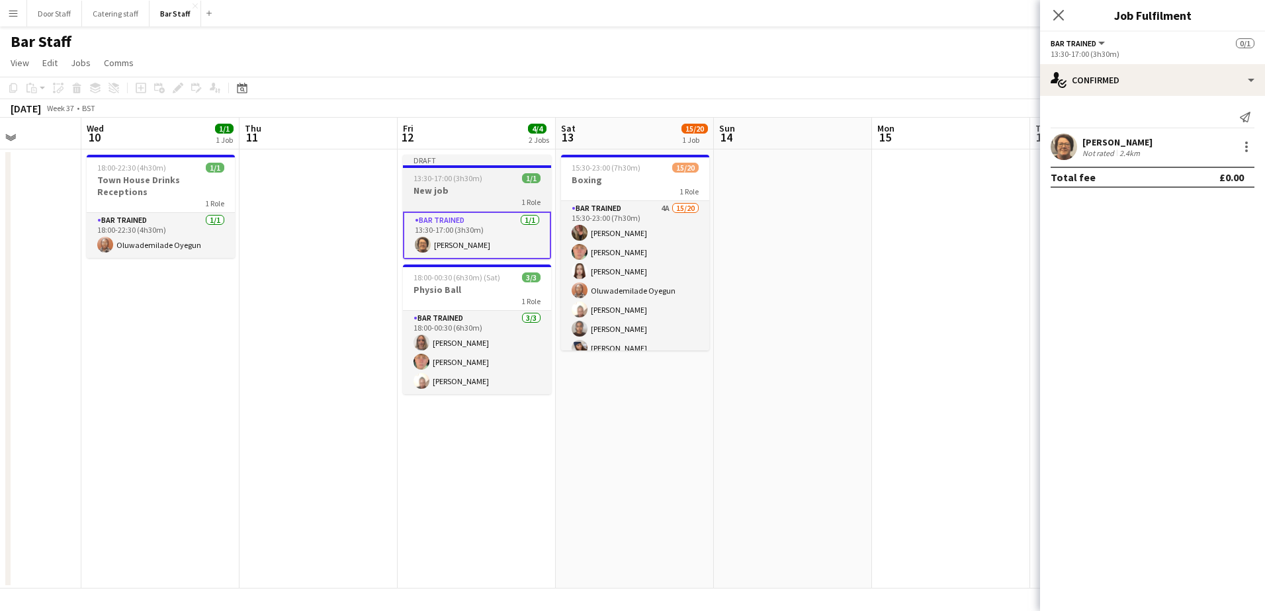
click at [439, 194] on h3 "New job" at bounding box center [477, 191] width 148 height 12
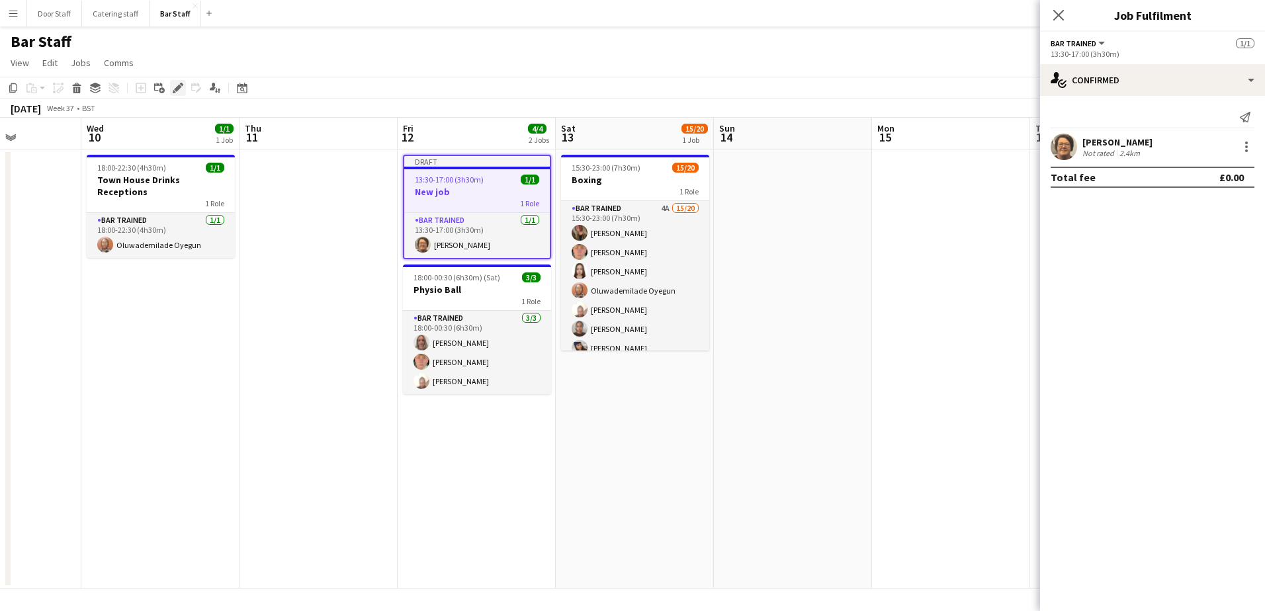
click at [172, 93] on div "Edit" at bounding box center [178, 88] width 16 height 16
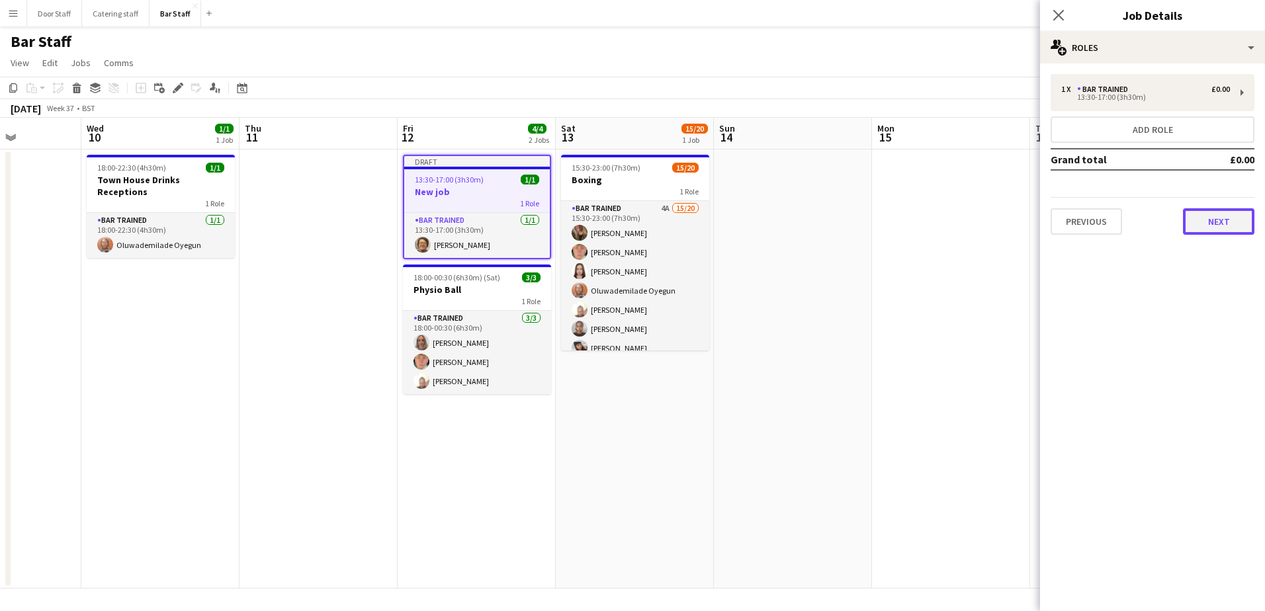
click at [1230, 216] on button "Next" at bounding box center [1218, 221] width 71 height 26
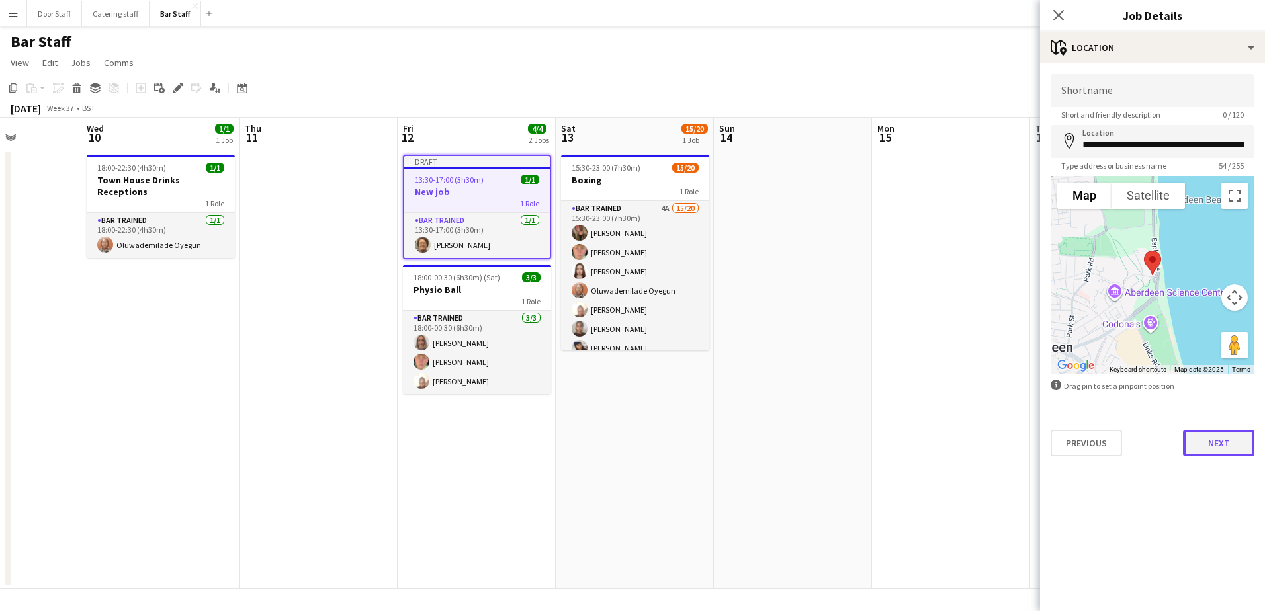
click at [1225, 445] on button "Next" at bounding box center [1218, 443] width 71 height 26
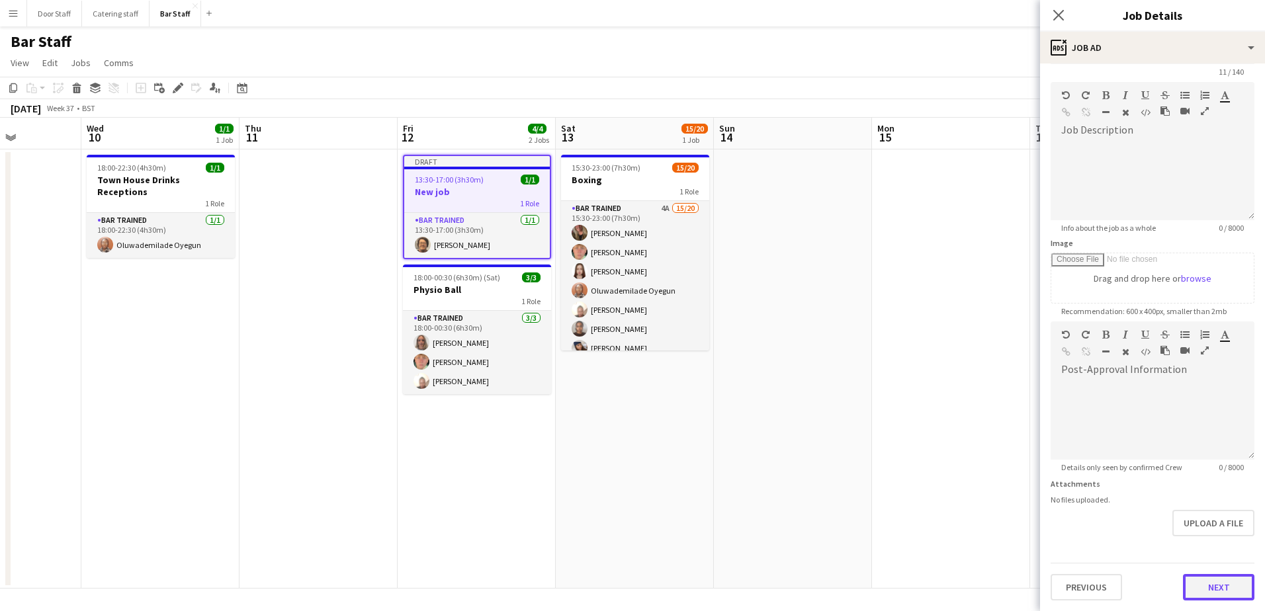
click at [1211, 547] on form "**********" at bounding box center [1152, 316] width 225 height 570
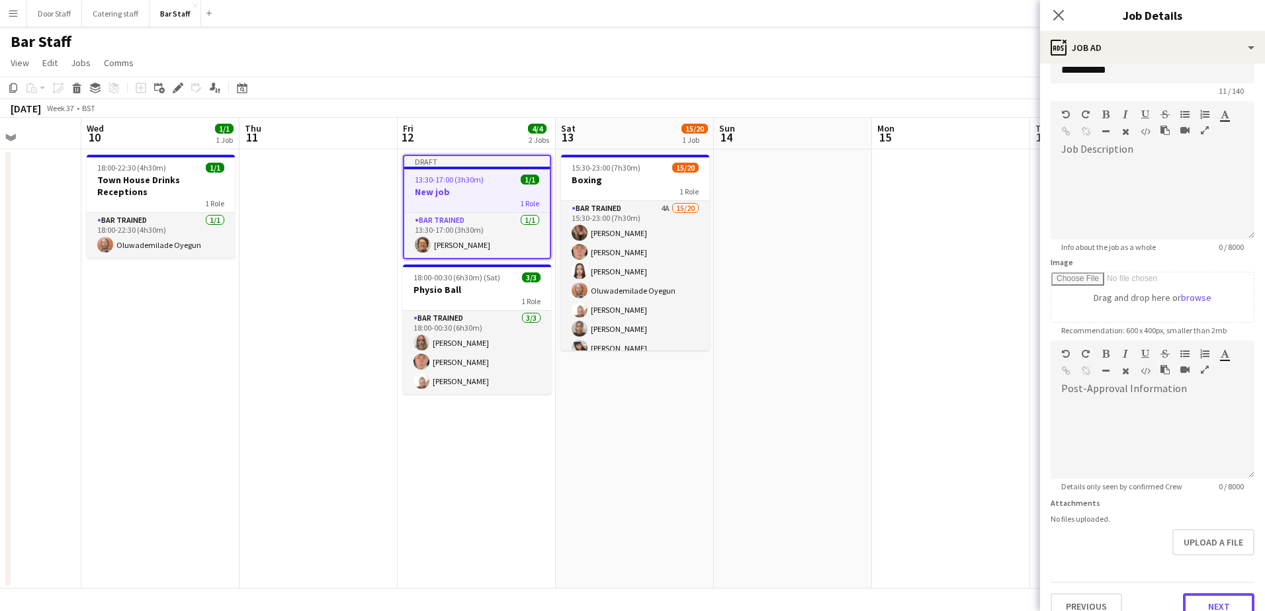
scroll to position [43, 0]
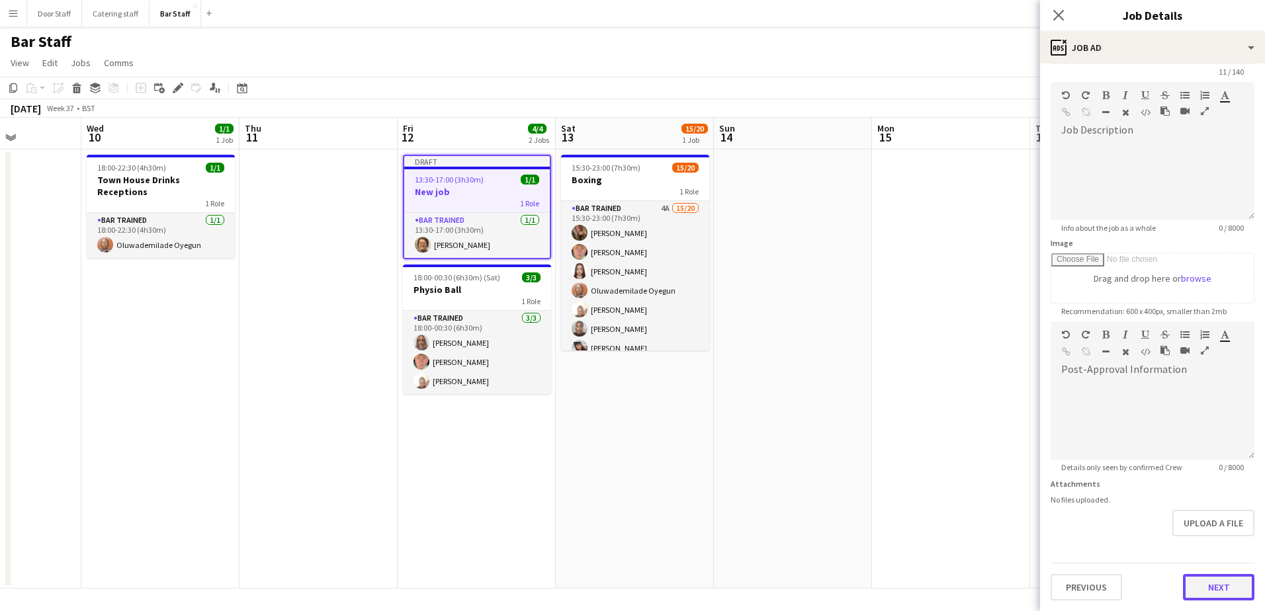
click at [1223, 582] on button "Next" at bounding box center [1218, 587] width 71 height 26
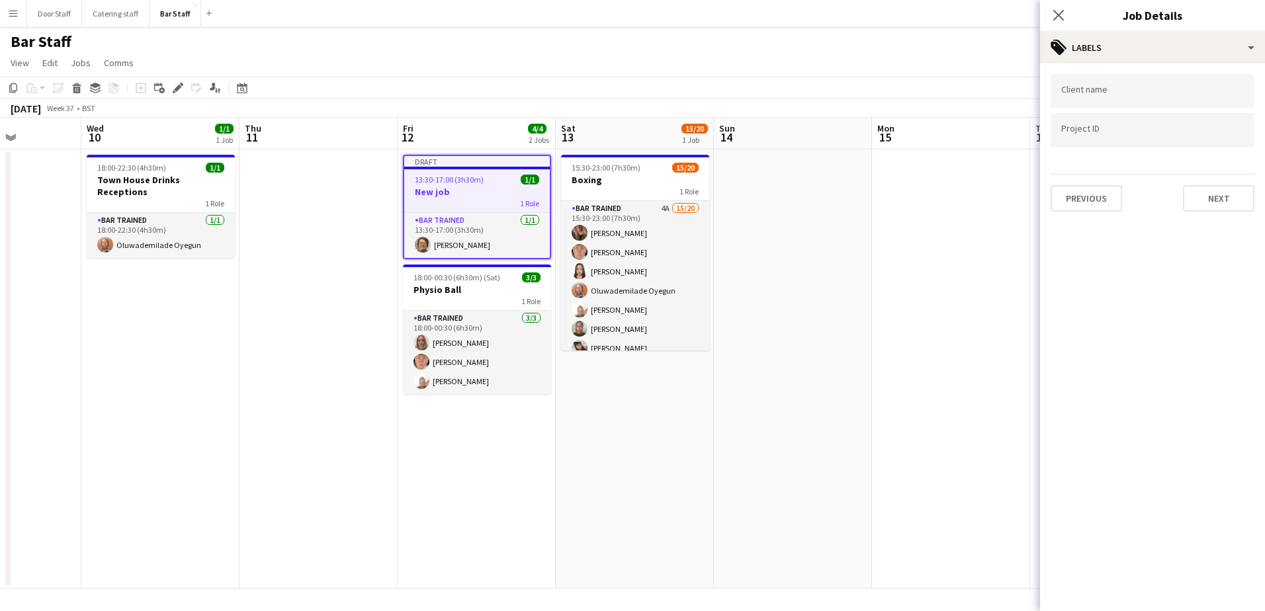
scroll to position [0, 0]
click at [1238, 208] on button "Next" at bounding box center [1218, 198] width 71 height 26
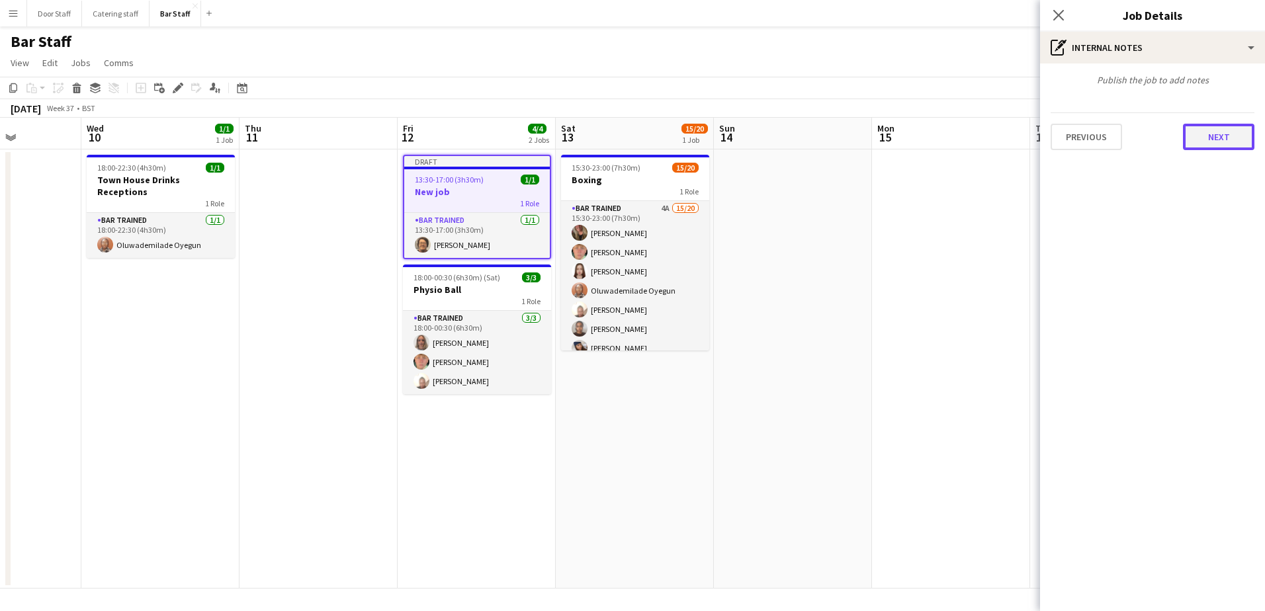
click at [1207, 142] on button "Next" at bounding box center [1218, 137] width 71 height 26
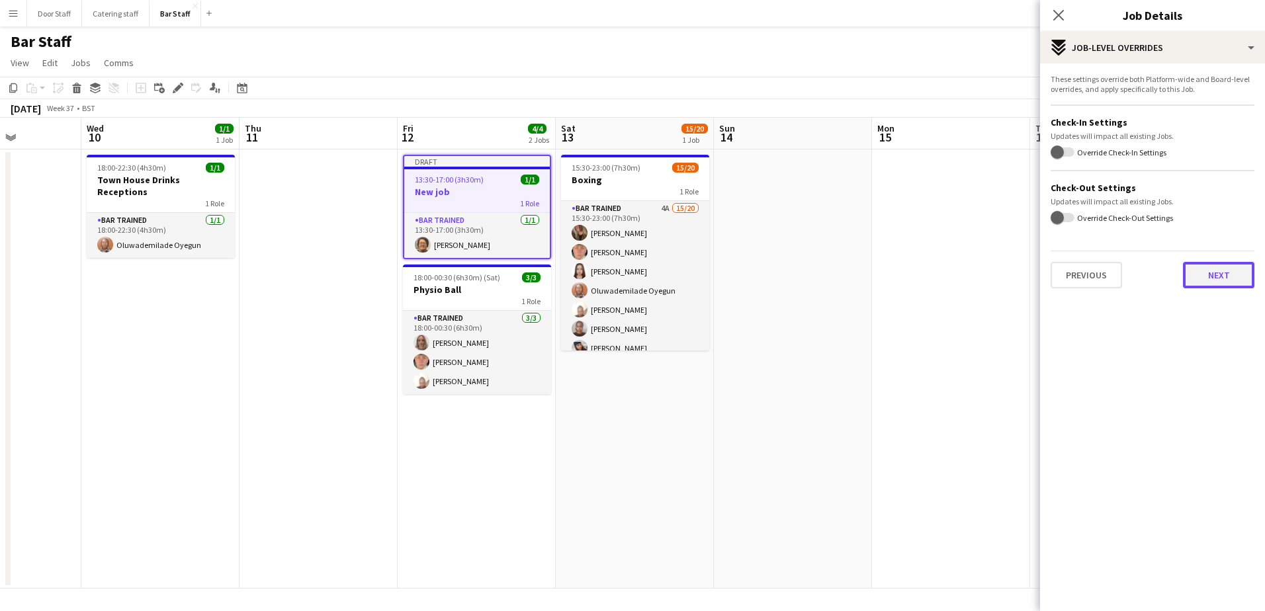
click at [1224, 268] on button "Next" at bounding box center [1218, 275] width 71 height 26
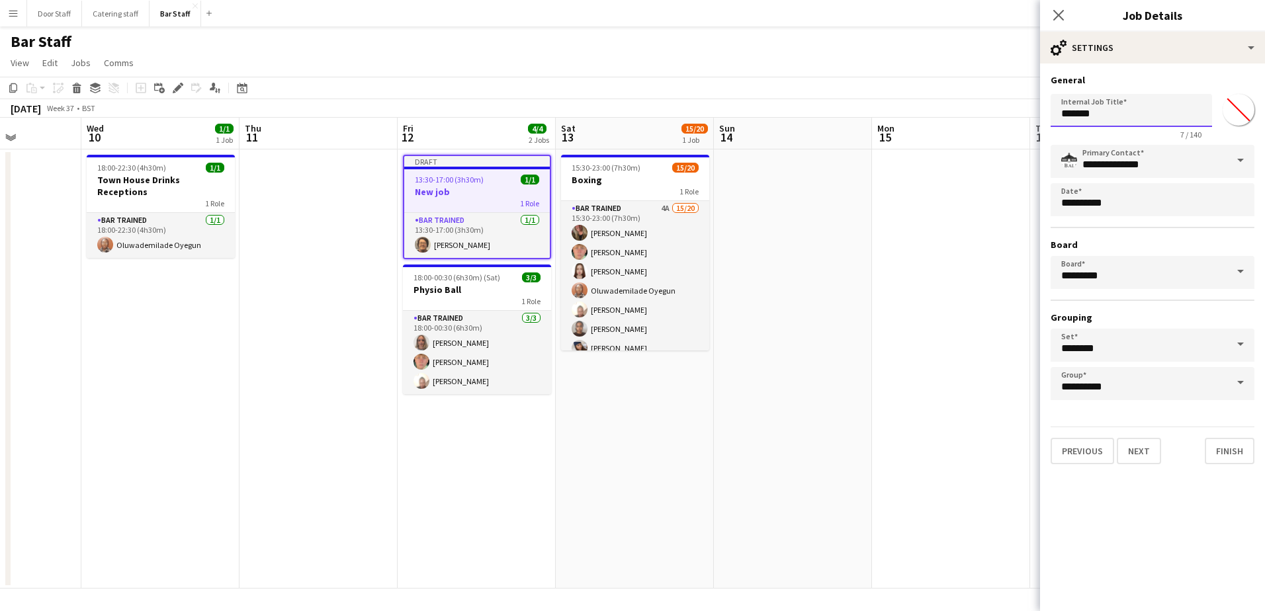
click at [1101, 110] on input "*******" at bounding box center [1131, 110] width 161 height 33
type input "**********"
click at [1214, 460] on button "Finish" at bounding box center [1230, 451] width 50 height 26
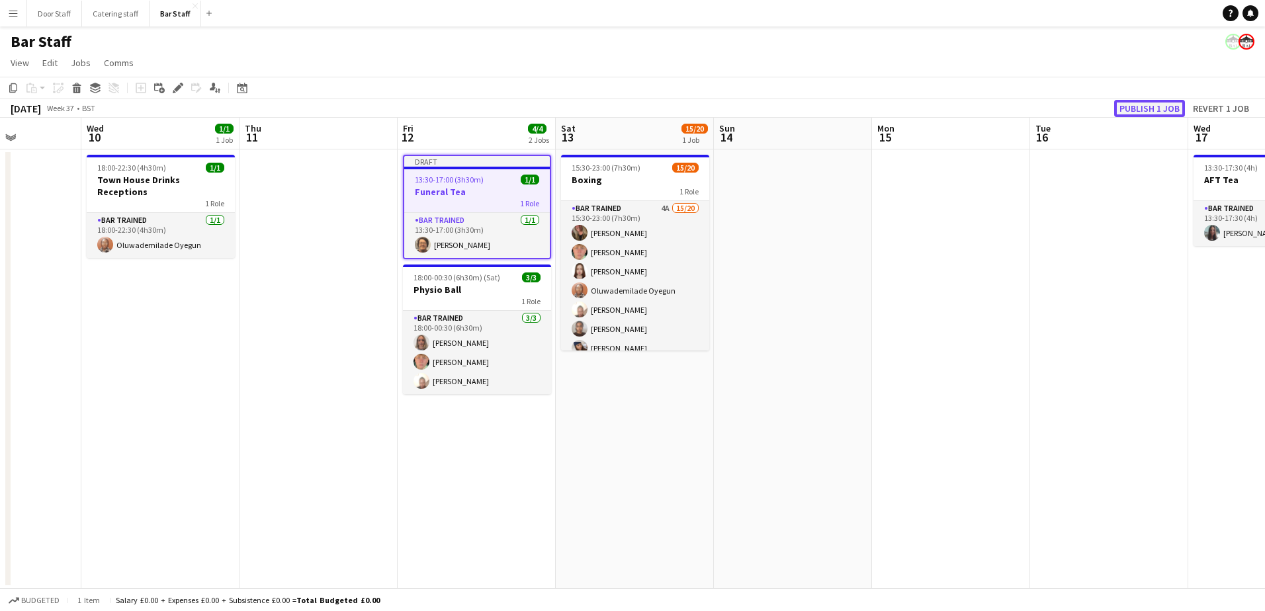
click at [1144, 106] on button "Publish 1 job" at bounding box center [1149, 108] width 71 height 17
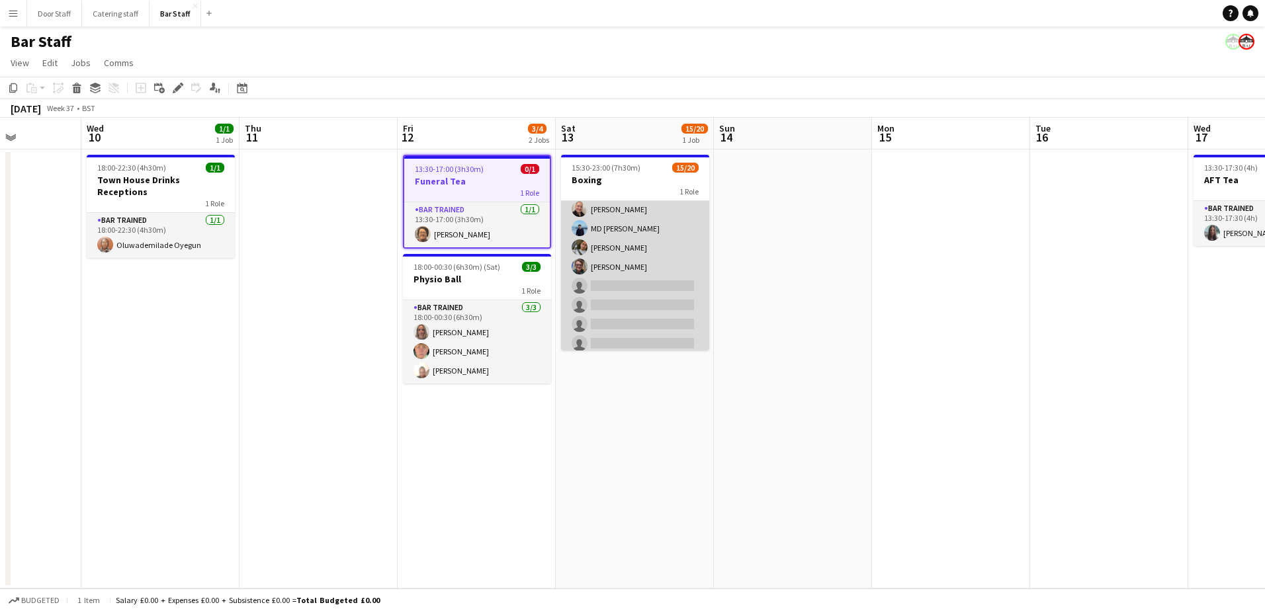
scroll to position [260, 0]
click at [653, 284] on app-card-role "Bar trained 4A 15/20 15:30-23:00 (7h30m) [PERSON_NAME] [PERSON_NAME] [PERSON_NA…" at bounding box center [635, 147] width 148 height 413
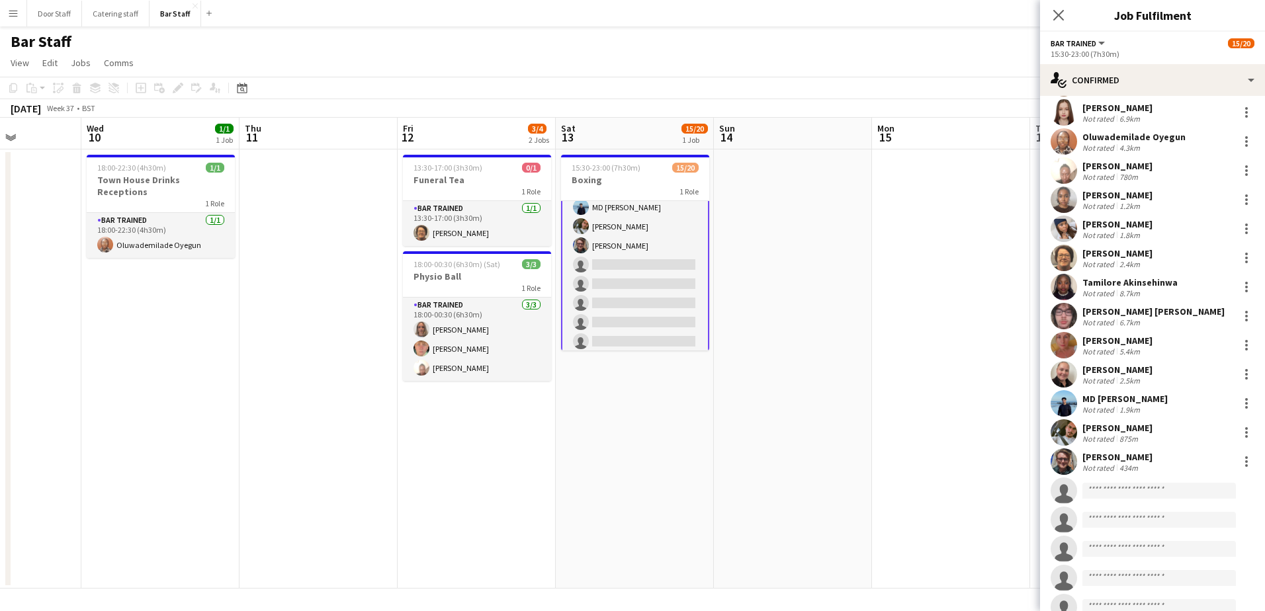
scroll to position [140, 0]
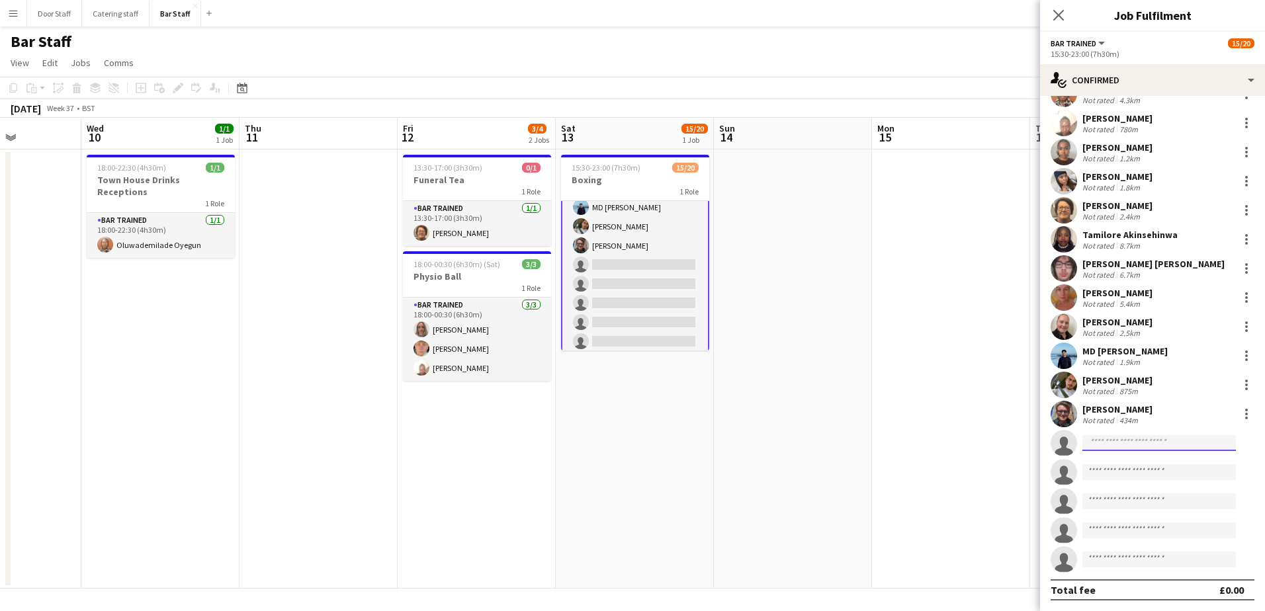
click at [1136, 445] on input at bounding box center [1158, 443] width 153 height 16
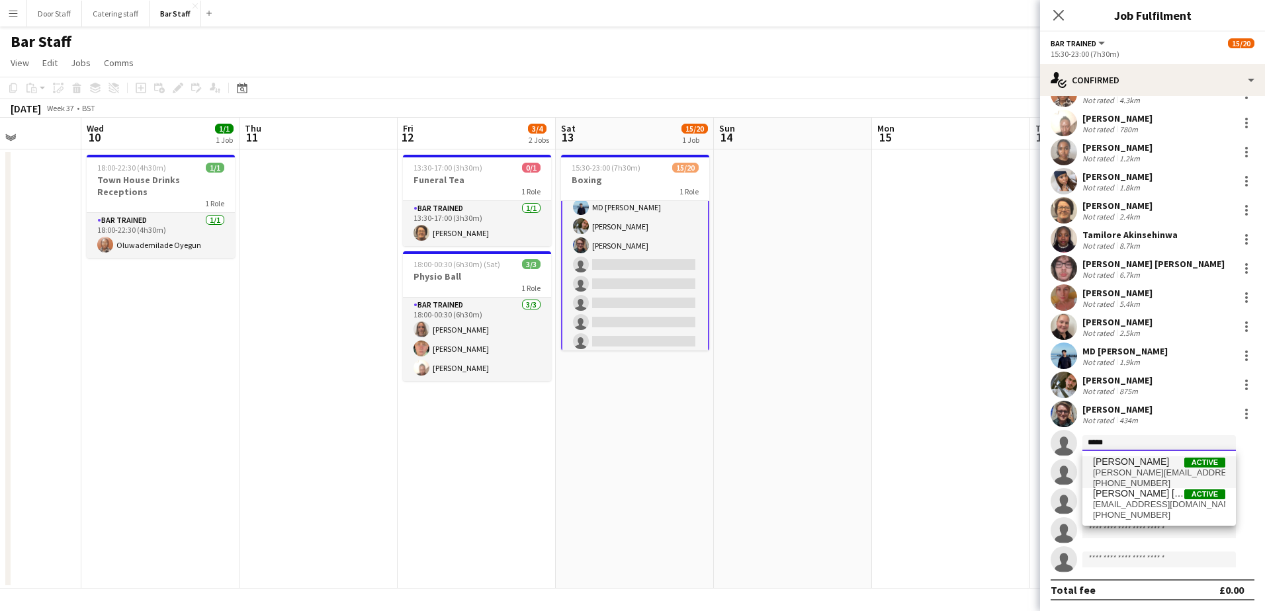
type input "*****"
click at [1132, 460] on span "[PERSON_NAME]" at bounding box center [1131, 461] width 76 height 11
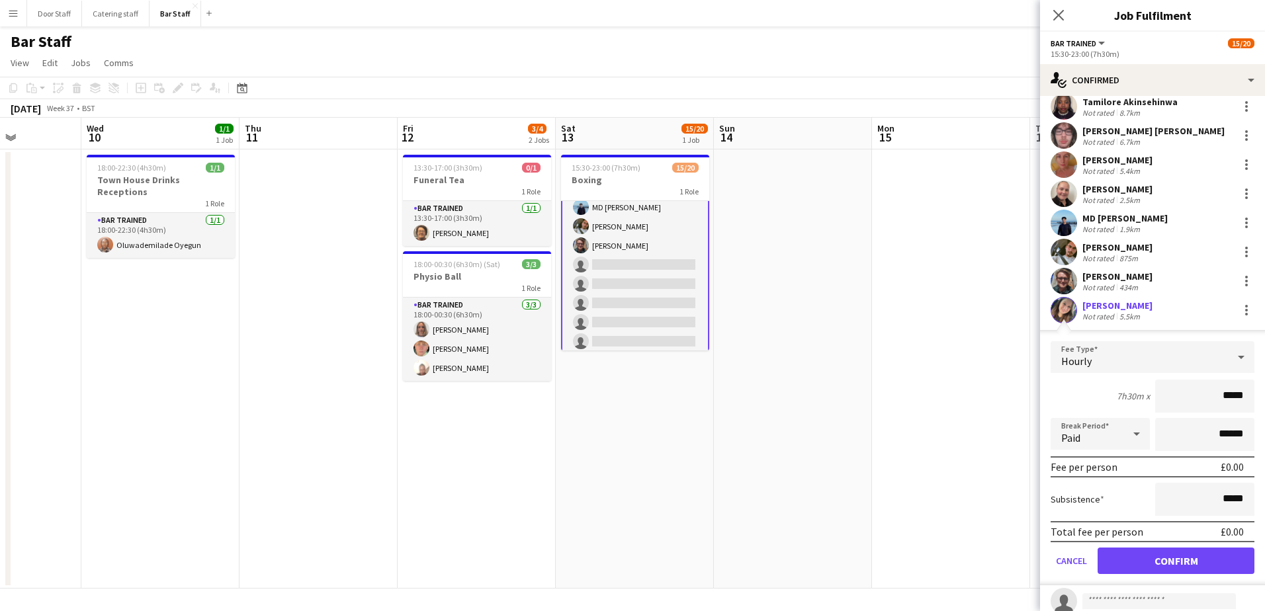
scroll to position [402, 0]
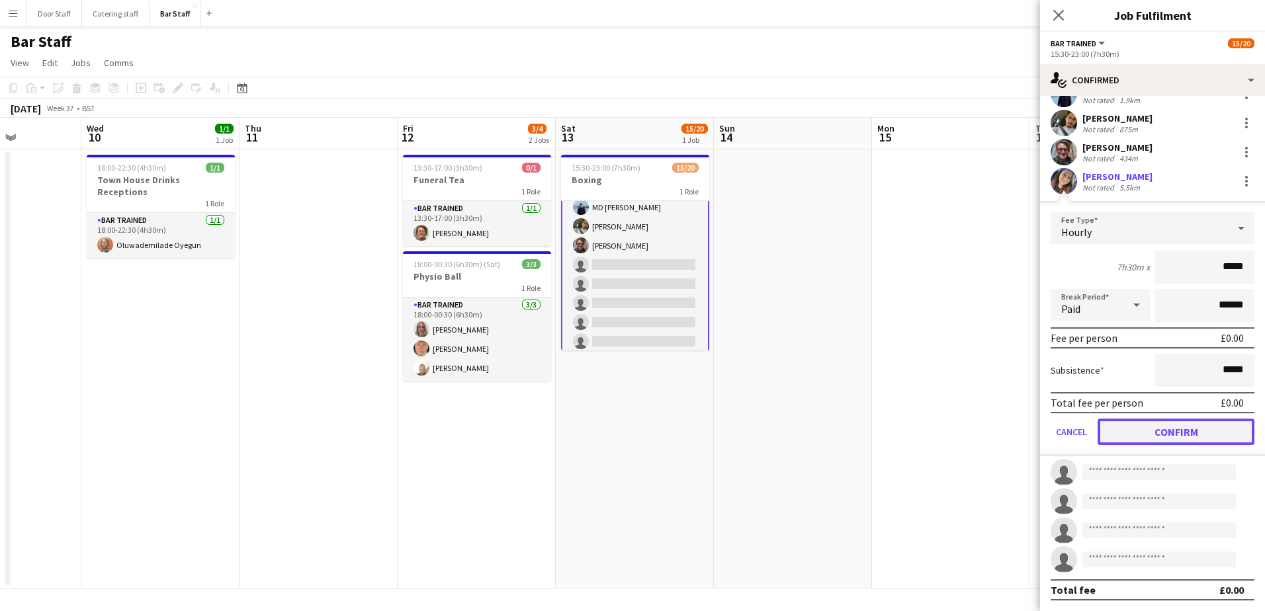
click at [1181, 436] on button "Confirm" at bounding box center [1176, 432] width 157 height 26
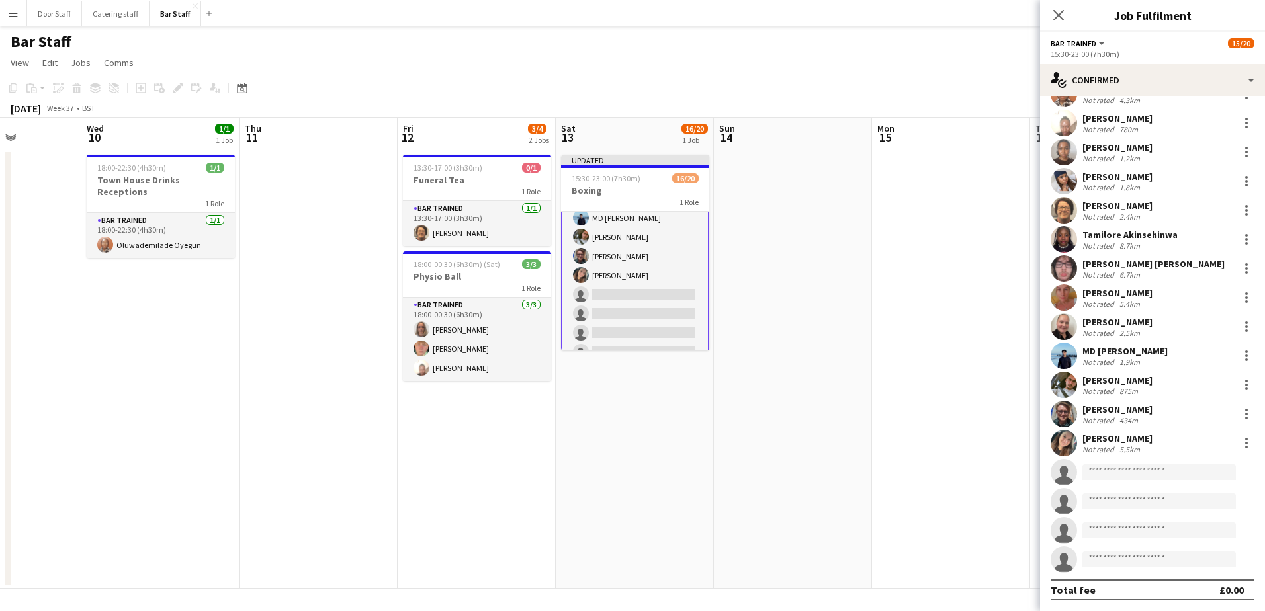
scroll to position [0, 0]
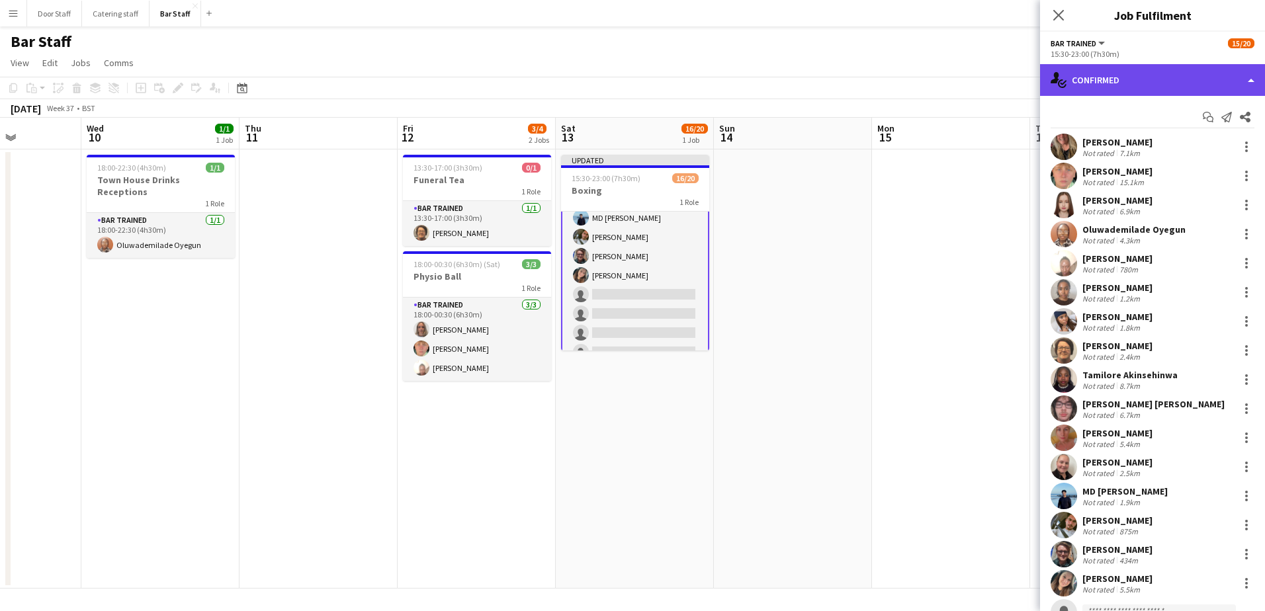
click at [1111, 73] on div "single-neutral-actions-check-2 Confirmed" at bounding box center [1152, 80] width 225 height 32
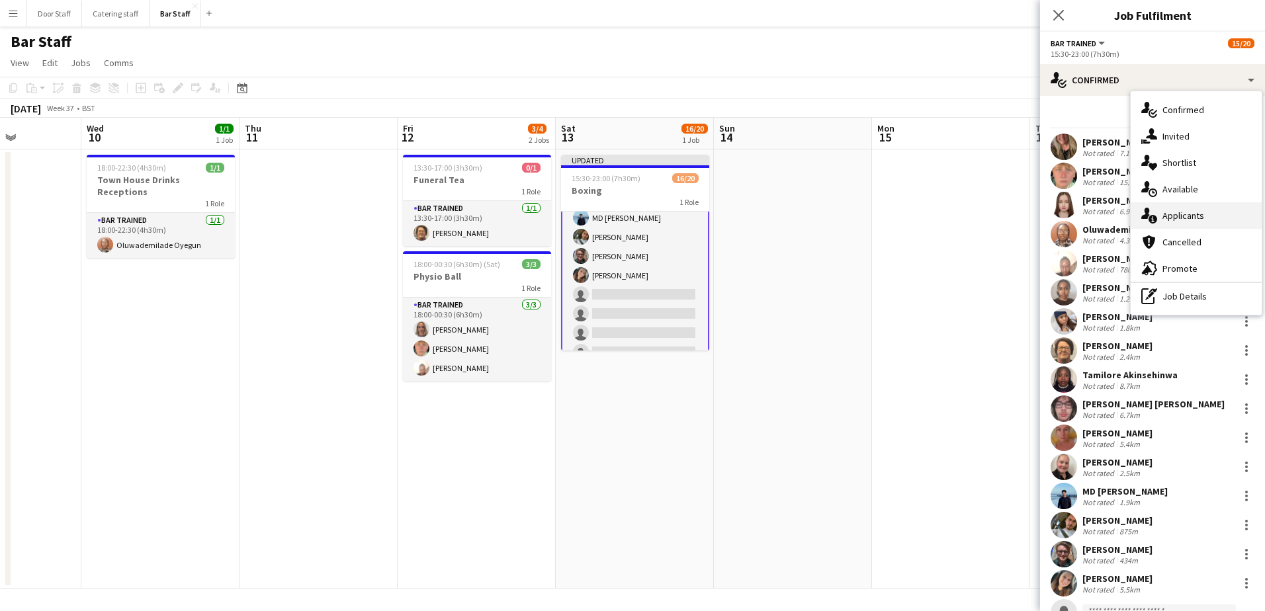
click at [1187, 216] on span "Applicants" at bounding box center [1183, 216] width 42 height 12
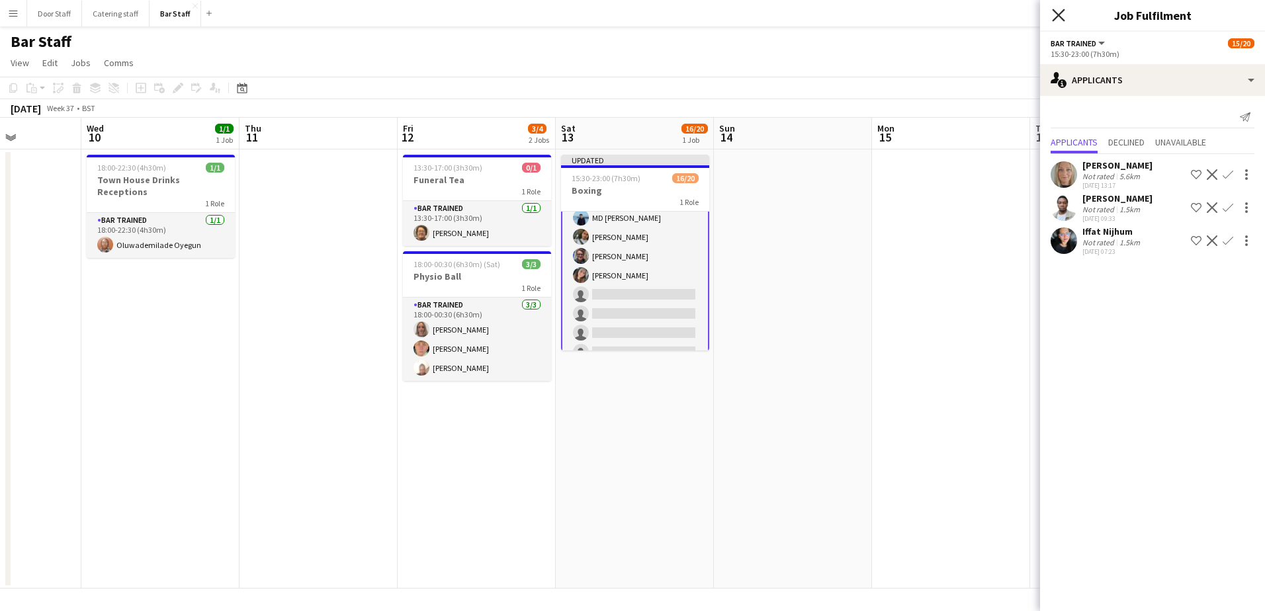
click at [1056, 13] on icon at bounding box center [1058, 15] width 13 height 13
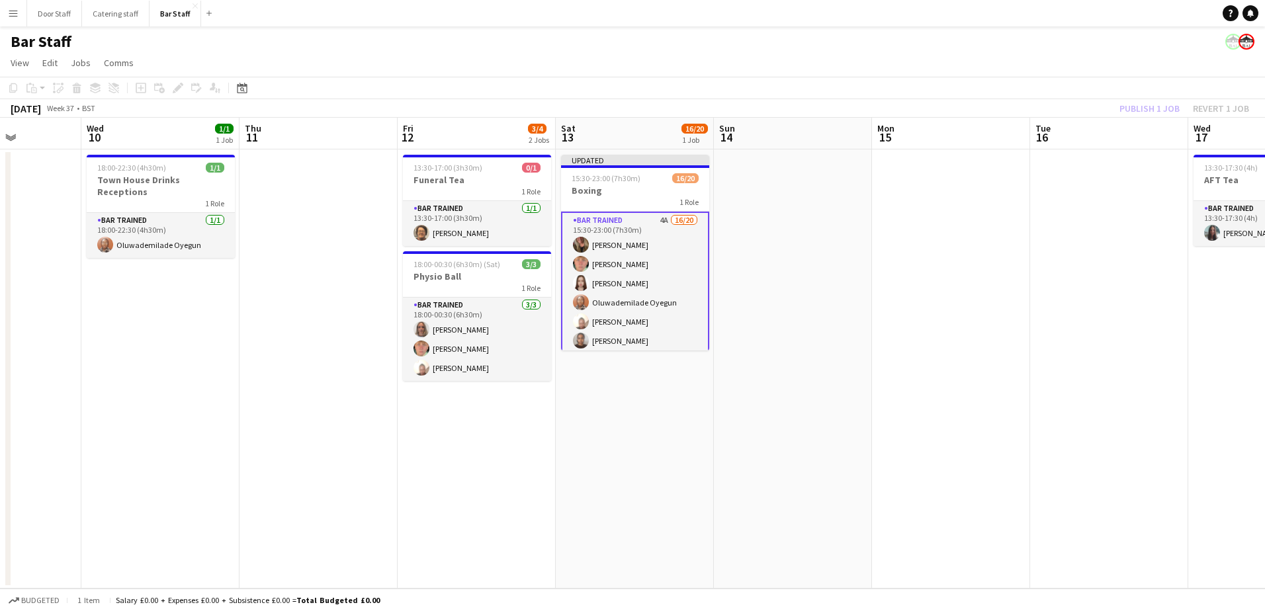
click at [1152, 104] on div "Publish 1 job Revert 1 job" at bounding box center [1183, 108] width 161 height 17
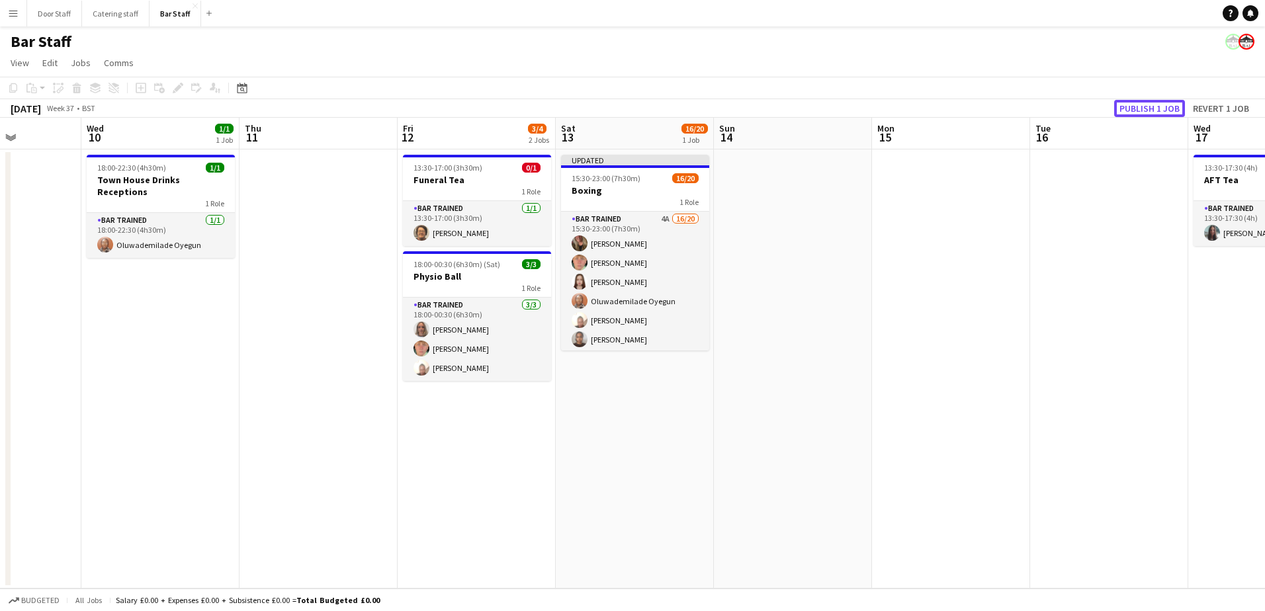
click at [1156, 104] on button "Publish 1 job" at bounding box center [1149, 108] width 71 height 17
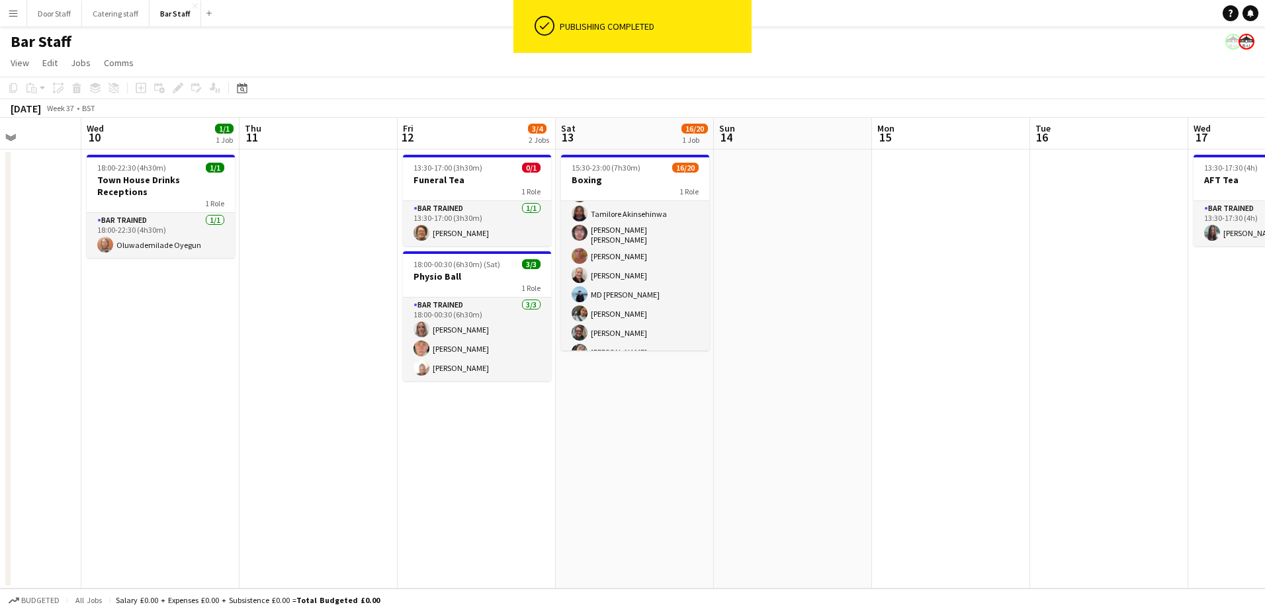
scroll to position [198, 0]
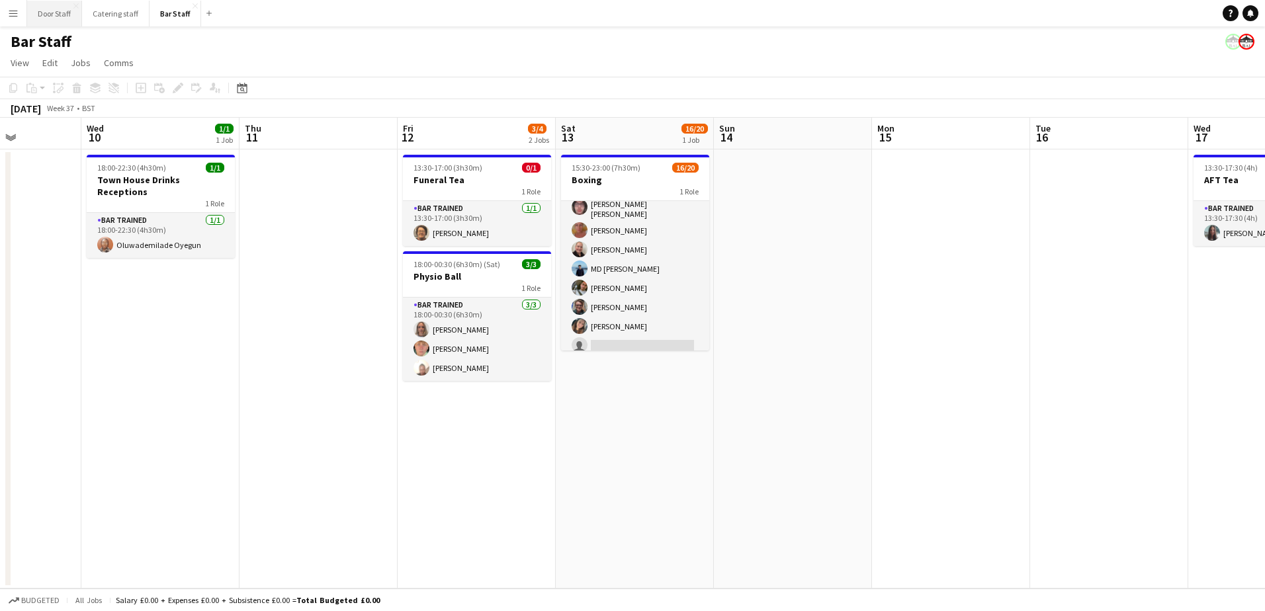
click at [50, 11] on button "Door Staff Close" at bounding box center [54, 14] width 55 height 26
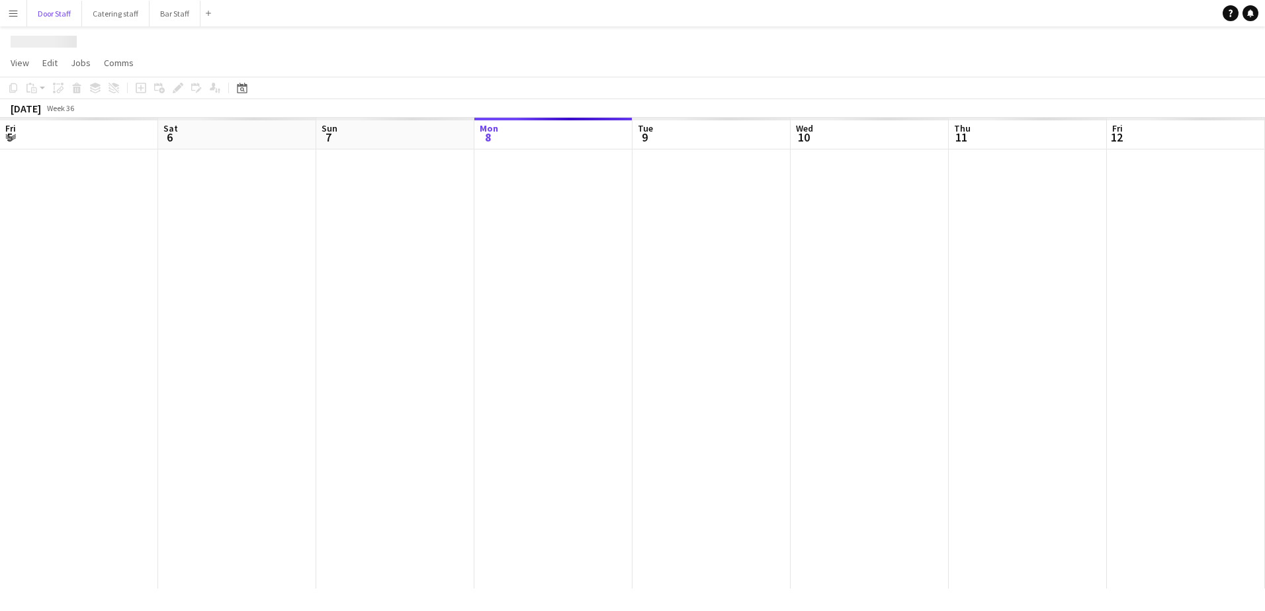
scroll to position [0, 316]
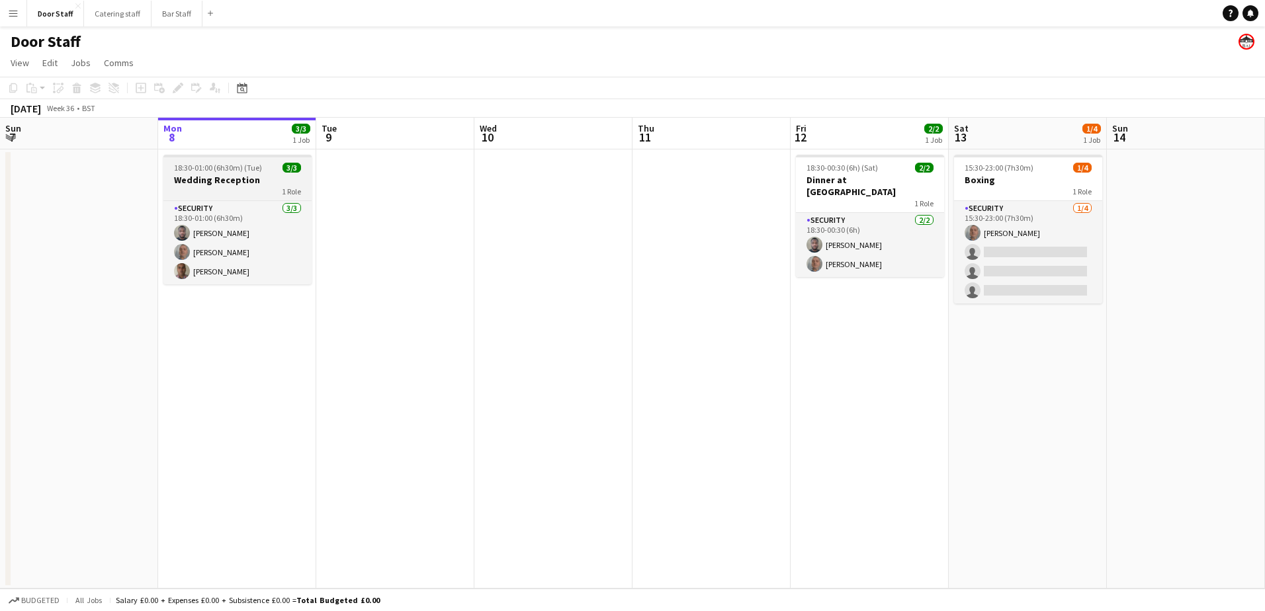
click at [260, 169] on div "18:30-01:00 (6h30m) (Tue) 3/3" at bounding box center [237, 168] width 148 height 10
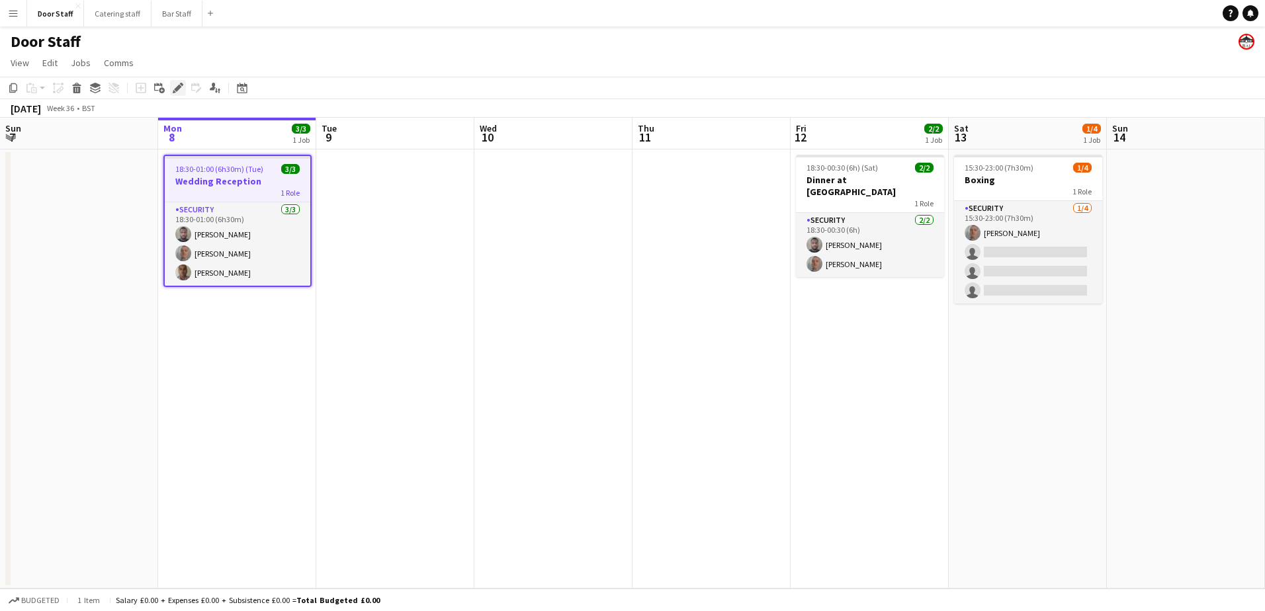
click at [177, 84] on icon "Edit" at bounding box center [178, 88] width 11 height 11
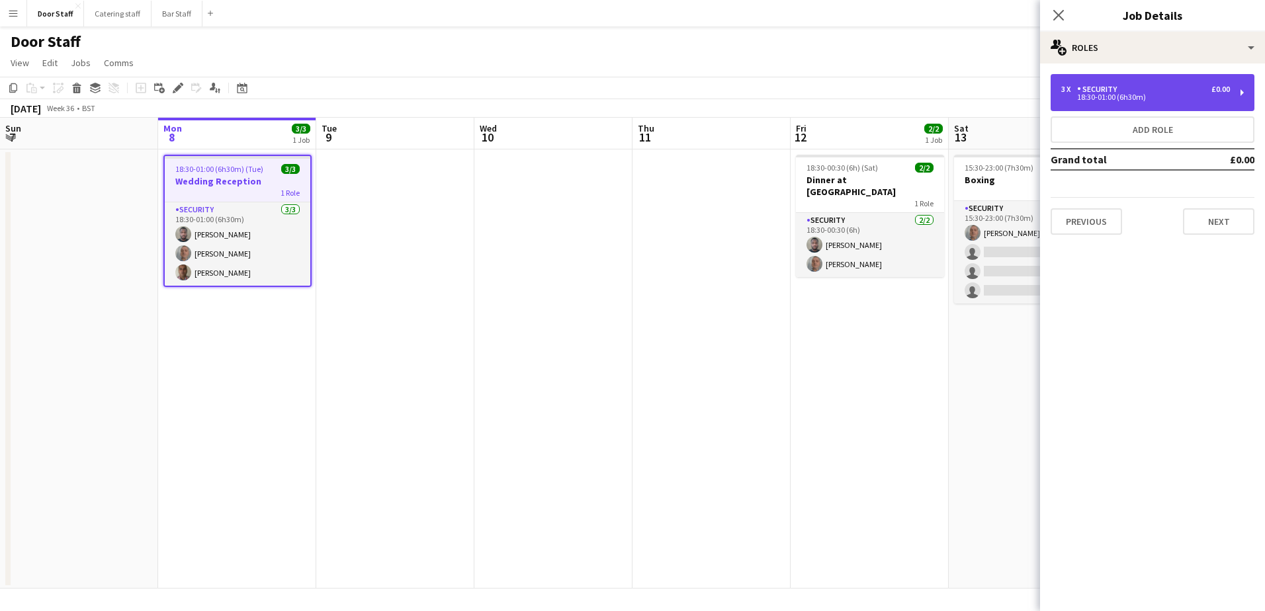
click at [1101, 91] on div "Security" at bounding box center [1099, 89] width 45 height 9
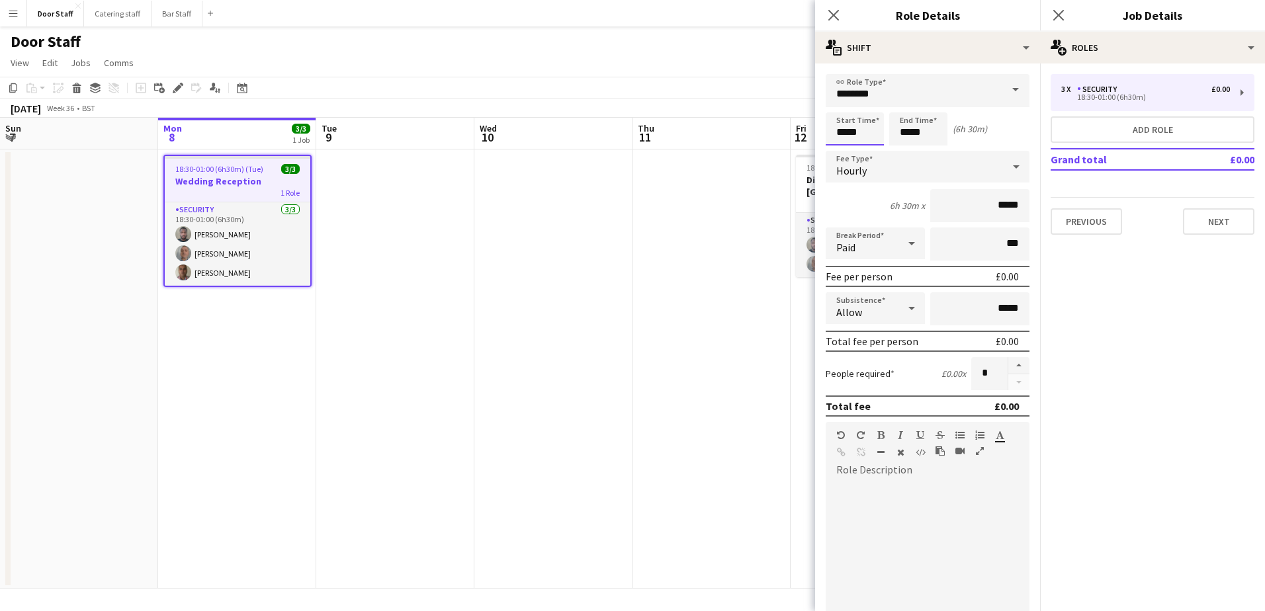
click at [849, 132] on input "*****" at bounding box center [855, 128] width 58 height 33
type input "*****"
click at [843, 156] on div at bounding box center [841, 152] width 26 height 13
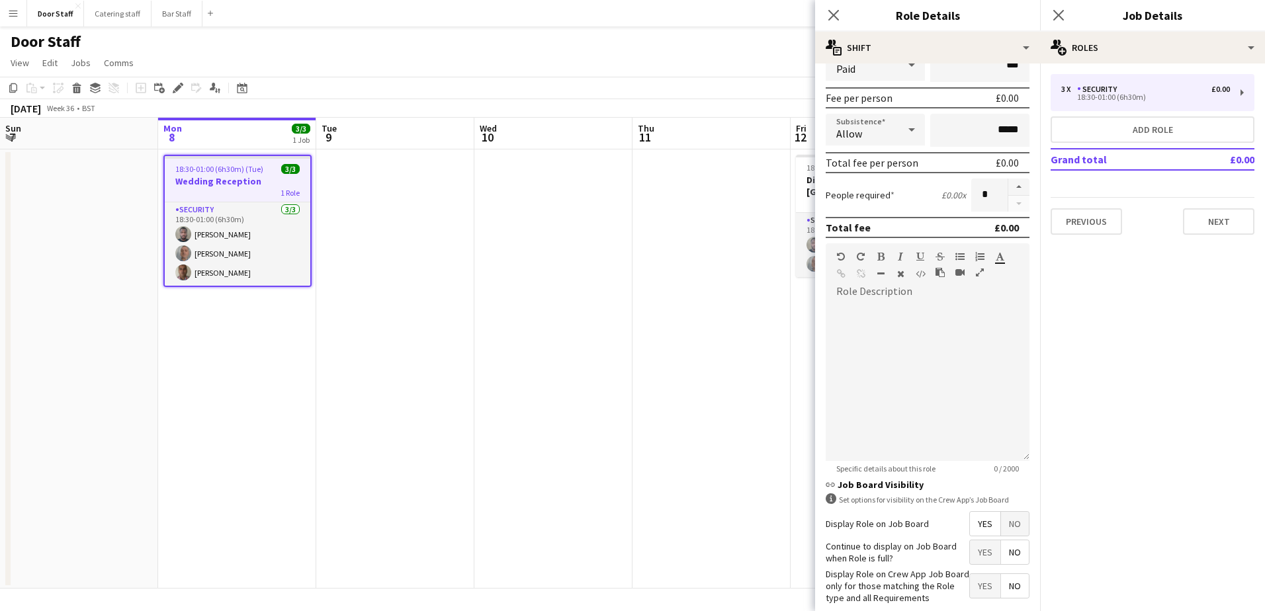
scroll to position [247, 0]
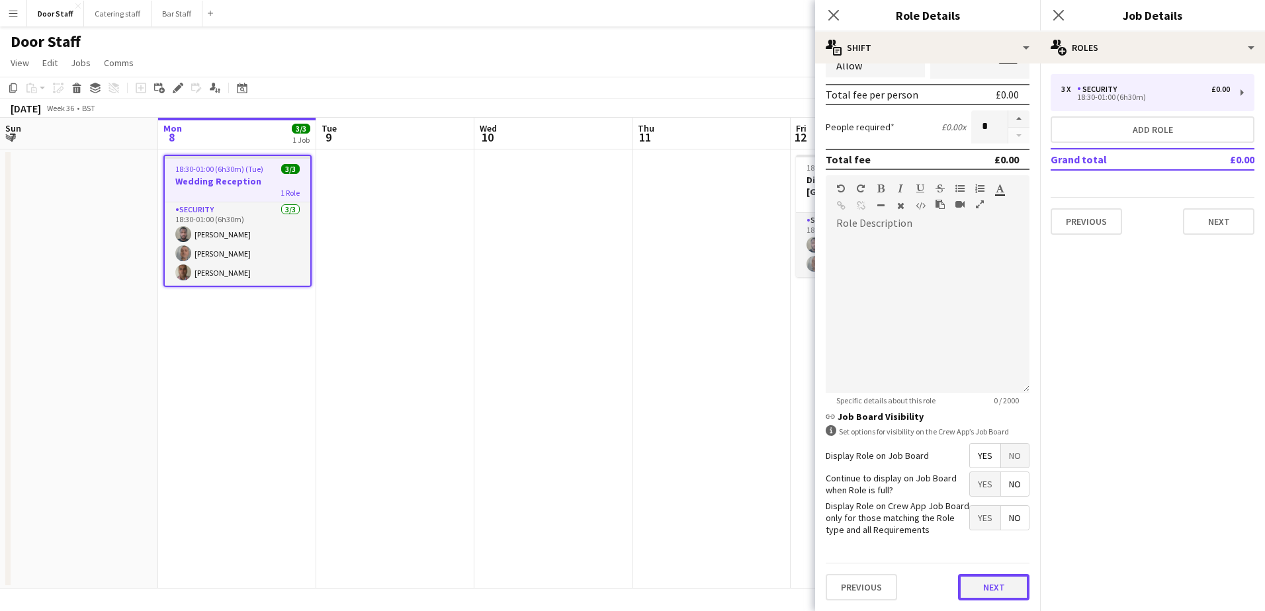
click at [982, 593] on button "Next" at bounding box center [993, 587] width 71 height 26
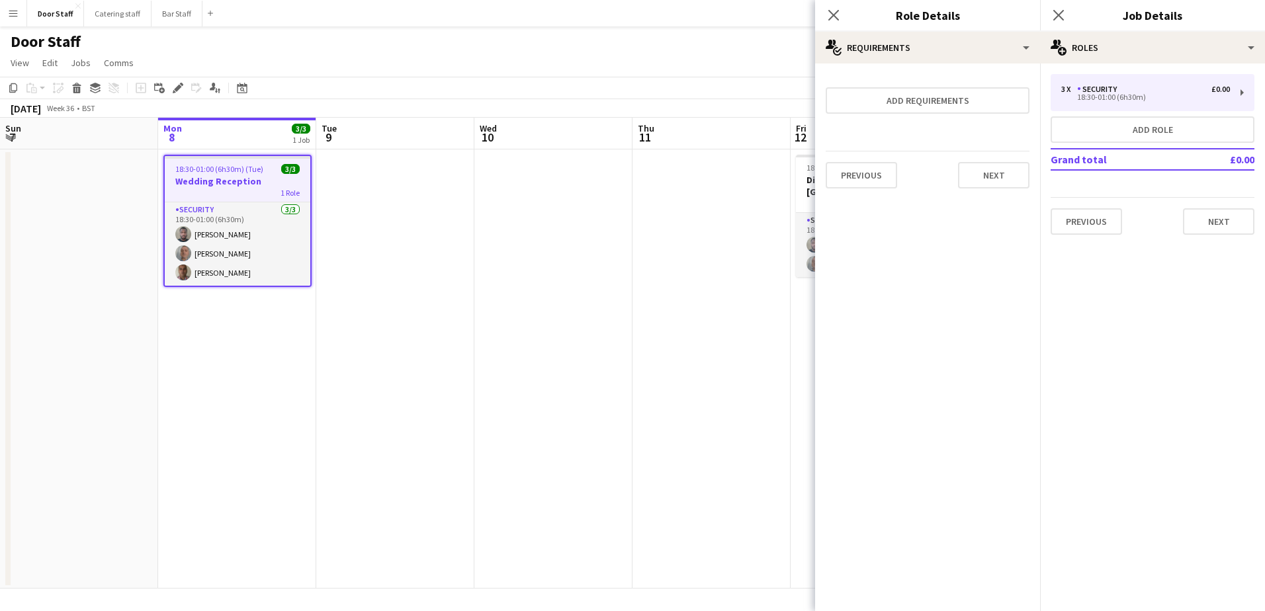
scroll to position [0, 0]
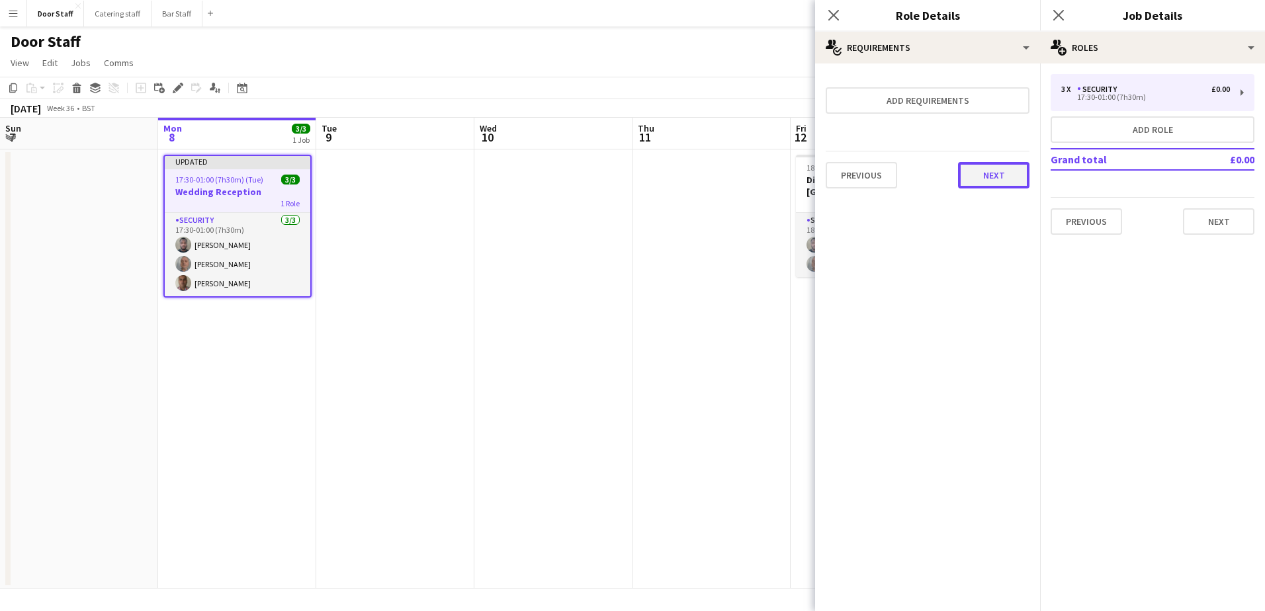
click at [996, 171] on button "Next" at bounding box center [993, 175] width 71 height 26
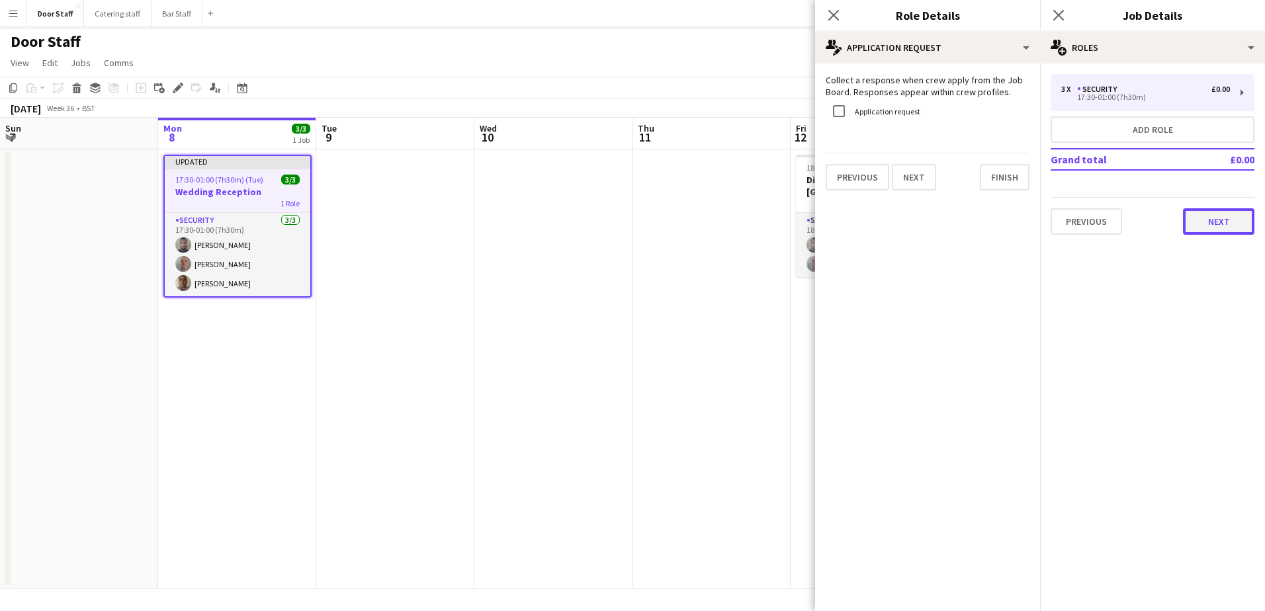
click at [1210, 210] on button "Next" at bounding box center [1218, 221] width 71 height 26
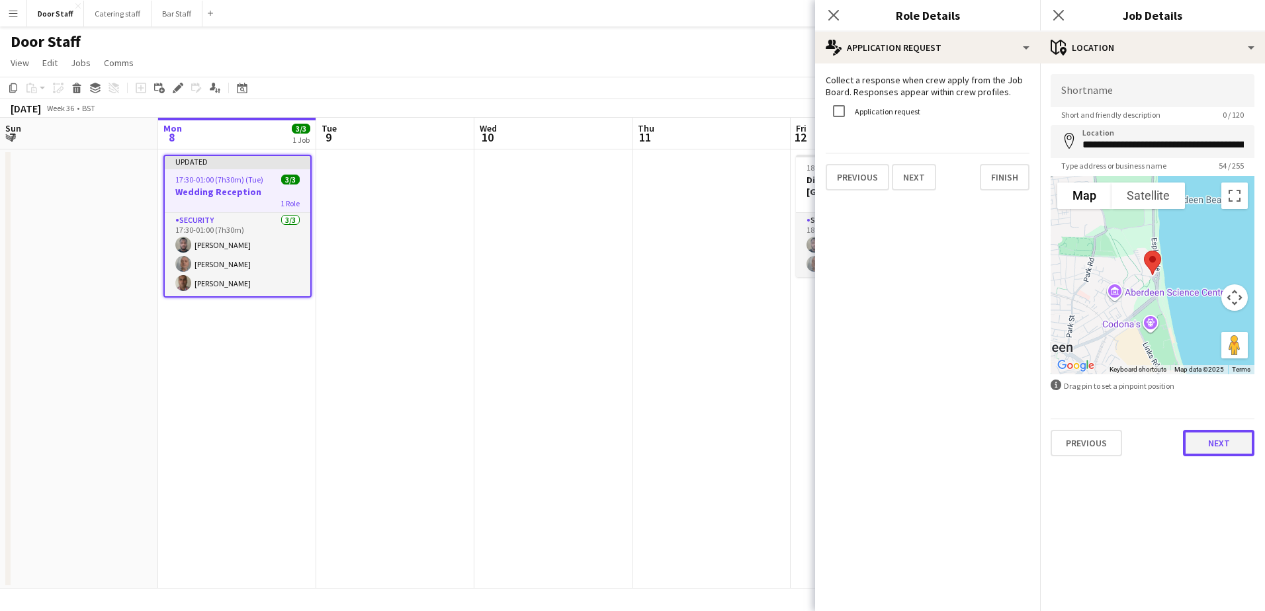
click at [1235, 451] on button "Next" at bounding box center [1218, 443] width 71 height 26
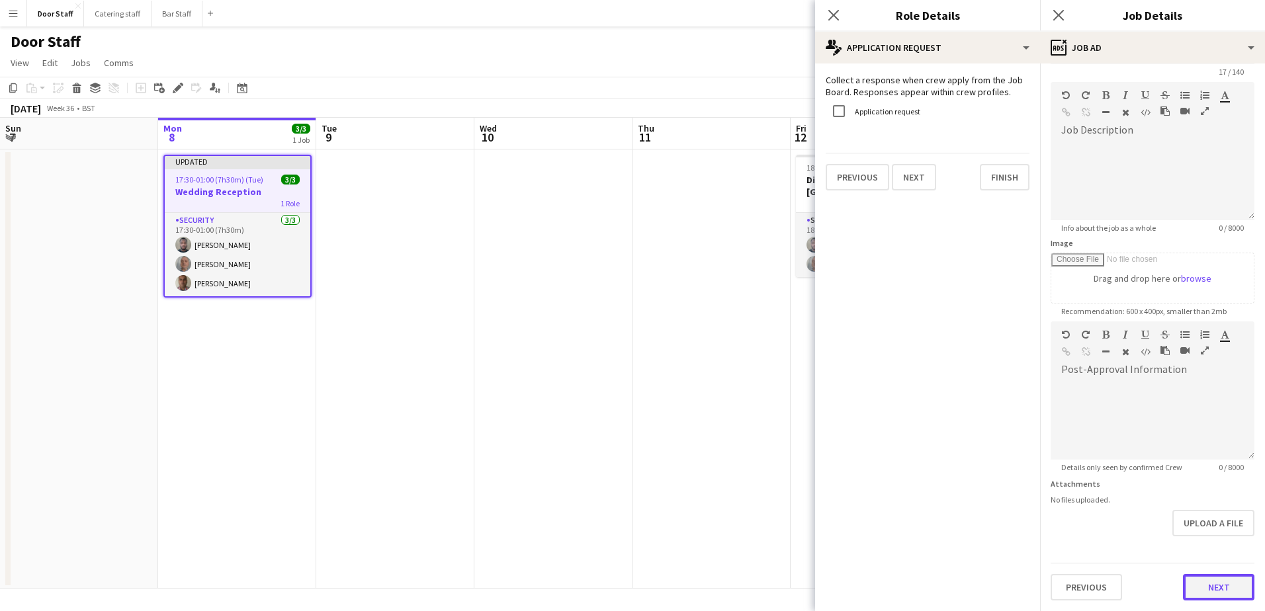
click at [1210, 552] on form "**********" at bounding box center [1152, 316] width 225 height 570
click at [1219, 586] on button "Next" at bounding box center [1218, 587] width 71 height 26
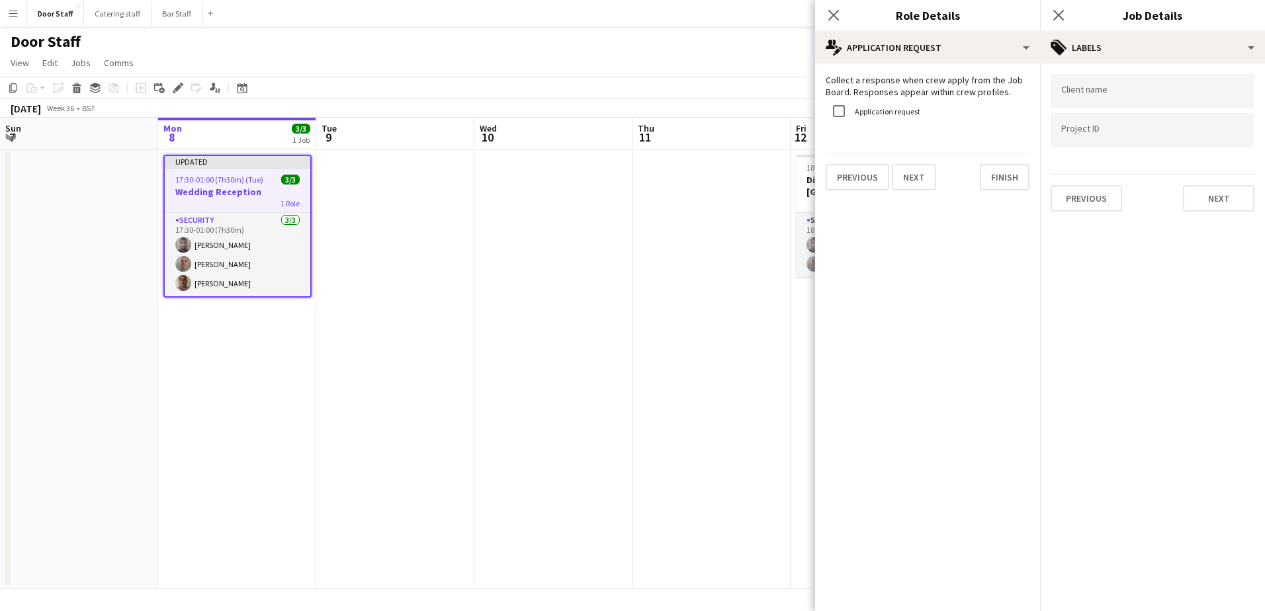
scroll to position [0, 0]
click at [1221, 196] on button "Next" at bounding box center [1218, 198] width 71 height 26
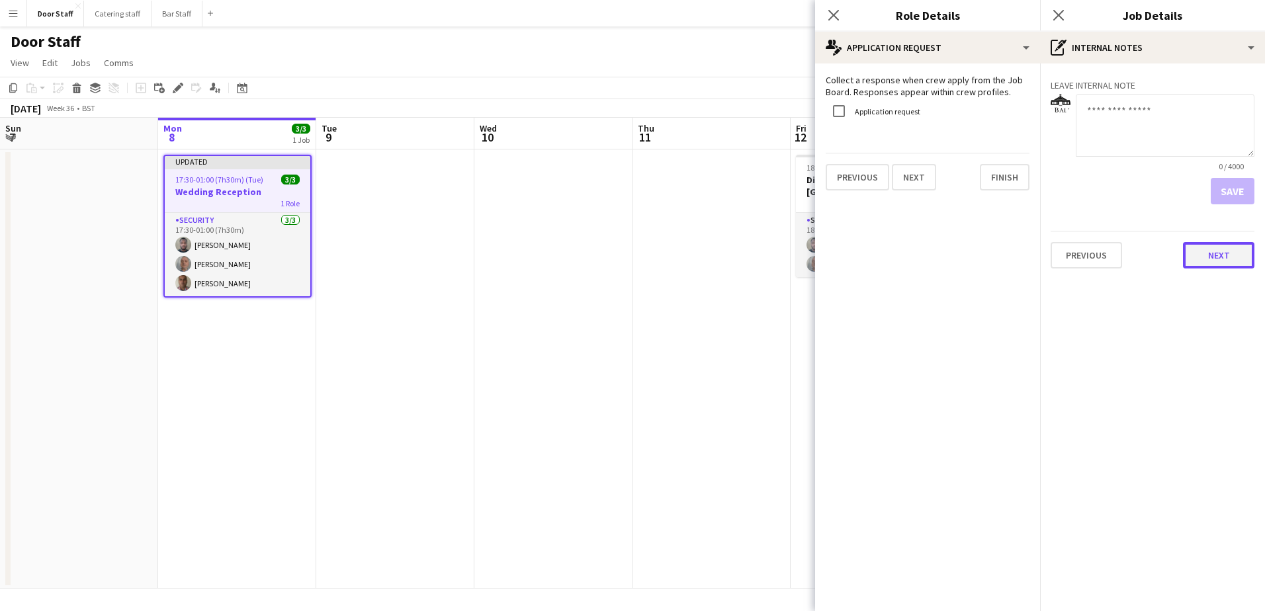
click at [1228, 259] on button "Next" at bounding box center [1218, 255] width 71 height 26
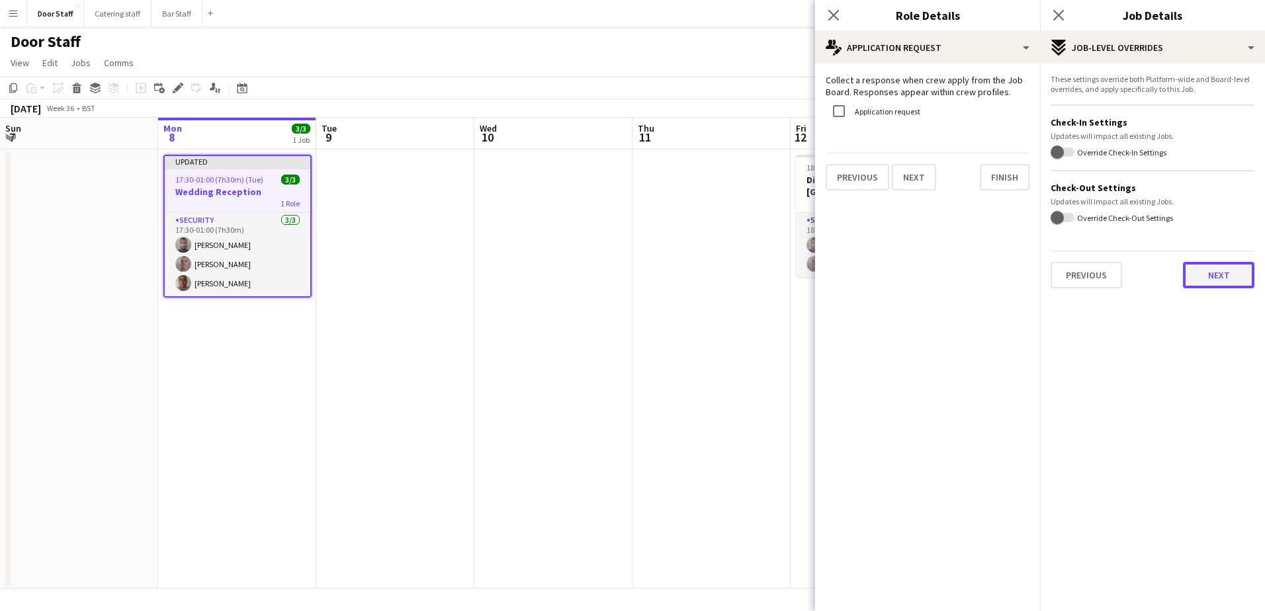
click at [1234, 271] on button "Next" at bounding box center [1218, 275] width 71 height 26
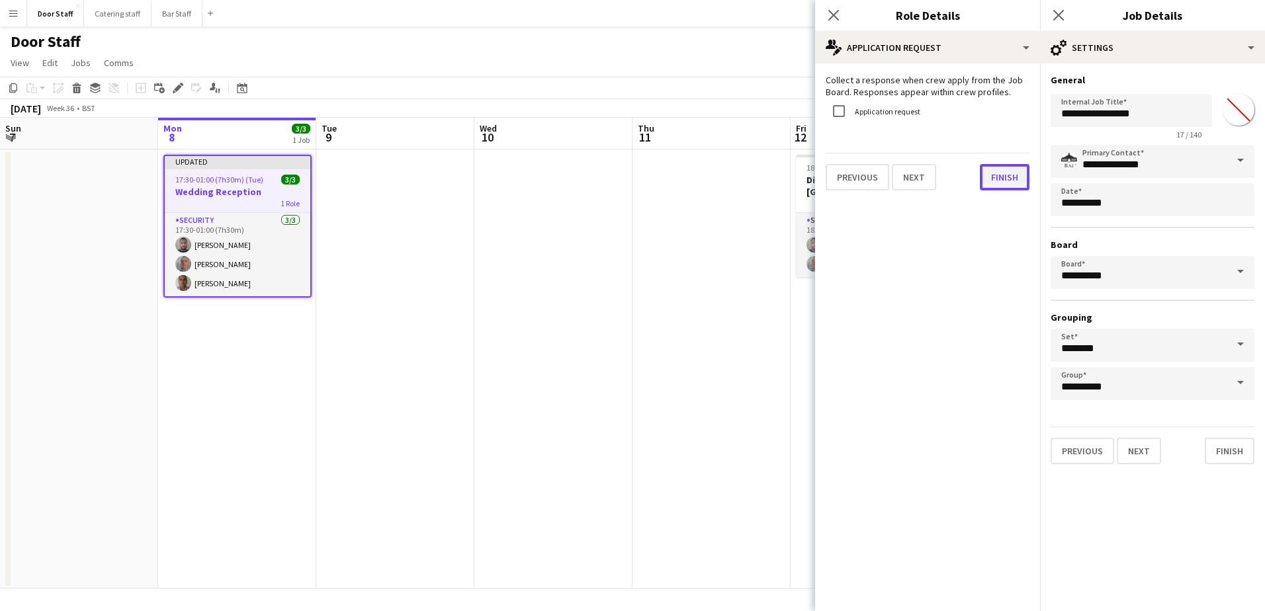
click at [1006, 177] on button "Finish" at bounding box center [1005, 177] width 50 height 26
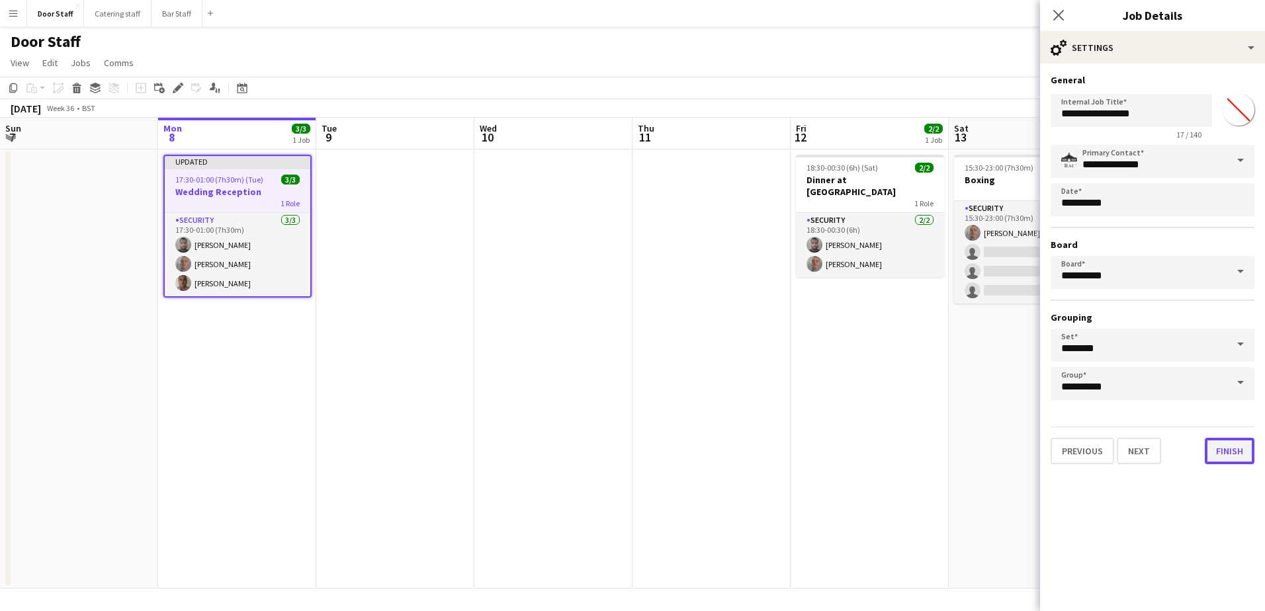
click at [1233, 457] on button "Finish" at bounding box center [1230, 451] width 50 height 26
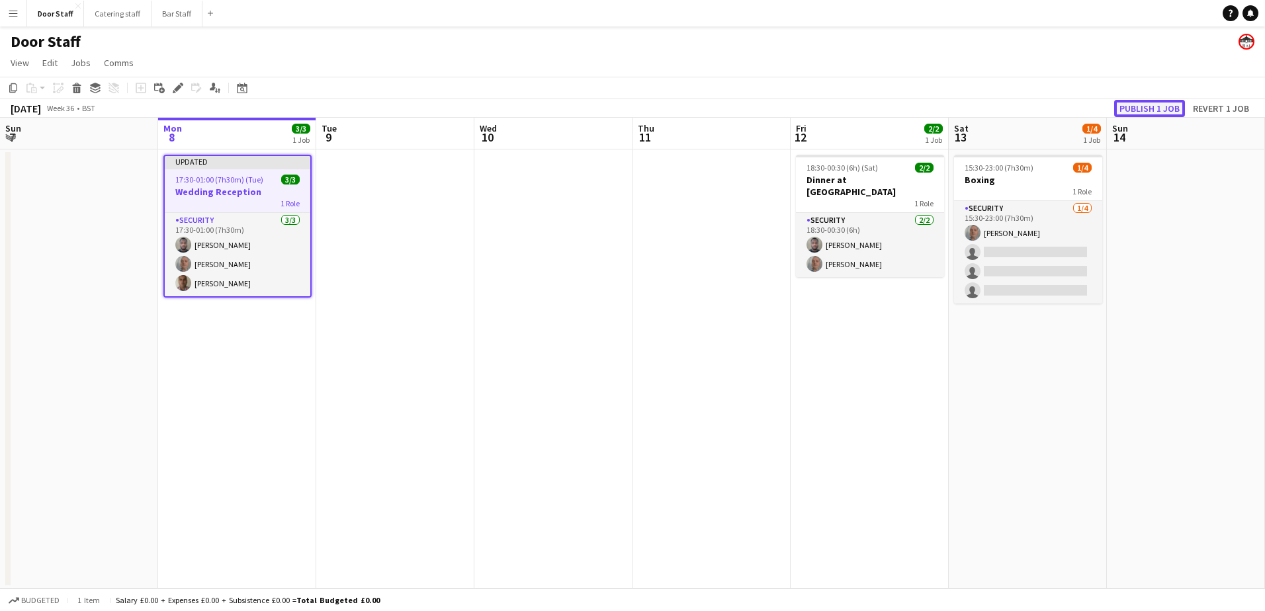
click at [1156, 109] on button "Publish 1 job" at bounding box center [1149, 108] width 71 height 17
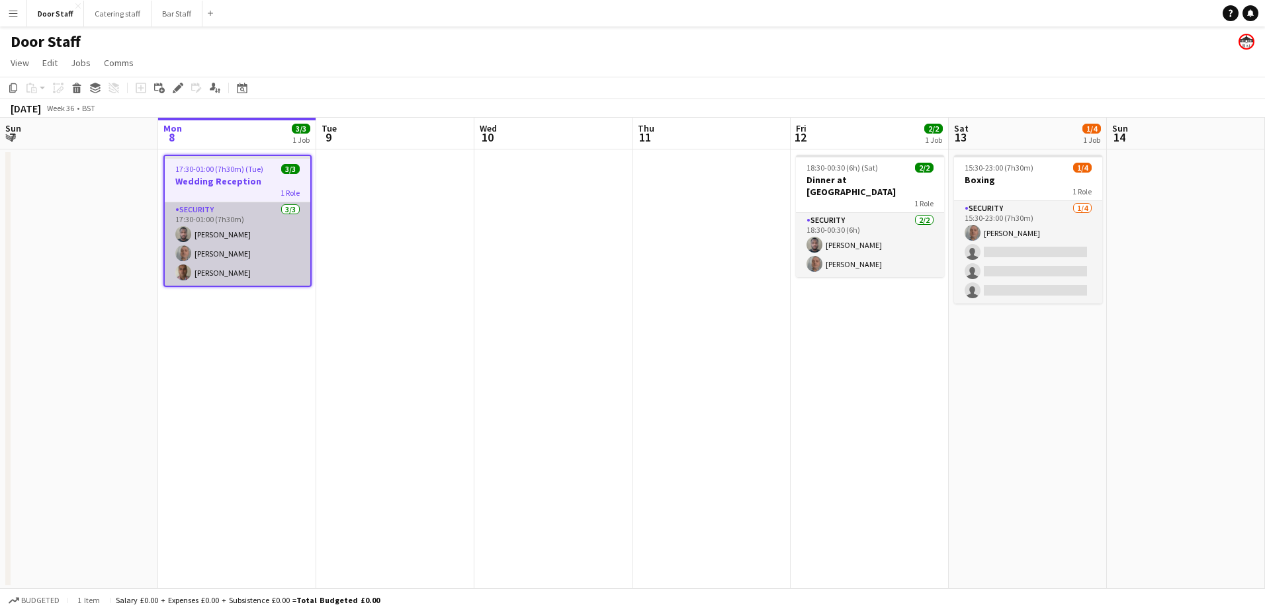
click at [255, 217] on app-card-role "Security [DATE] 17:30-01:00 (7h30m) [PERSON_NAME] [PERSON_NAME] [PERSON_NAME]" at bounding box center [238, 243] width 146 height 83
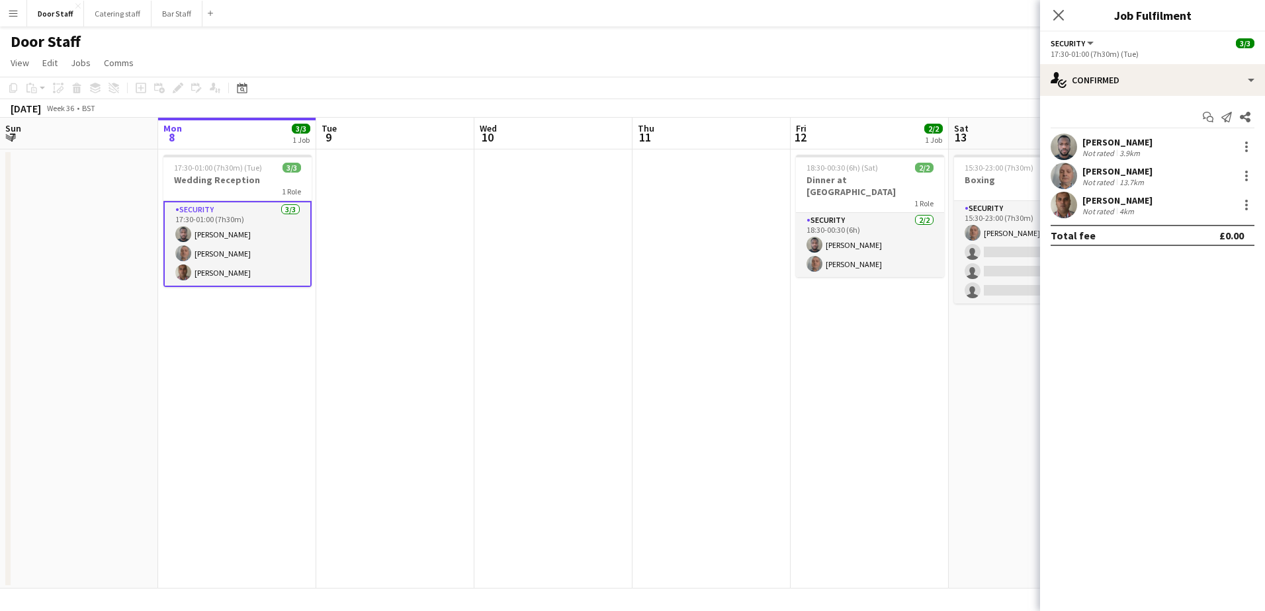
click at [1119, 144] on div "[PERSON_NAME]" at bounding box center [1117, 142] width 70 height 12
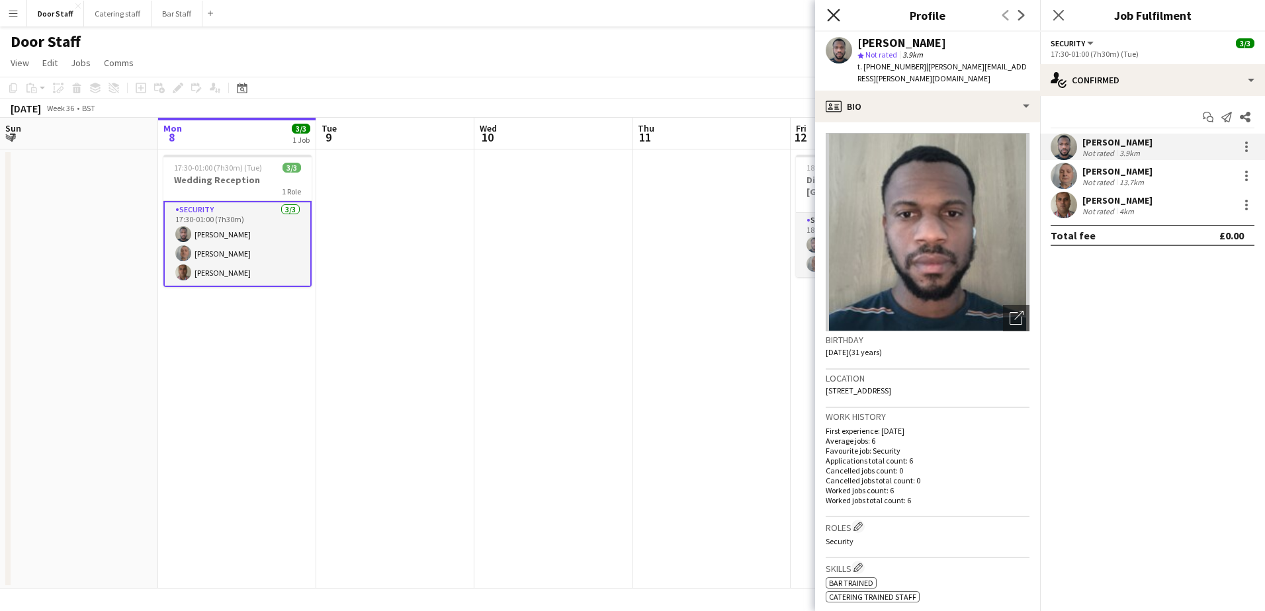
click at [832, 9] on icon "Close pop-in" at bounding box center [833, 15] width 13 height 13
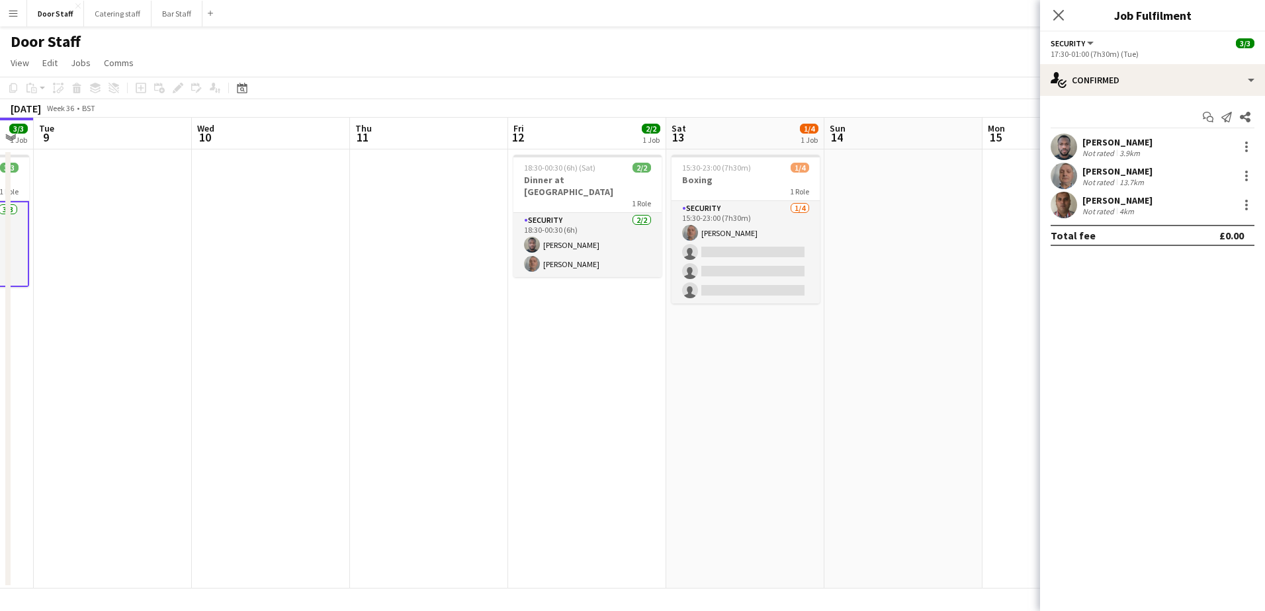
scroll to position [0, 445]
drag, startPoint x: 838, startPoint y: 343, endPoint x: 551, endPoint y: 351, distance: 287.2
click at [551, 351] on app-calendar-viewport "Sat 6 3/3 1 Job Sun 7 Mon 8 3/3 1 Job Tue 9 Wed 10 Thu 11 Fri 12 2/2 1 Job Sat …" at bounding box center [632, 353] width 1265 height 471
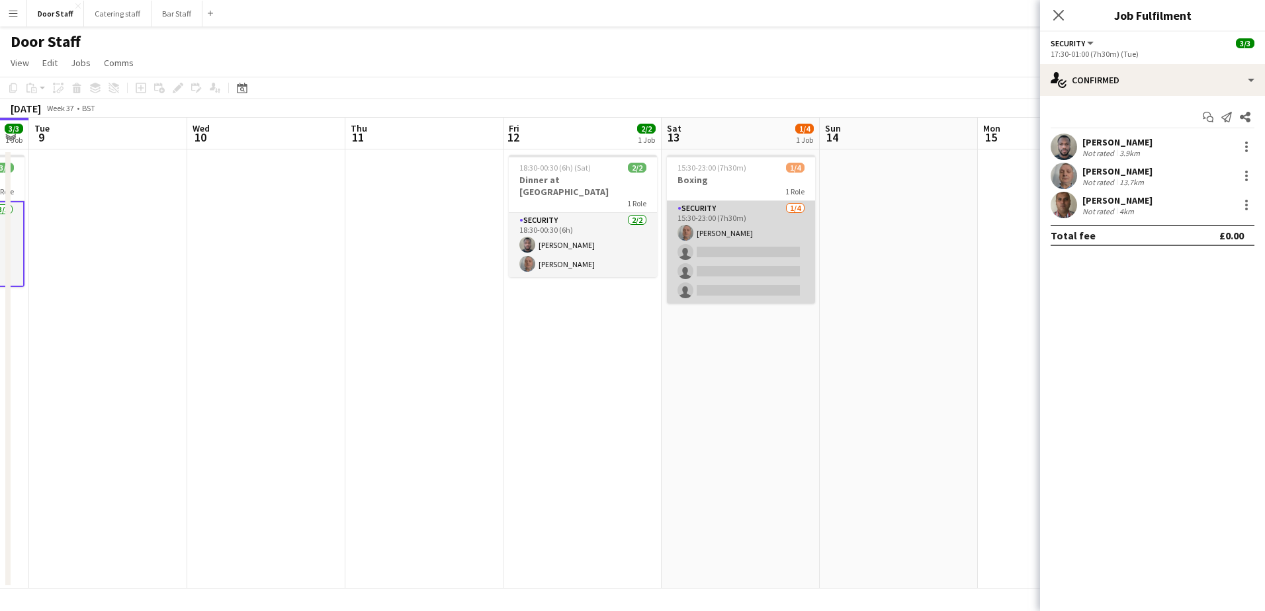
click at [754, 230] on app-card-role "Security [DATE] 15:30-23:00 (7h30m) [PERSON_NAME] single-neutral-actions single…" at bounding box center [741, 252] width 148 height 103
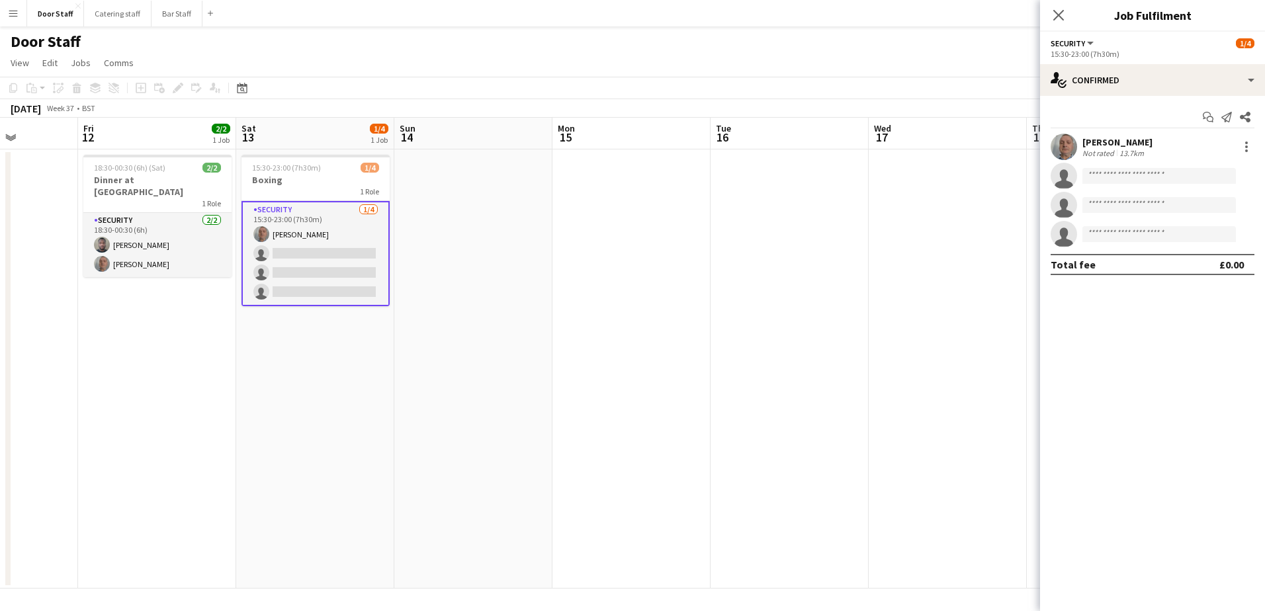
drag, startPoint x: 864, startPoint y: 253, endPoint x: 439, endPoint y: 284, distance: 426.6
click at [439, 284] on app-calendar-viewport "Tue 9 Wed 10 Thu 11 Fri 12 2/2 1 Job Sat 13 1/4 1 Job Sun 14 Mon 15 Tue 16 Wed …" at bounding box center [632, 353] width 1265 height 471
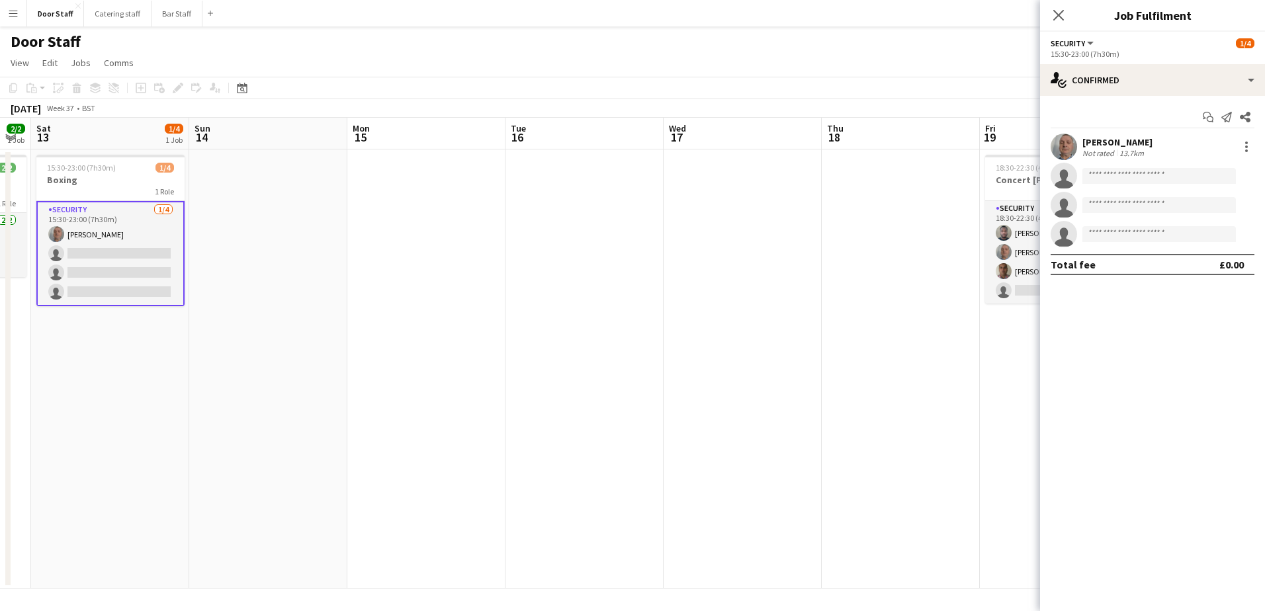
drag, startPoint x: 677, startPoint y: 264, endPoint x: 314, endPoint y: 276, distance: 363.4
click at [314, 276] on app-calendar-viewport "Wed 10 Thu 11 Fri 12 2/2 1 Job Sat 13 1/4 1 Job Sun 14 Mon 15 Tue 16 Wed 17 Thu…" at bounding box center [632, 353] width 1265 height 471
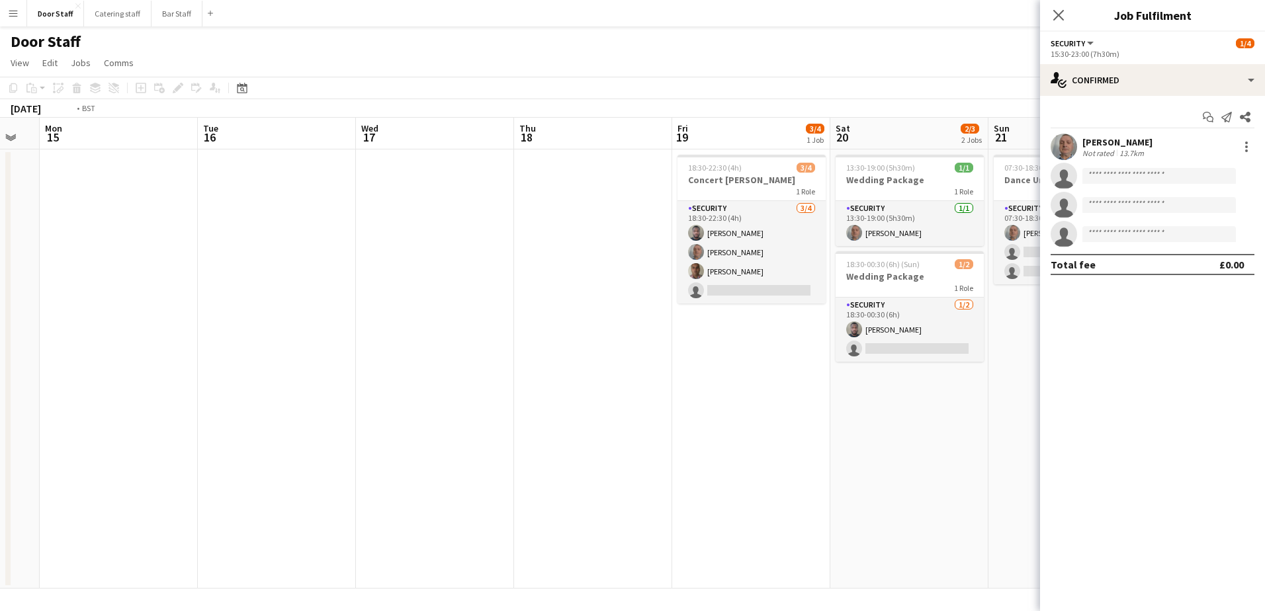
drag, startPoint x: 668, startPoint y: 269, endPoint x: 389, endPoint y: 257, distance: 279.4
click at [360, 263] on app-calendar-viewport "Fri 12 2/2 1 Job Sat 13 1/4 1 Job Sun 14 Mon 15 Tue 16 Wed 17 Thu 18 Fri 19 3/4…" at bounding box center [632, 353] width 1265 height 471
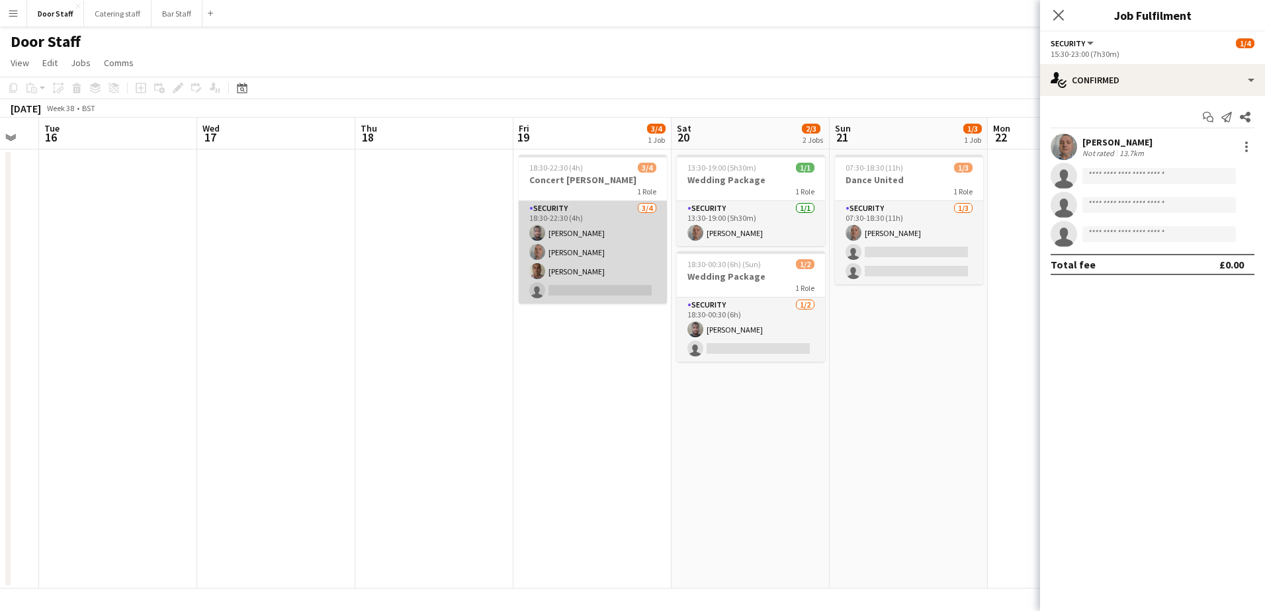
click at [622, 237] on app-card-role "Security [DATE] 18:30-22:30 (4h) [PERSON_NAME] [PERSON_NAME] [PERSON_NAME] sing…" at bounding box center [593, 252] width 148 height 103
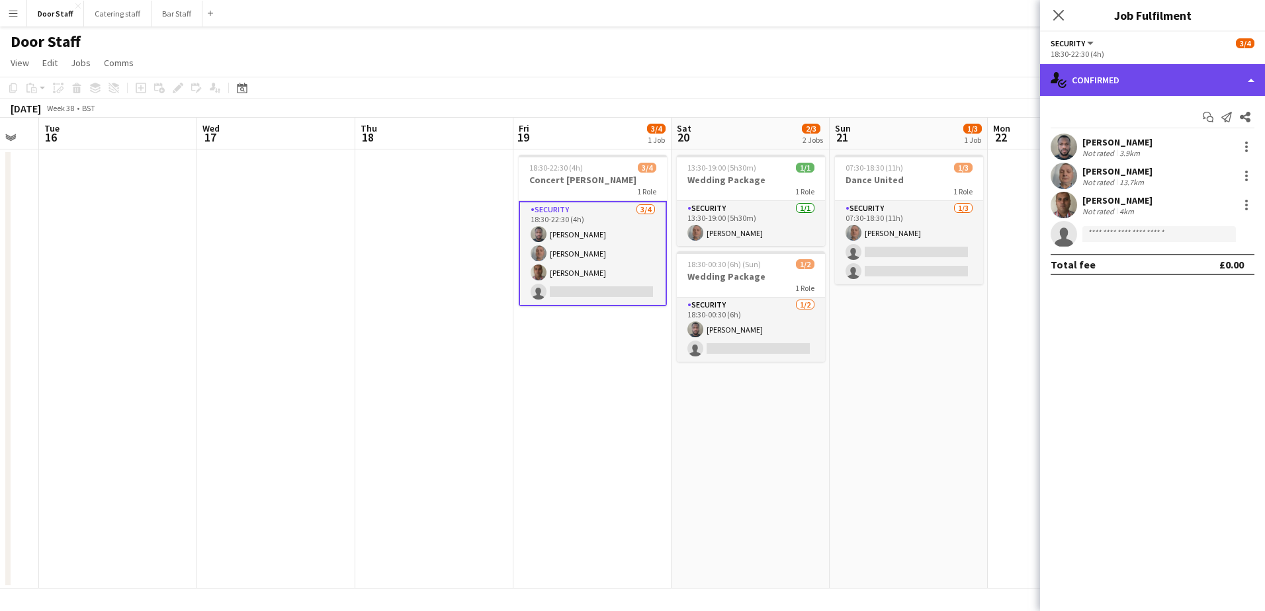
click at [1126, 77] on div "single-neutral-actions-check-2 Confirmed" at bounding box center [1152, 80] width 225 height 32
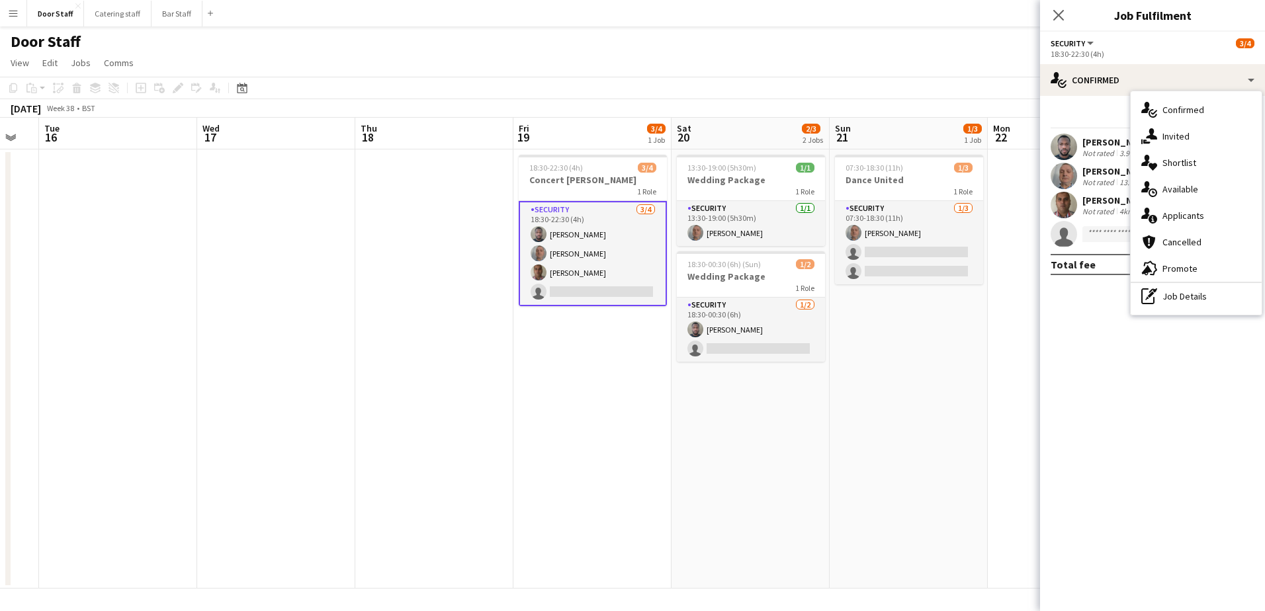
click at [1178, 223] on div "single-neutral-actions-information Applicants" at bounding box center [1196, 215] width 131 height 26
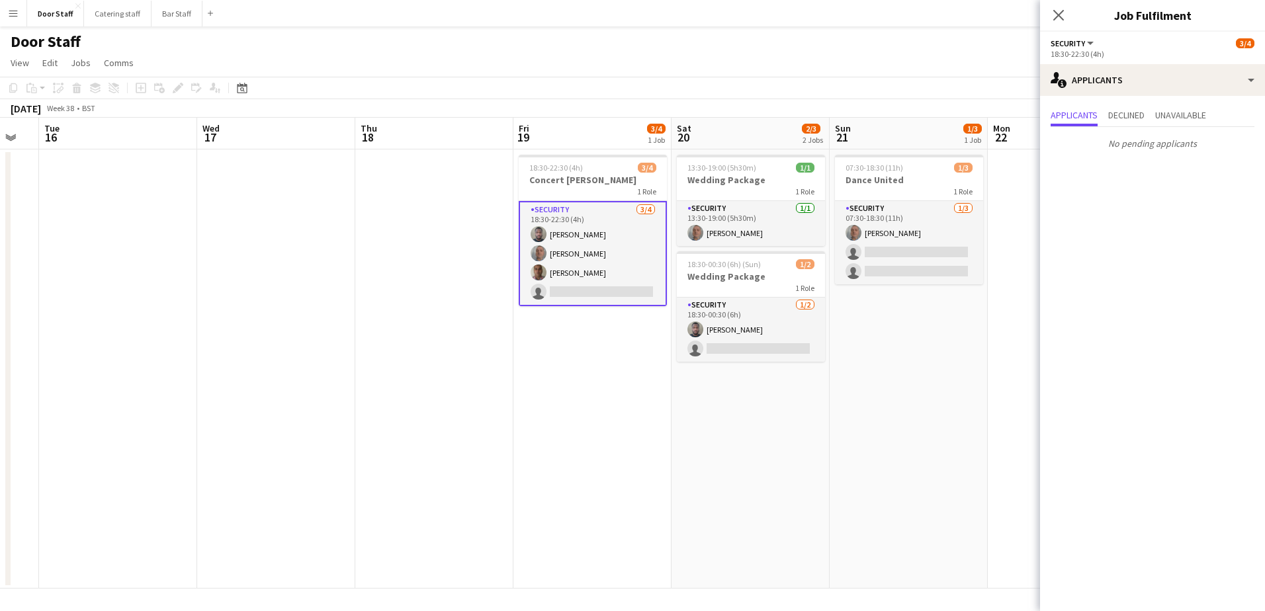
click at [582, 390] on app-date-cell "18:30-22:30 (4h) 3/4 Concert [PERSON_NAME] 1 Role Security [DATE] 18:30-22:30 (…" at bounding box center [592, 369] width 158 height 439
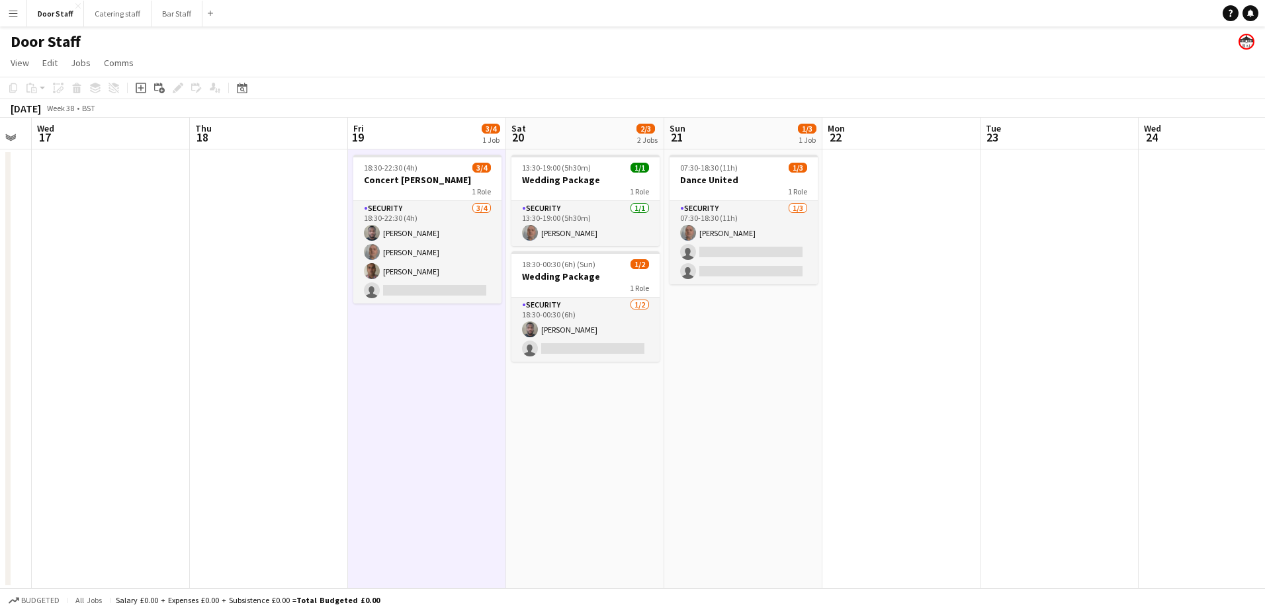
scroll to position [0, 521]
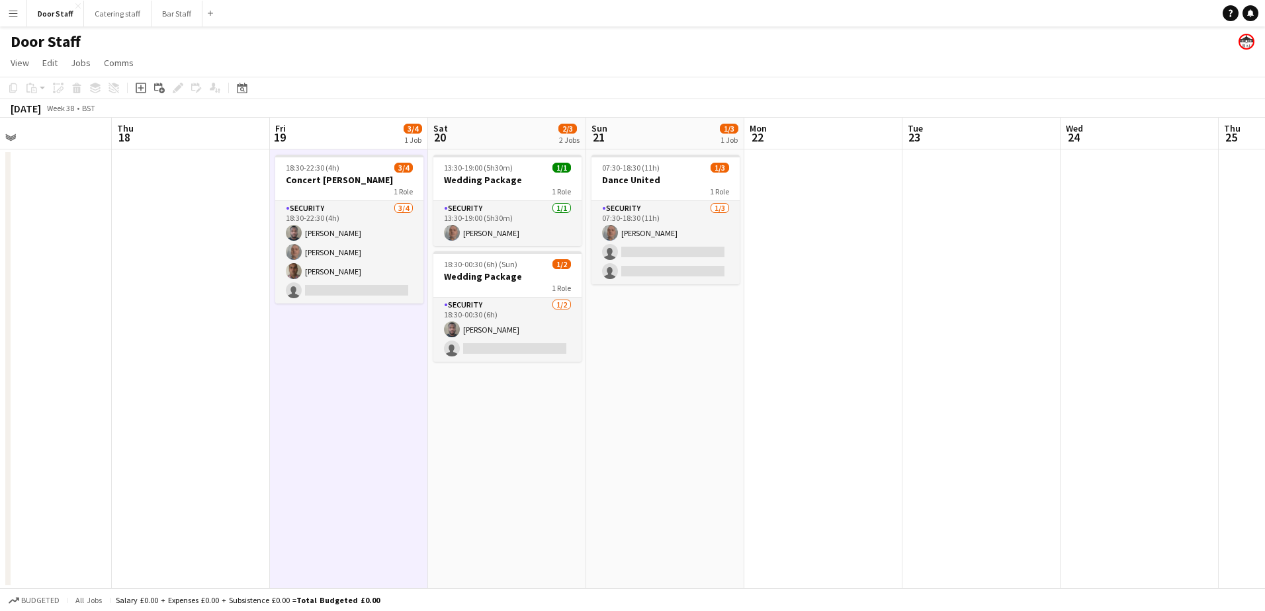
drag, startPoint x: 772, startPoint y: 417, endPoint x: 535, endPoint y: 412, distance: 237.5
click at [535, 412] on app-calendar-viewport "Sun 14 Mon 15 Tue 16 Wed 17 Thu 18 Fri 19 3/4 1 Job Sat 20 2/3 2 Jobs Sun 21 1/…" at bounding box center [632, 353] width 1265 height 471
